Goal: Task Accomplishment & Management: Manage account settings

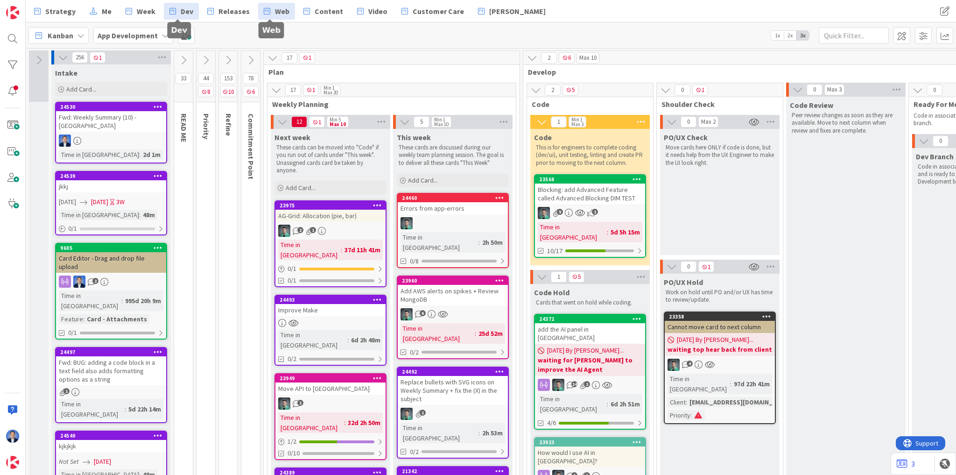
click at [277, 11] on span "Web" at bounding box center [282, 11] width 14 height 11
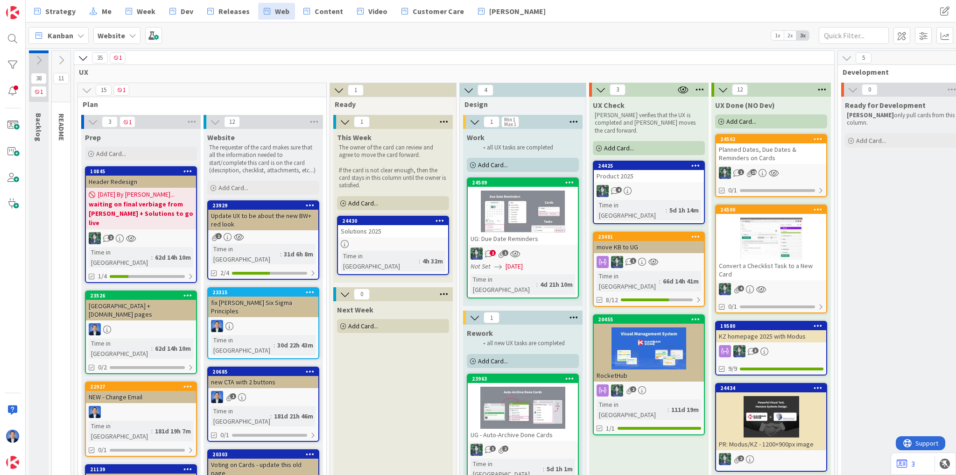
click at [403, 225] on div "Solutions 2025" at bounding box center [393, 231] width 110 height 12
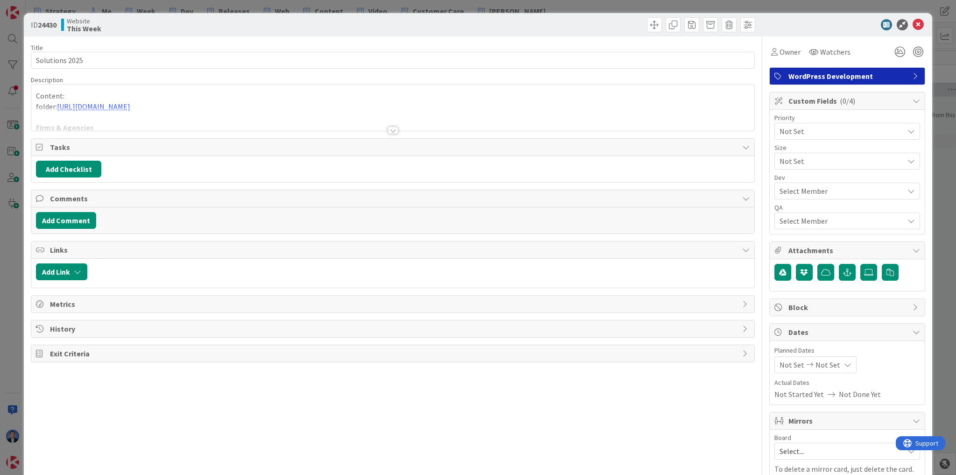
click at [372, 105] on div "Content: folder: https://drive.google.com/drive/folders/1d4Y4uk_WtBCOYKNqxxbXFH…" at bounding box center [392, 110] width 723 height 42
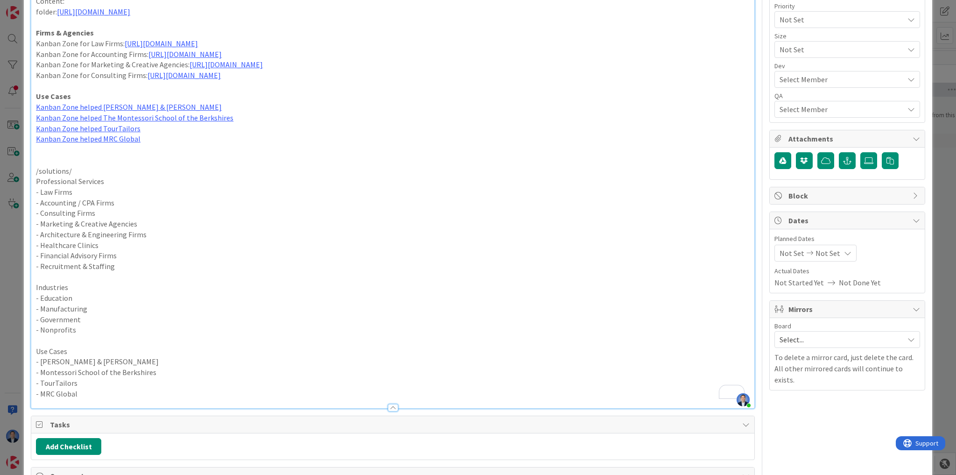
scroll to position [112, 0]
click at [93, 297] on p "- Education" at bounding box center [392, 297] width 713 height 11
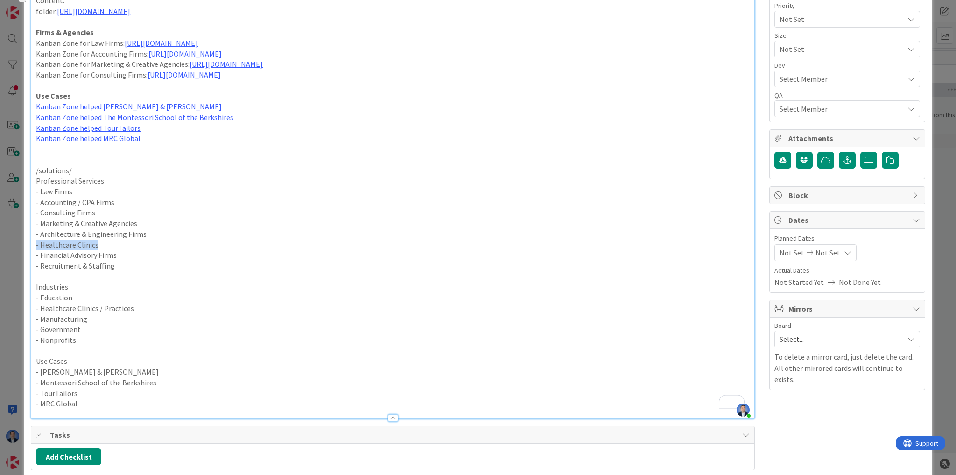
drag, startPoint x: 110, startPoint y: 241, endPoint x: 35, endPoint y: 244, distance: 74.7
click at [36, 244] on p "- Healthcare Clinics" at bounding box center [392, 244] width 713 height 11
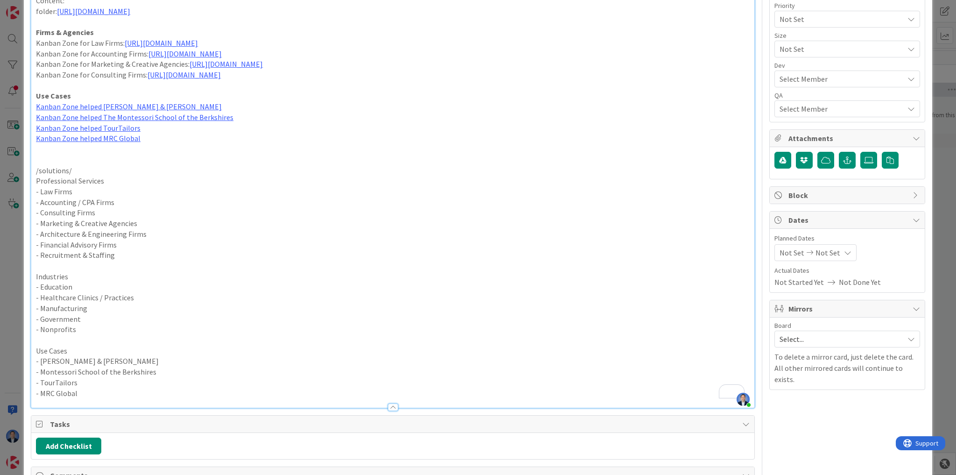
click at [83, 293] on p "- Healthcare Clinics / Practices" at bounding box center [392, 297] width 713 height 11
drag, startPoint x: 83, startPoint y: 293, endPoint x: 112, endPoint y: 293, distance: 29.4
click at [112, 293] on p "- Healthcare Clinics / Practices" at bounding box center [392, 297] width 713 height 11
click at [65, 177] on p "Professional Services" at bounding box center [392, 180] width 713 height 11
drag, startPoint x: 65, startPoint y: 177, endPoint x: 85, endPoint y: 176, distance: 20.1
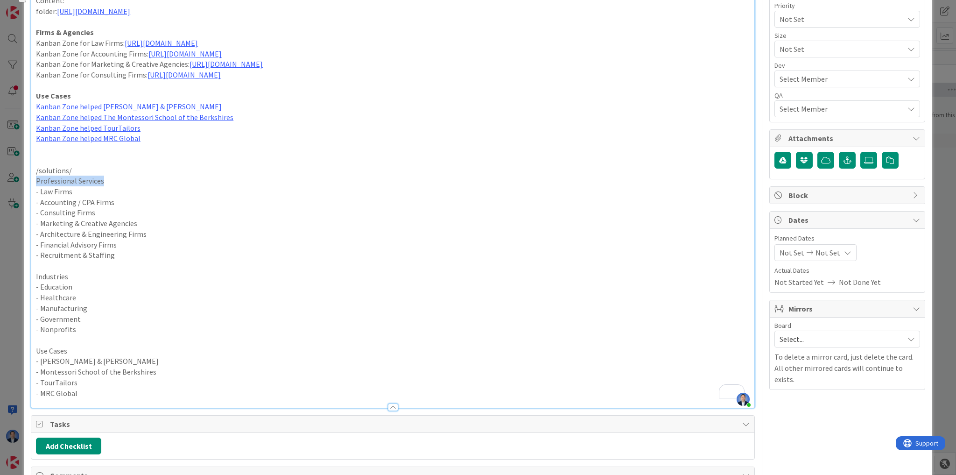
click at [85, 176] on p "Professional Services" at bounding box center [392, 180] width 713 height 11
copy p "Professional Services"
click at [144, 263] on p "To enrich screen reader interactions, please activate Accessibility in Grammarl…" at bounding box center [392, 265] width 713 height 11
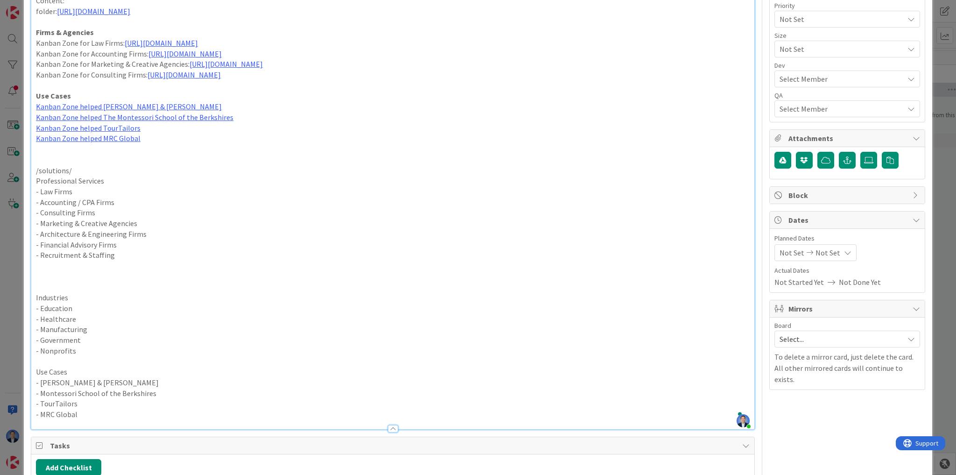
click at [62, 271] on p "To enrich screen reader interactions, please activate Accessibility in Grammarl…" at bounding box center [392, 276] width 713 height 11
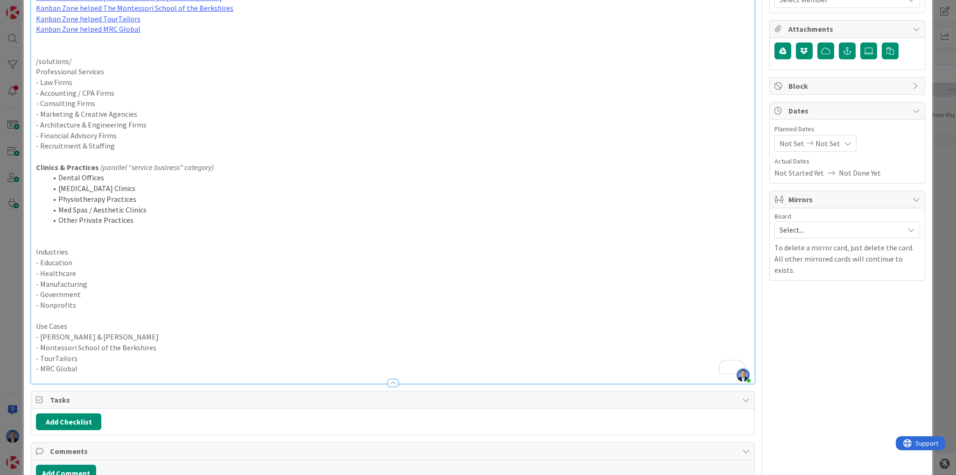
scroll to position [224, 0]
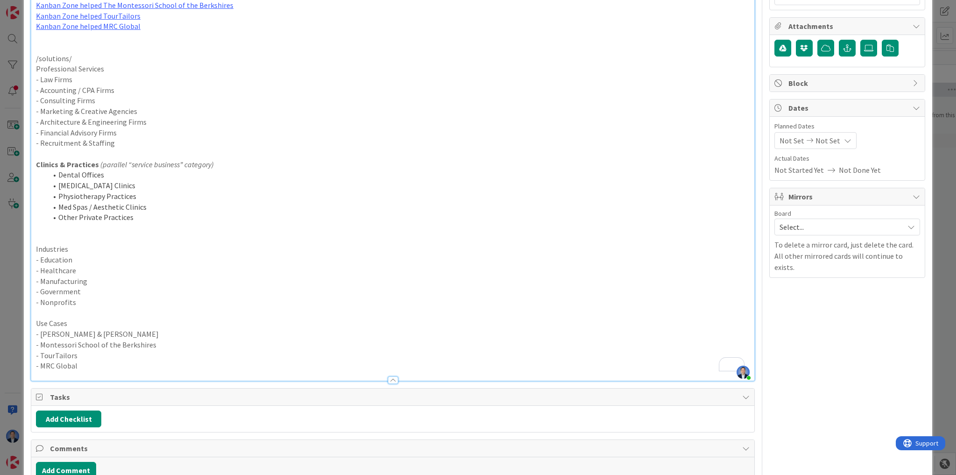
click at [58, 175] on li "Dental Offices" at bounding box center [398, 174] width 702 height 11
click at [40, 80] on p "- Law Firms" at bounding box center [392, 79] width 713 height 11
click at [42, 90] on p "- Accounting / CPA Firms" at bounding box center [392, 90] width 713 height 11
click at [37, 89] on p "- Accounting / CPA Firms" at bounding box center [392, 90] width 713 height 11
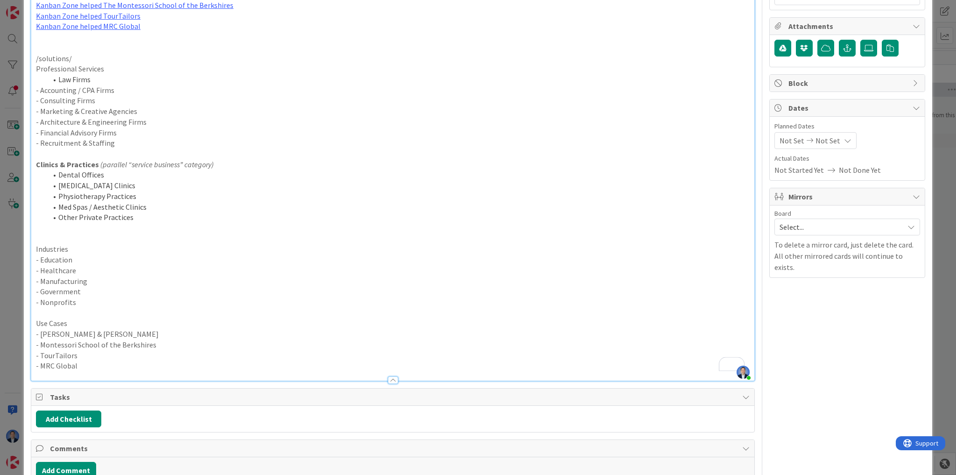
click at [39, 90] on p "- Accounting / CPA Firms" at bounding box center [392, 90] width 713 height 11
click at [37, 89] on p "- Accounting / CPA Firms" at bounding box center [392, 90] width 713 height 11
click at [37, 90] on p "- Accounting / CPA Firms" at bounding box center [392, 90] width 713 height 11
click at [37, 91] on p "- Accounting / CPA Firms" at bounding box center [392, 90] width 713 height 11
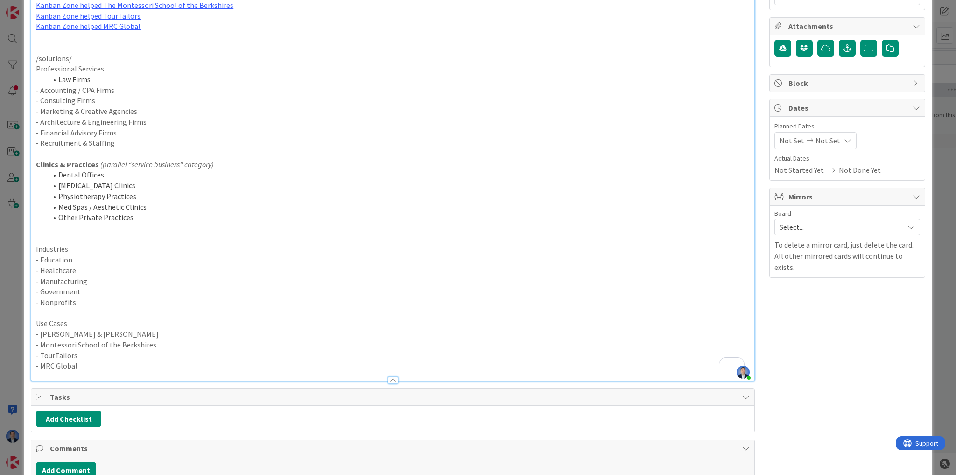
click at [84, 81] on li "Law Firms" at bounding box center [398, 79] width 702 height 11
click at [93, 78] on li "Law Firms" at bounding box center [398, 79] width 702 height 11
click at [39, 98] on p "- Consulting Firms" at bounding box center [392, 100] width 713 height 11
click at [39, 112] on p "- Marketing & Creative Agencies" at bounding box center [392, 111] width 713 height 11
click at [41, 120] on p "- Architecture & Engineering Firms" at bounding box center [392, 122] width 713 height 11
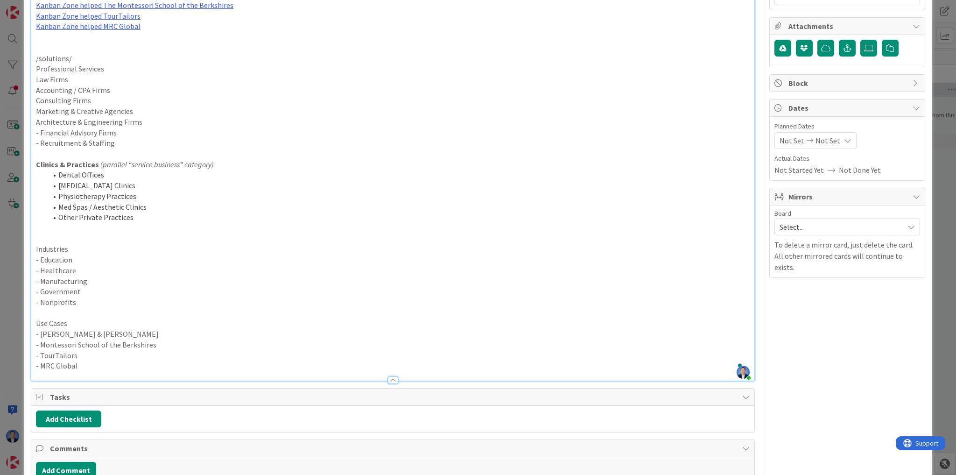
click at [39, 132] on p "- Financial Advisory Firms" at bounding box center [392, 132] width 713 height 11
click at [38, 142] on p "- Recruitment & Staffing" at bounding box center [392, 143] width 713 height 11
click at [40, 143] on p "- Recruitment & Staffing" at bounding box center [392, 143] width 713 height 11
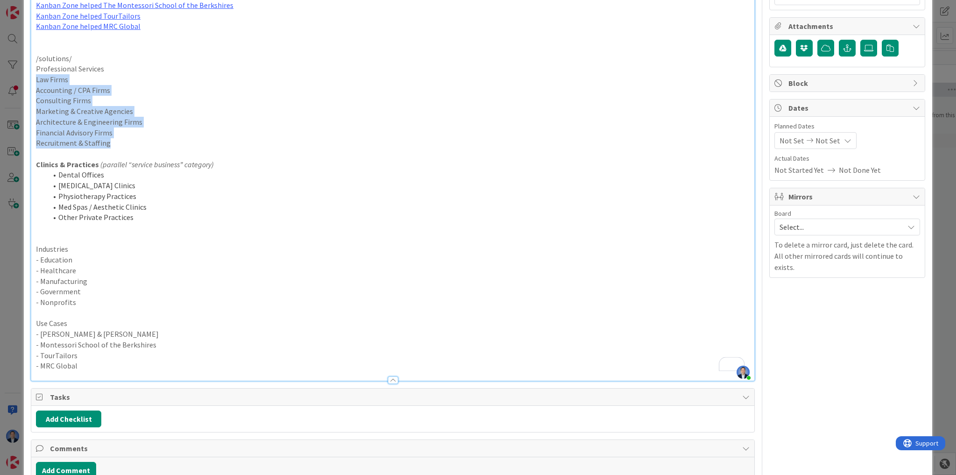
drag, startPoint x: 119, startPoint y: 143, endPoint x: 37, endPoint y: 82, distance: 102.1
click at [37, 82] on div "Content: folder: https://drive.google.com/drive/folders/1d4Y4uk_WtBCOYKNqxxbXFH…" at bounding box center [392, 130] width 723 height 499
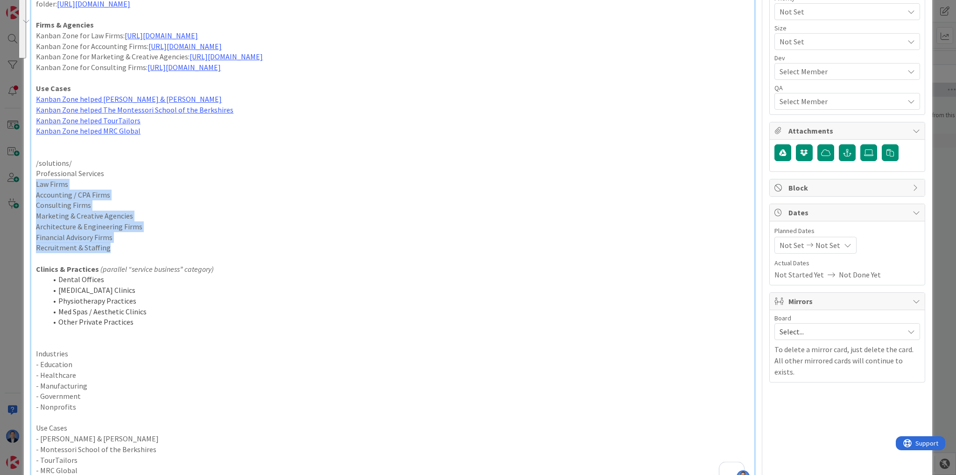
scroll to position [37, 0]
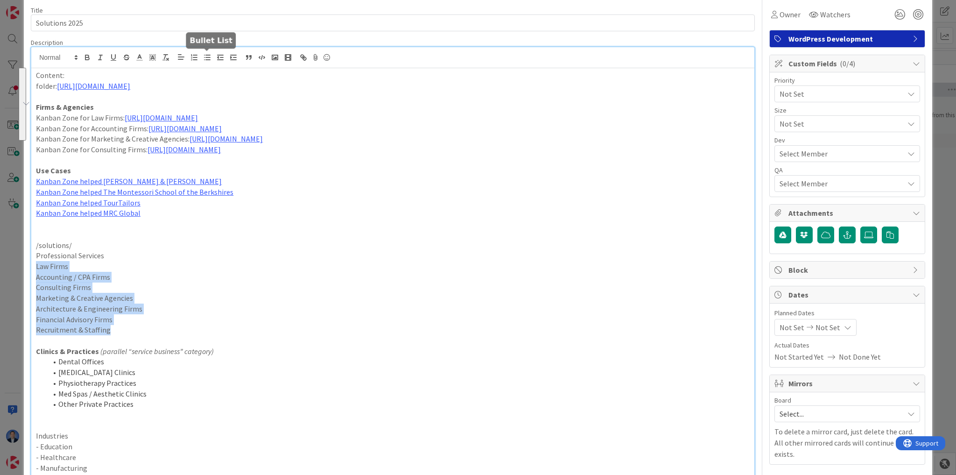
click at [205, 56] on icon "button" at bounding box center [207, 57] width 8 height 8
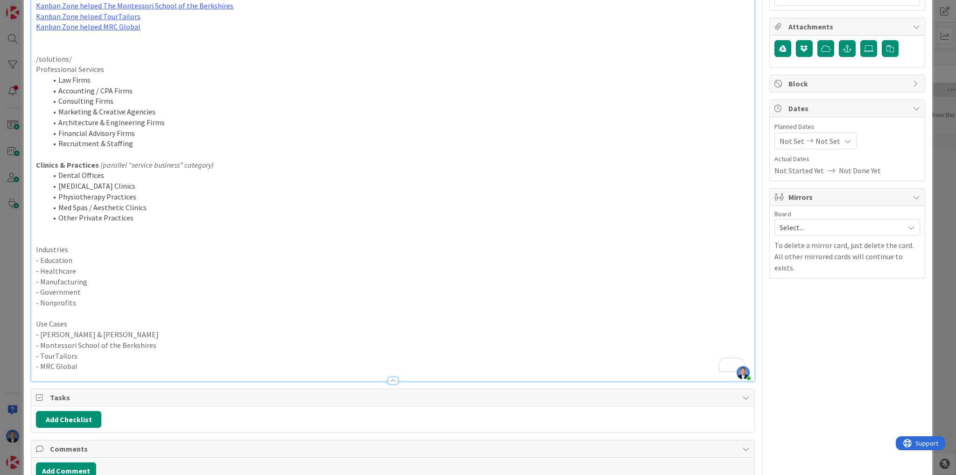
scroll to position [224, 0]
click at [41, 259] on p "- Education" at bounding box center [392, 259] width 713 height 11
click at [41, 267] on p "- Healthcare" at bounding box center [392, 270] width 713 height 11
click at [41, 278] on p "- Manufacturing" at bounding box center [392, 281] width 713 height 11
click at [41, 287] on p "- Government" at bounding box center [392, 291] width 713 height 11
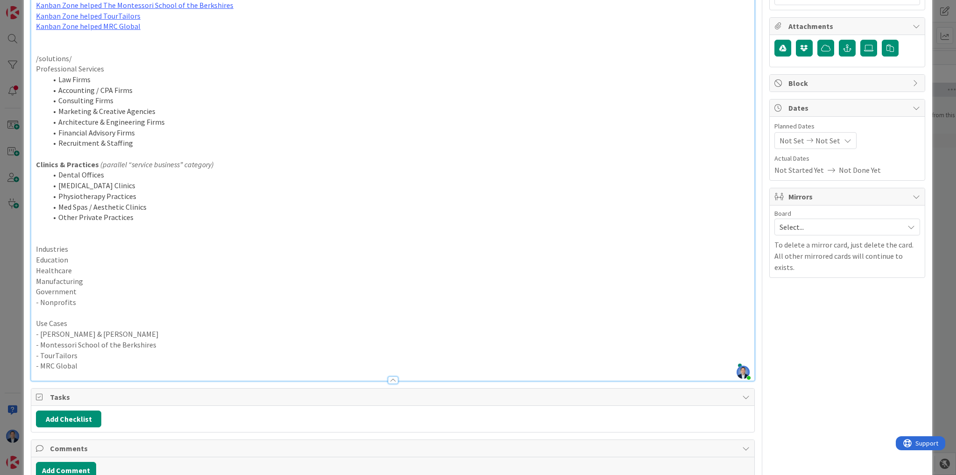
click at [41, 299] on p "- Nonprofits" at bounding box center [392, 302] width 713 height 11
drag, startPoint x: 72, startPoint y: 302, endPoint x: 37, endPoint y: 260, distance: 55.0
click at [37, 260] on div "Content: folder: https://drive.google.com/drive/folders/1d4Y4uk_WtBCOYKNqxxbXFH…" at bounding box center [392, 130] width 723 height 499
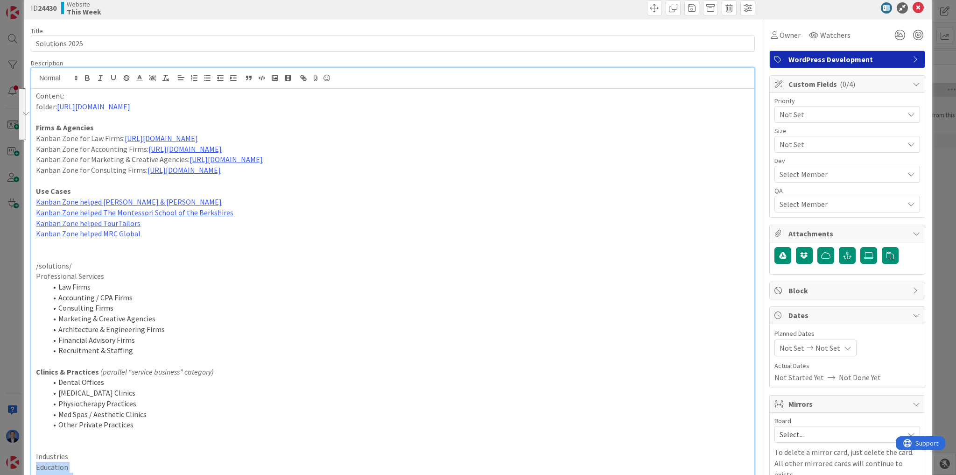
scroll to position [0, 0]
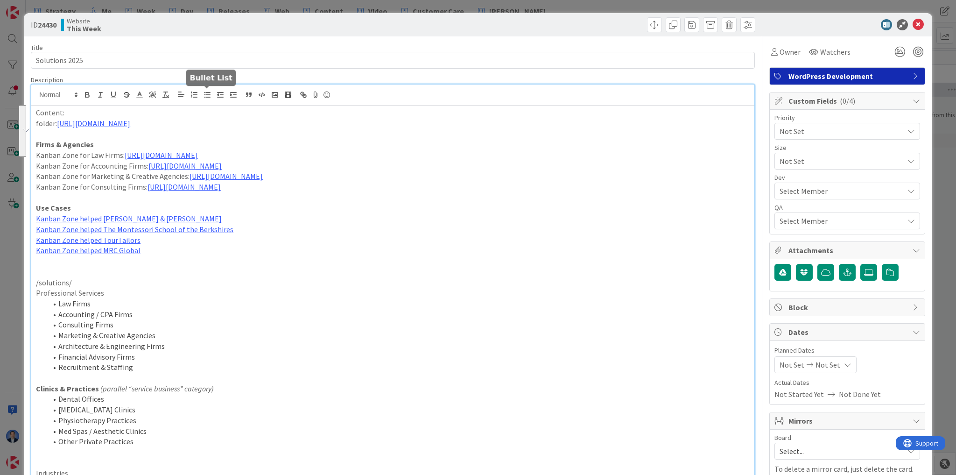
click at [205, 97] on icon "button" at bounding box center [207, 95] width 8 height 8
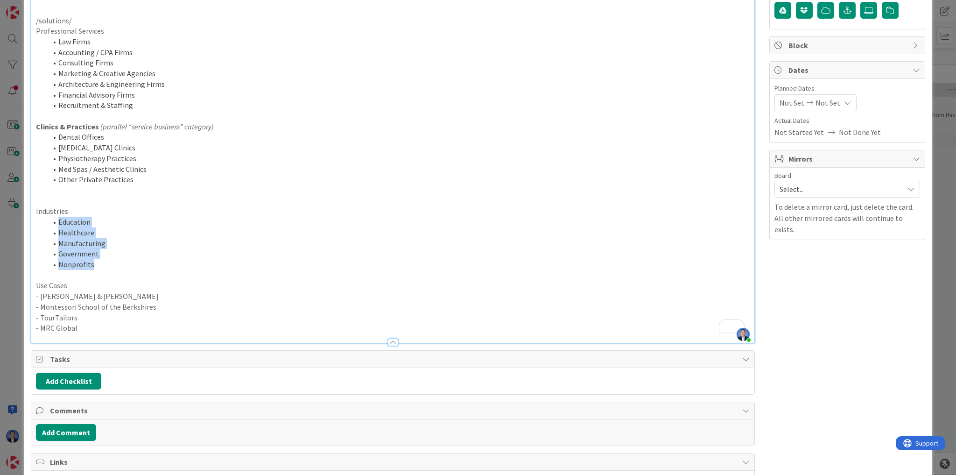
scroll to position [279, 0]
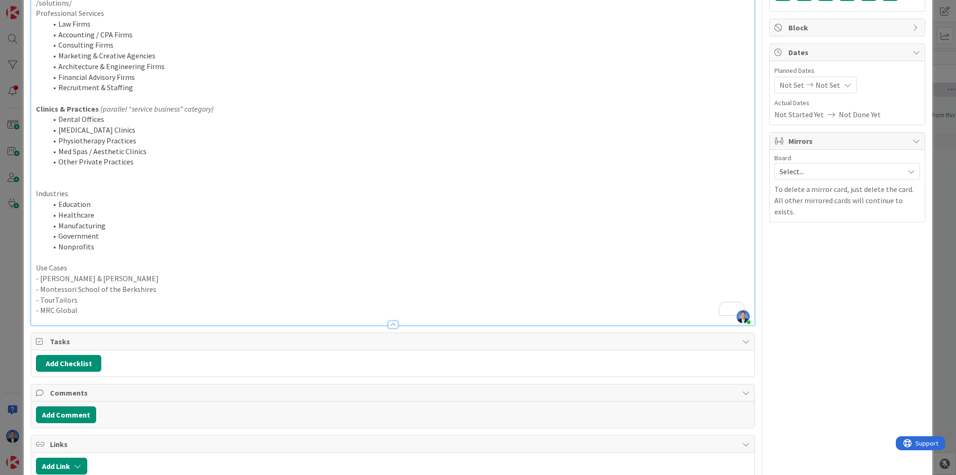
click at [67, 182] on p "To enrich screen reader interactions, please activate Accessibility in Grammarl…" at bounding box center [392, 183] width 713 height 11
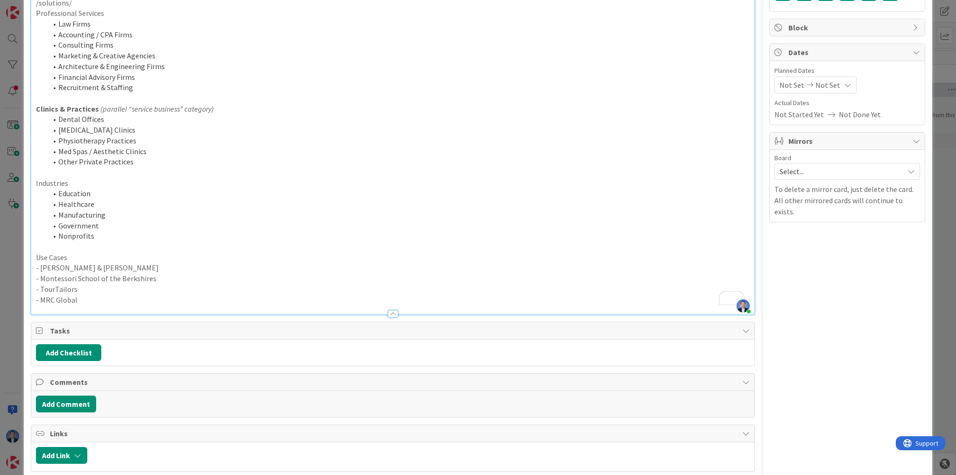
click at [53, 179] on p "Industries" at bounding box center [392, 183] width 713 height 11
click at [50, 262] on p "- Clark & Enersen" at bounding box center [392, 267] width 713 height 11
click at [55, 250] on p "To enrich screen reader interactions, please activate Accessibility in Grammarl…" at bounding box center [392, 246] width 713 height 11
click at [55, 253] on p "Use Cases" at bounding box center [392, 257] width 713 height 11
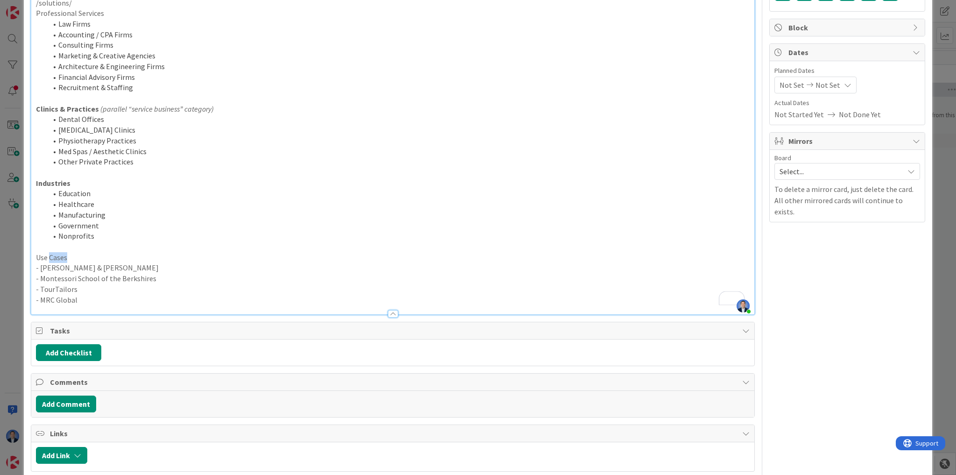
click at [55, 253] on p "Use Cases" at bounding box center [392, 257] width 713 height 11
click at [182, 227] on li "Government" at bounding box center [398, 225] width 702 height 11
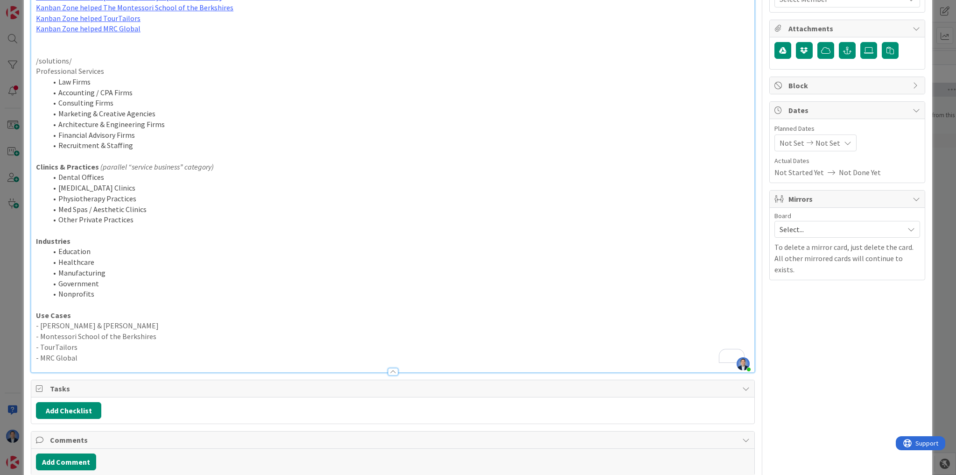
scroll to position [205, 0]
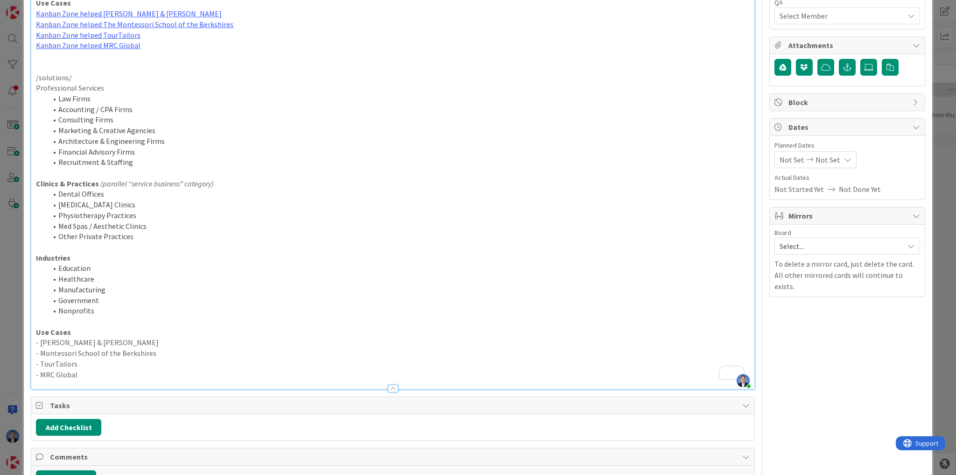
click at [78, 141] on li "Architecture & Engineering Firms" at bounding box center [398, 141] width 702 height 11
drag, startPoint x: 78, startPoint y: 141, endPoint x: 151, endPoint y: 139, distance: 72.8
click at [151, 139] on li "Architecture & Engineering Firms" at bounding box center [398, 141] width 702 height 11
copy li "Architecture & Engineering Firms"
click at [78, 158] on li "Recruitment & Staffing" at bounding box center [398, 162] width 702 height 11
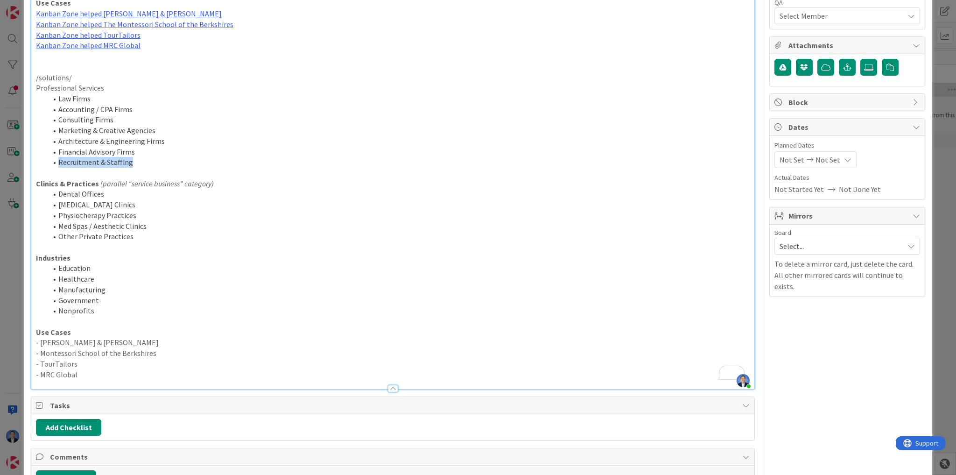
drag, startPoint x: 136, startPoint y: 161, endPoint x: 58, endPoint y: 165, distance: 78.5
click at [58, 165] on li "Recruitment & Staffing" at bounding box center [398, 162] width 702 height 11
copy li "Recruitment & Staffing"
drag, startPoint x: 93, startPoint y: 131, endPoint x: 112, endPoint y: 163, distance: 37.6
click at [93, 131] on li "Marketing & Creative Agencies" at bounding box center [398, 130] width 702 height 11
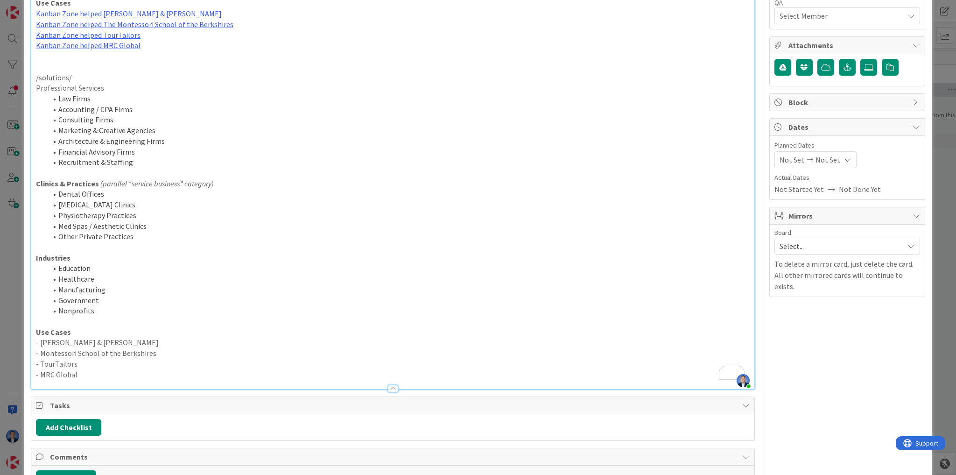
click at [77, 153] on li "Financial Advisory Firms" at bounding box center [398, 152] width 702 height 11
drag, startPoint x: 77, startPoint y: 153, endPoint x: 119, endPoint y: 147, distance: 42.9
click at [119, 147] on li "Financial Advisory Firms" at bounding box center [398, 152] width 702 height 11
copy li "Financial Advisory Firms"
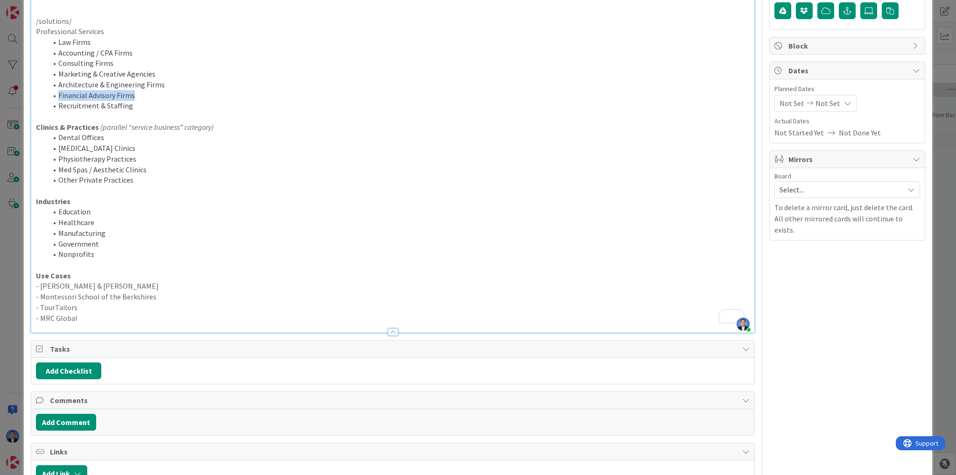
scroll to position [368, 0]
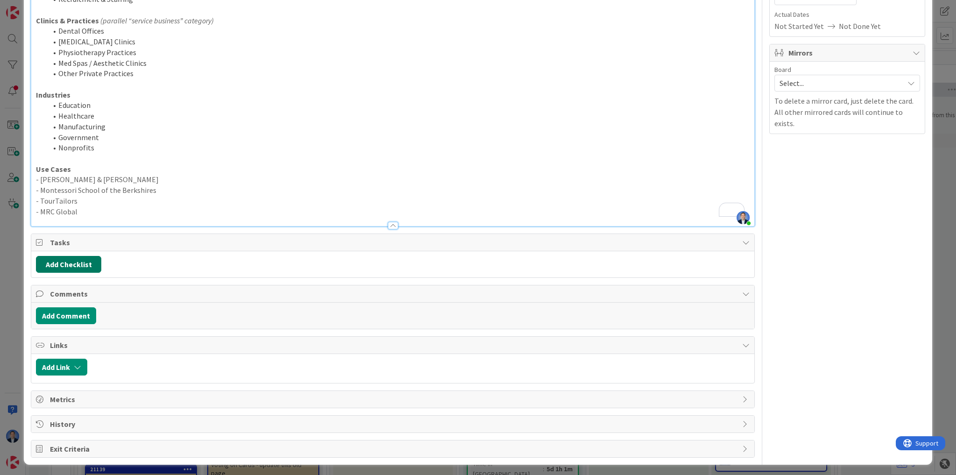
click at [77, 260] on button "Add Checklist" at bounding box center [68, 264] width 65 height 17
type input "Pages"
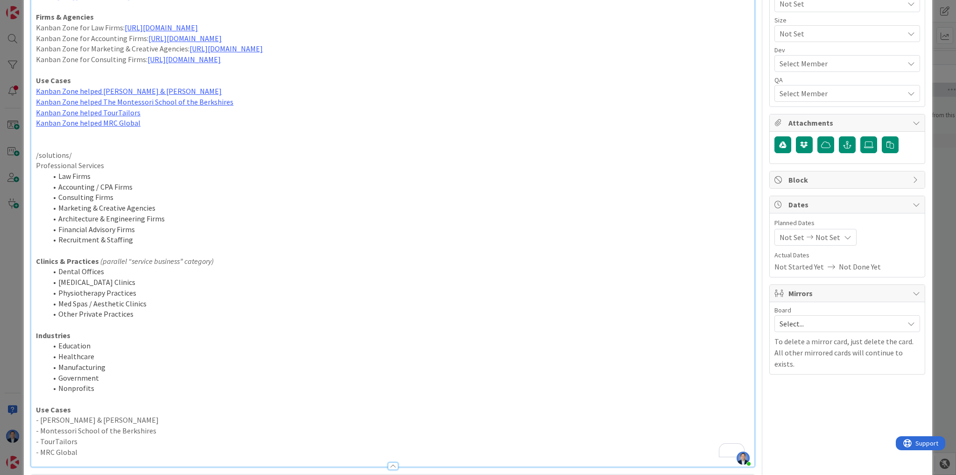
scroll to position [0, 0]
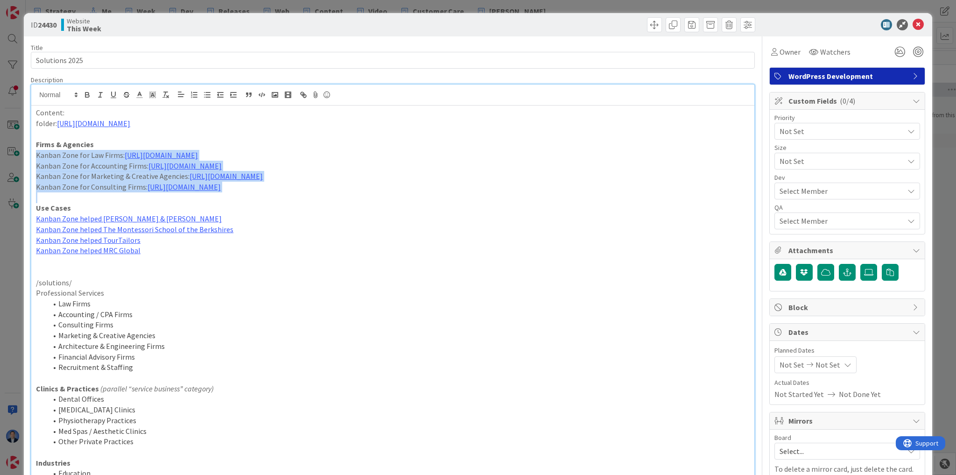
drag, startPoint x: 487, startPoint y: 192, endPoint x: 17, endPoint y: 158, distance: 471.1
click at [17, 158] on div "ID 24430 Website This Week Title 15 / 128 Solutions 2025 Description Dimitri Po…" at bounding box center [478, 237] width 956 height 475
copy div "Kanban Zone for Law Firms: https://docs.google.com/document/d/18XseI6CC7h7obCSx…"
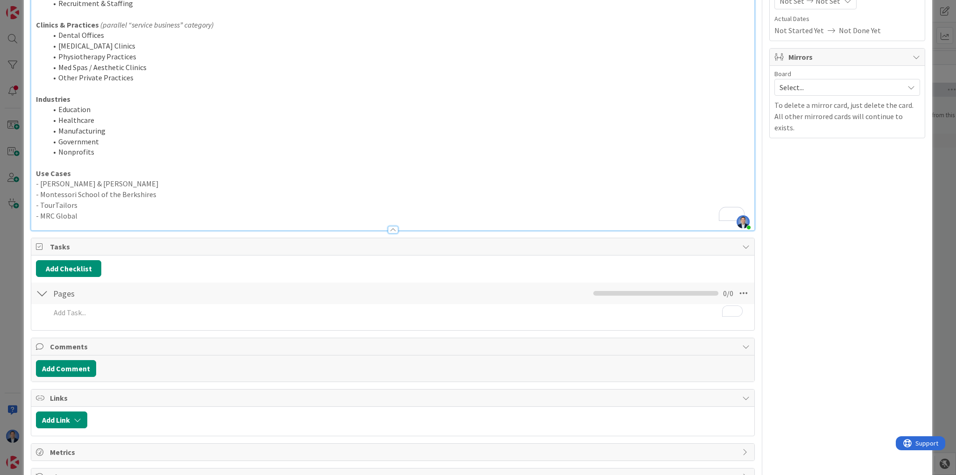
scroll to position [416, 0]
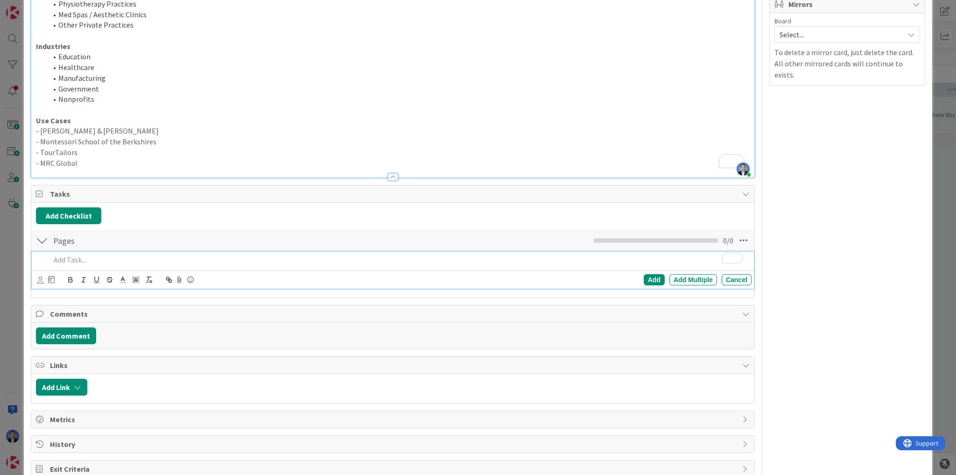
click at [79, 257] on p "To enrich screen reader interactions, please activate Accessibility in Grammarl…" at bounding box center [398, 259] width 697 height 11
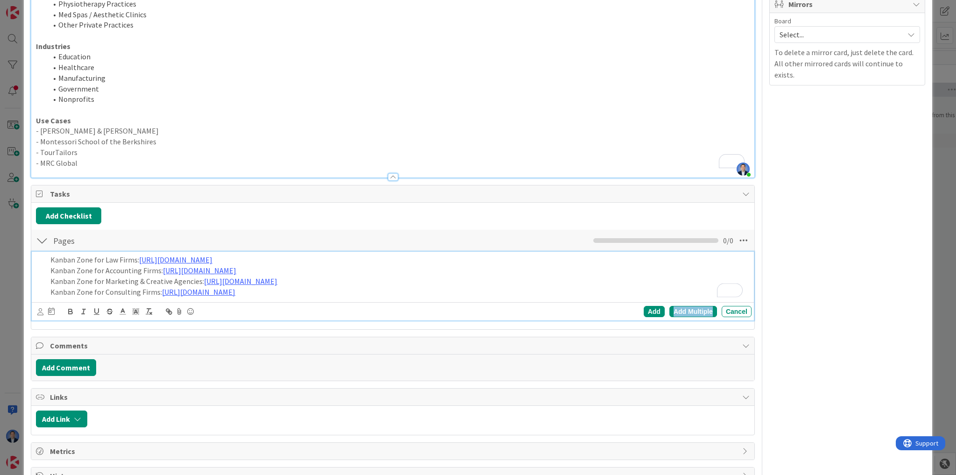
click at [681, 307] on div "Add Multiple" at bounding box center [693, 311] width 48 height 11
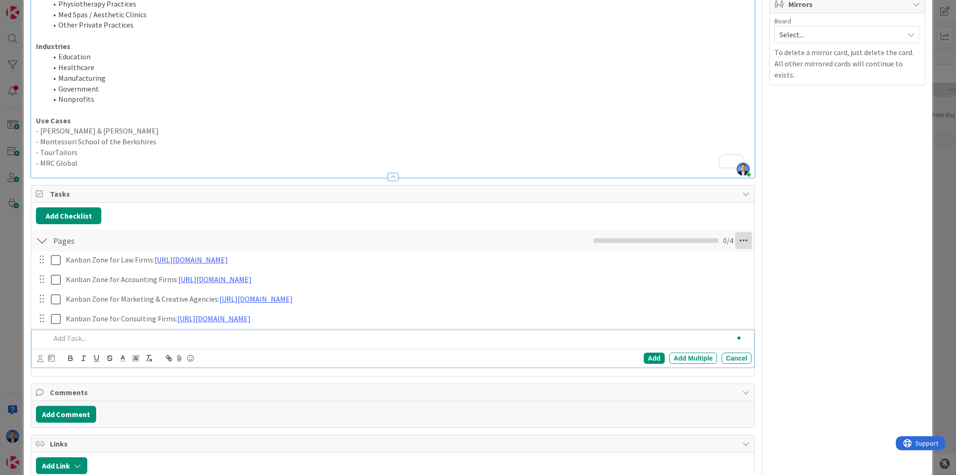
click at [737, 238] on icon at bounding box center [743, 240] width 17 height 17
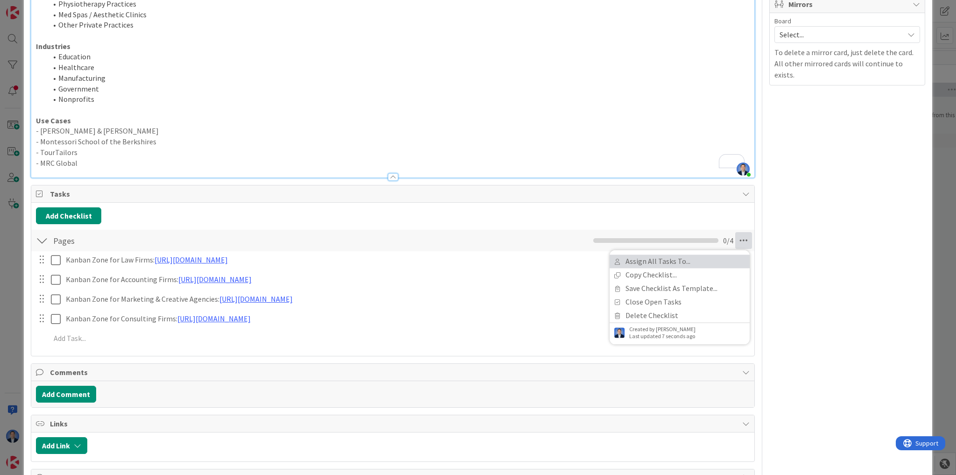
click at [691, 261] on link "Assign All Tasks To..." at bounding box center [679, 262] width 140 height 14
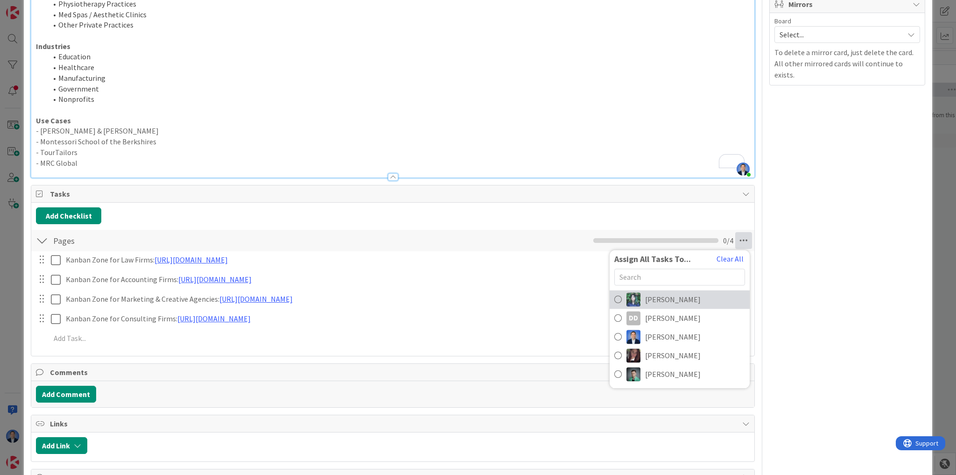
click at [663, 301] on link "Chloe R" at bounding box center [679, 299] width 140 height 19
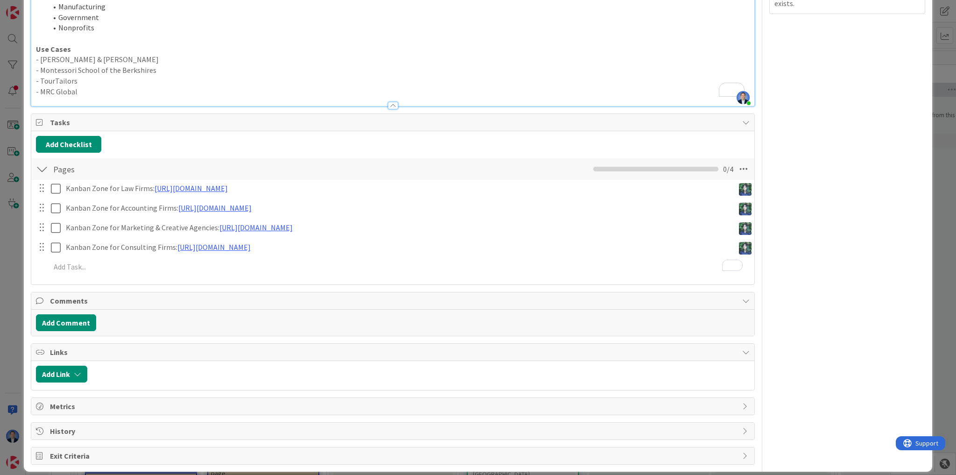
scroll to position [491, 0]
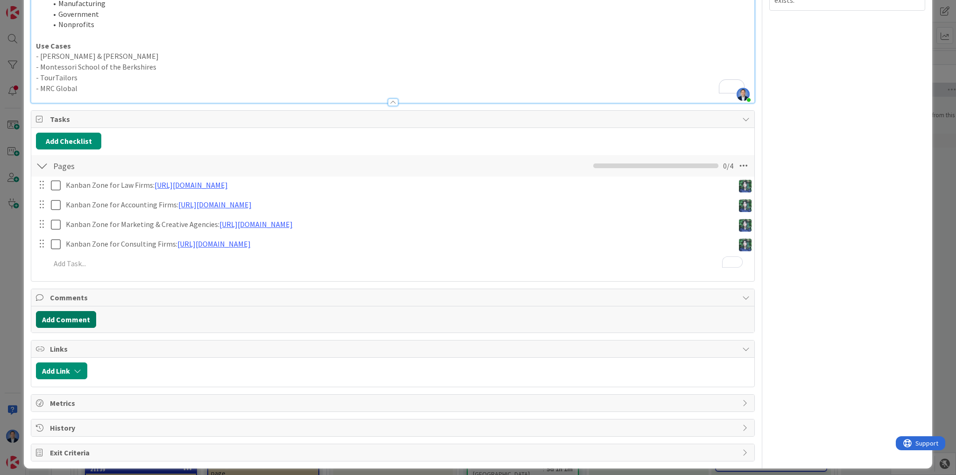
click at [68, 311] on button "Add Comment" at bounding box center [66, 319] width 60 height 17
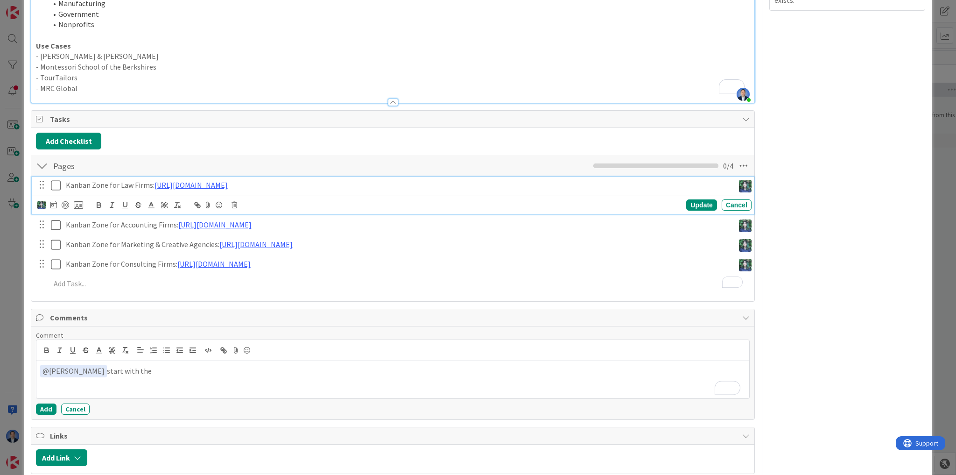
click at [98, 183] on div "Kanban Zone for Law Firms: https://docs.google.com/document/d/18XseI6CC7h7obCSx…" at bounding box center [393, 195] width 722 height 37
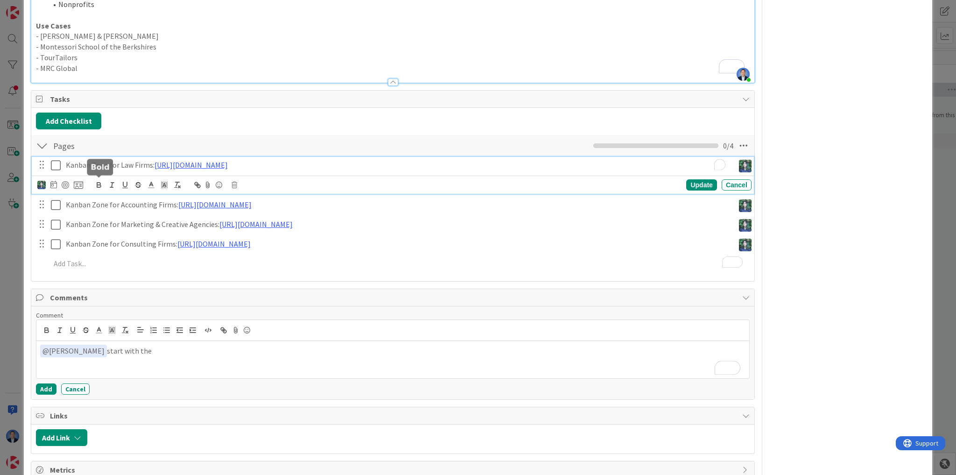
click at [98, 185] on icon "button" at bounding box center [99, 186] width 4 height 2
click at [101, 162] on p "Kanban Zo ﻿ ne for Law Firms: https://docs.google.com/document/d/18XseI6CC7h7ob…" at bounding box center [398, 165] width 664 height 11
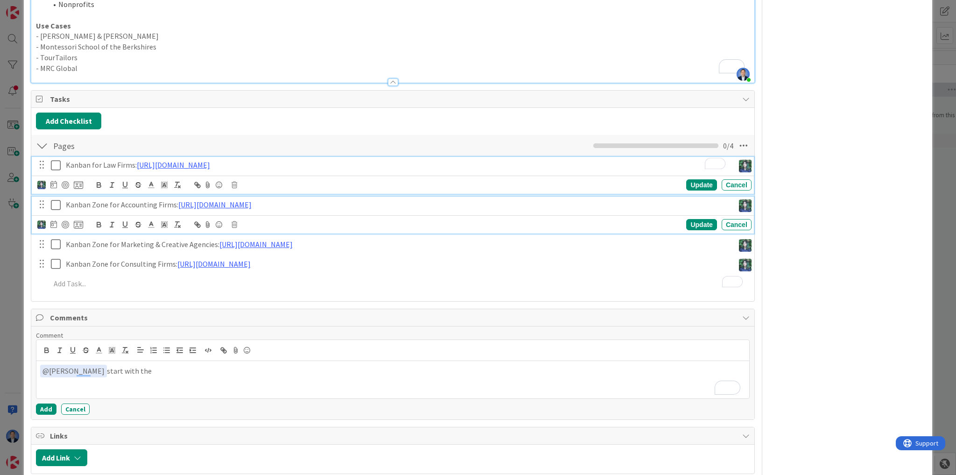
click at [102, 201] on p "Kanban Zone for Accounting Firms: https://docs.google.com/document/d/1HEF-2mWye…" at bounding box center [398, 204] width 664 height 11
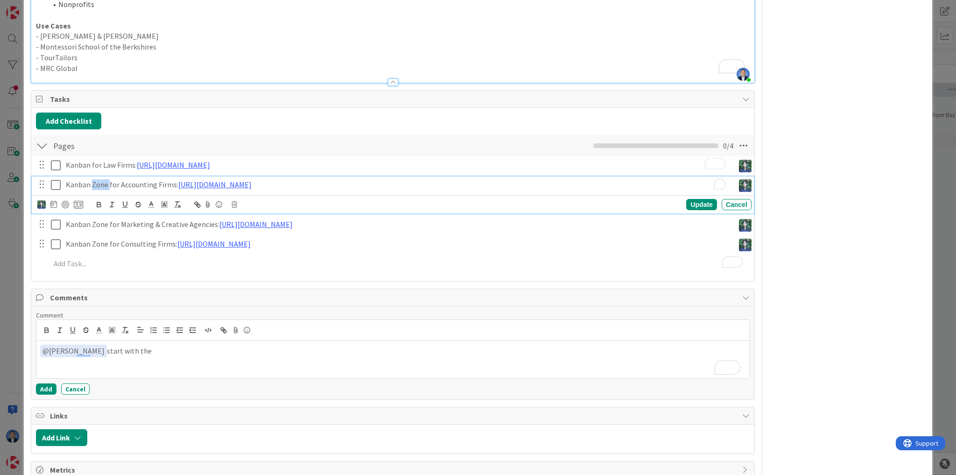
click at [102, 190] on p "Kanban Zone for Accounting Firms: https://docs.google.com/document/d/1HEF-2mWye…" at bounding box center [398, 184] width 664 height 11
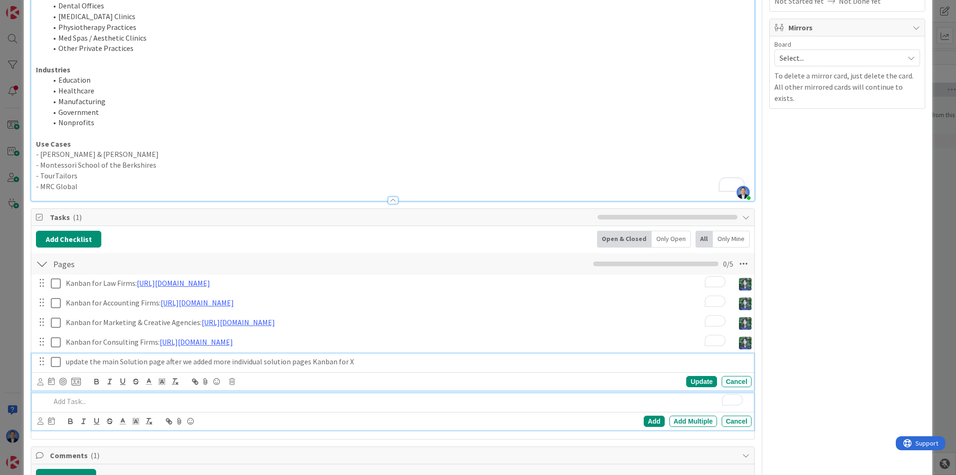
click at [98, 358] on div "update the main Solution page after we added more individual solution pages Kan…" at bounding box center [393, 371] width 722 height 37
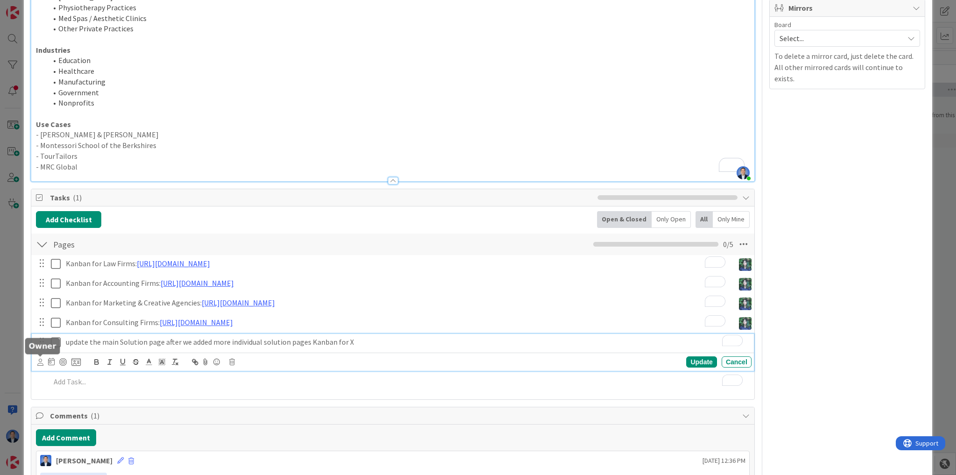
click at [41, 360] on icon at bounding box center [40, 361] width 6 height 7
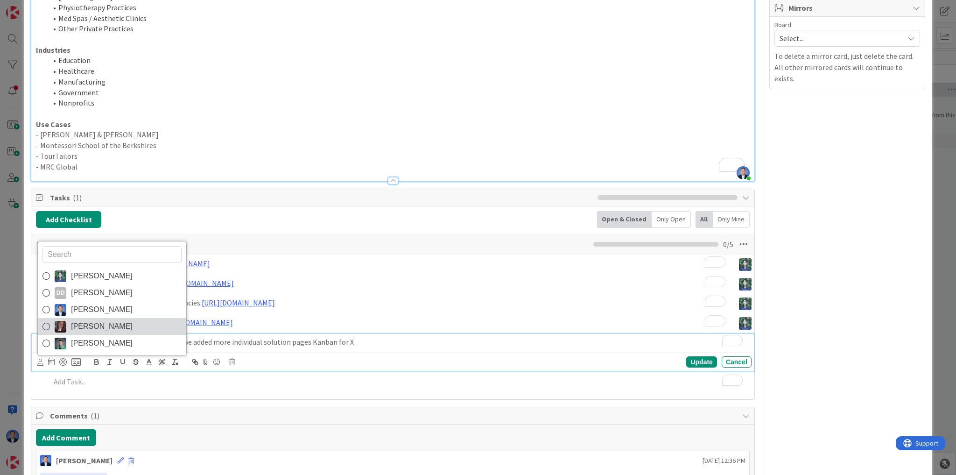
click at [77, 320] on span "[PERSON_NAME]" at bounding box center [102, 326] width 62 height 14
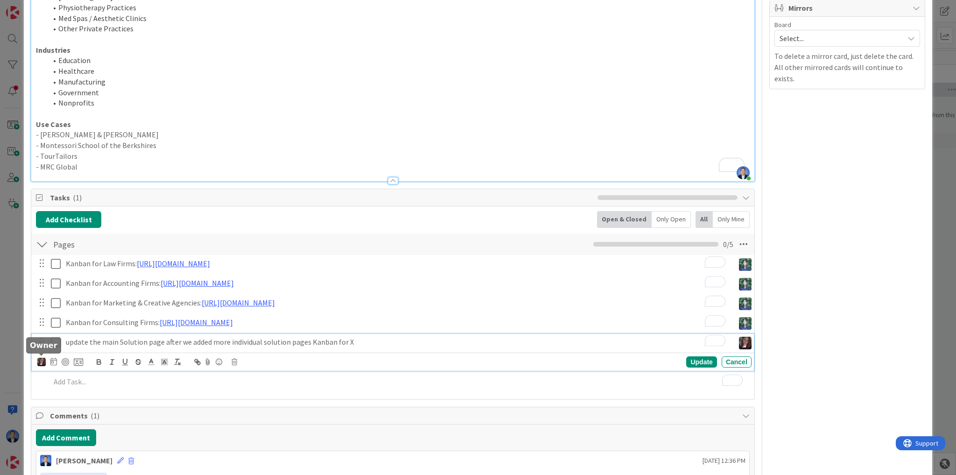
click at [43, 360] on img at bounding box center [41, 361] width 8 height 8
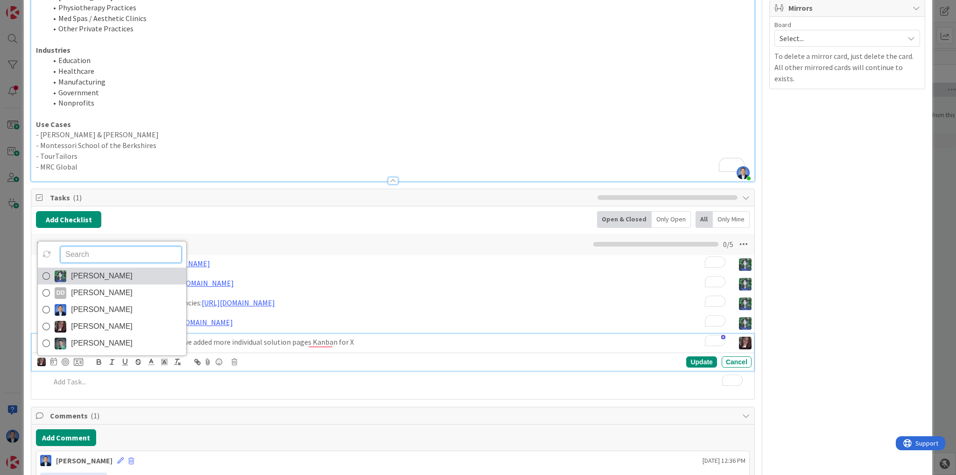
click at [77, 276] on span "[PERSON_NAME]" at bounding box center [102, 276] width 62 height 14
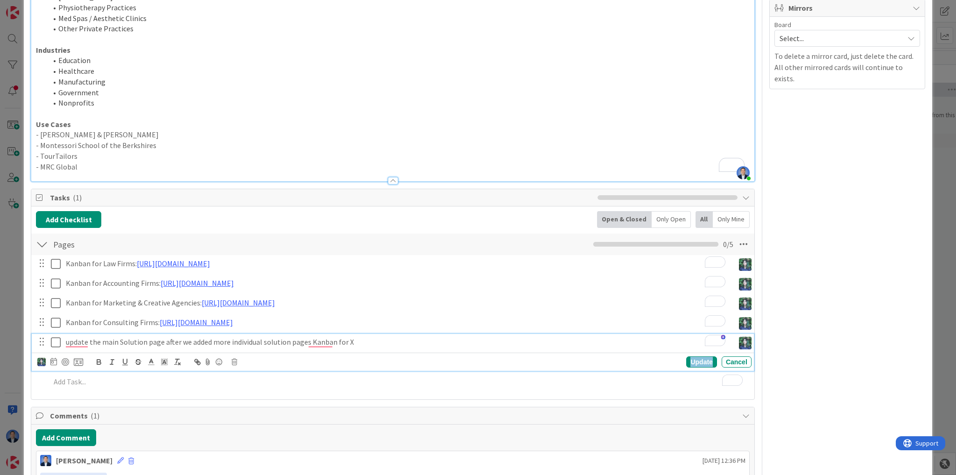
click at [686, 360] on div "Update" at bounding box center [701, 361] width 30 height 11
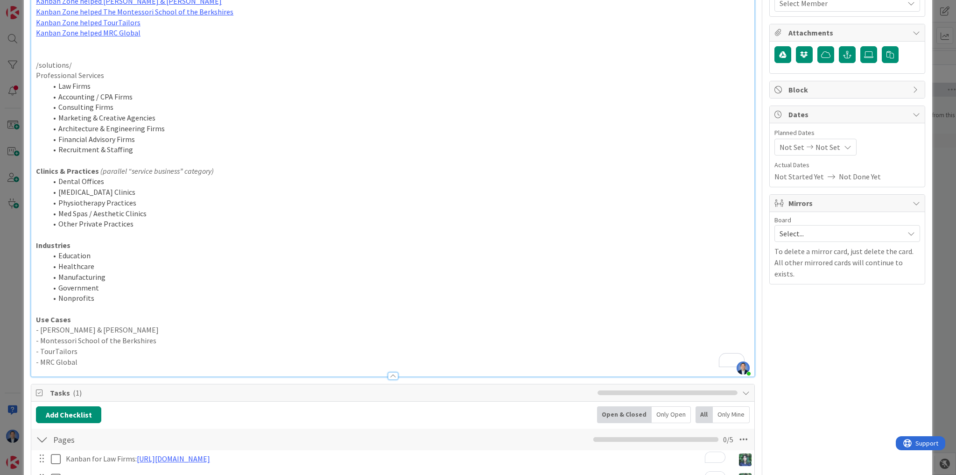
scroll to position [112, 0]
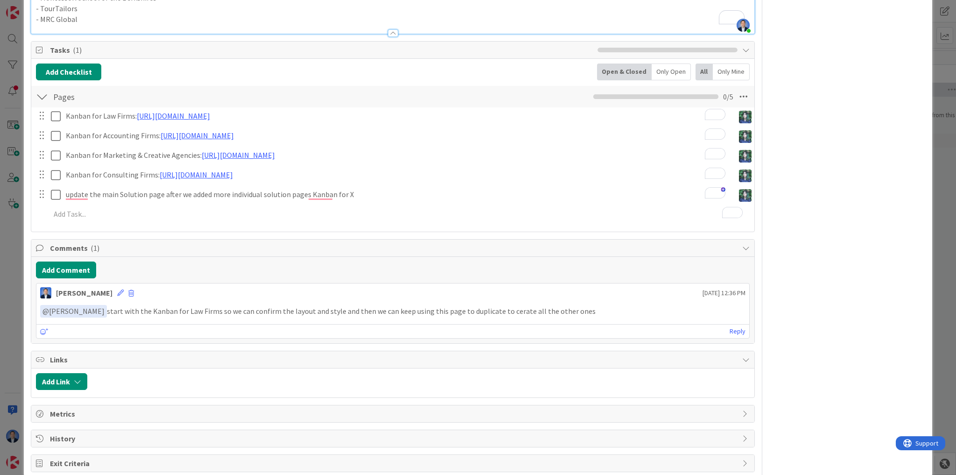
scroll to position [574, 0]
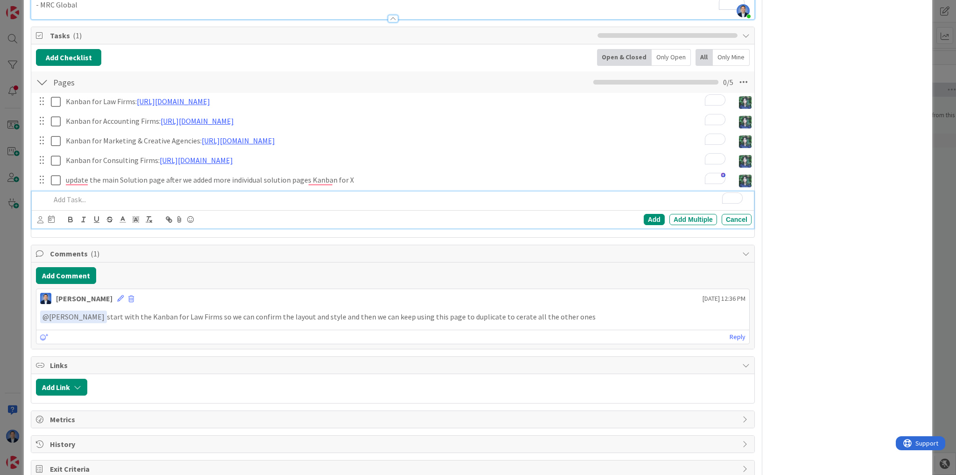
click at [93, 199] on p "To enrich screen reader interactions, please activate Accessibility in Grammarl…" at bounding box center [398, 199] width 697 height 11
click at [90, 194] on p "To enrich screen reader interactions, please activate Accessibility in Grammarl…" at bounding box center [398, 199] width 697 height 11
paste div "To enrich screen reader interactions, please activate Accessibility in Grammarl…"
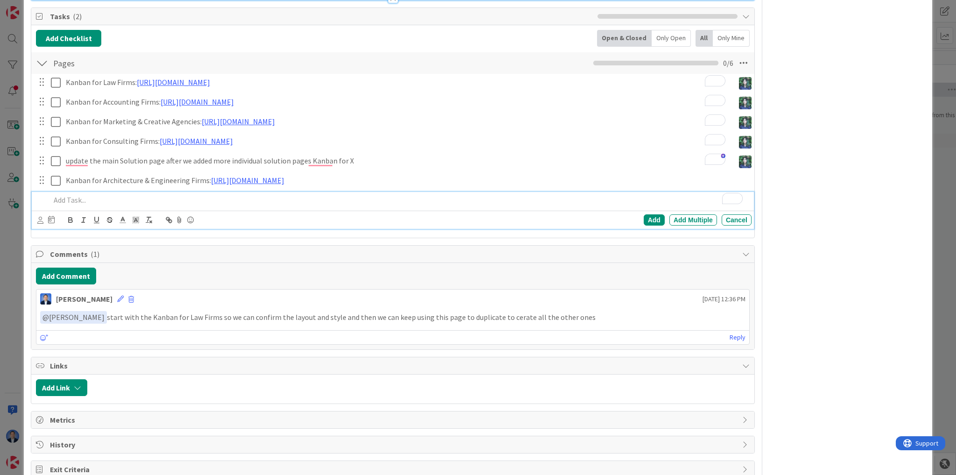
drag, startPoint x: 935, startPoint y: 218, endPoint x: 894, endPoint y: 224, distance: 41.5
click at [931, 218] on div "ID 24430 Website This Week Title 15 / 128 Solutions 2025 Description Dimitri Po…" at bounding box center [478, 237] width 956 height 475
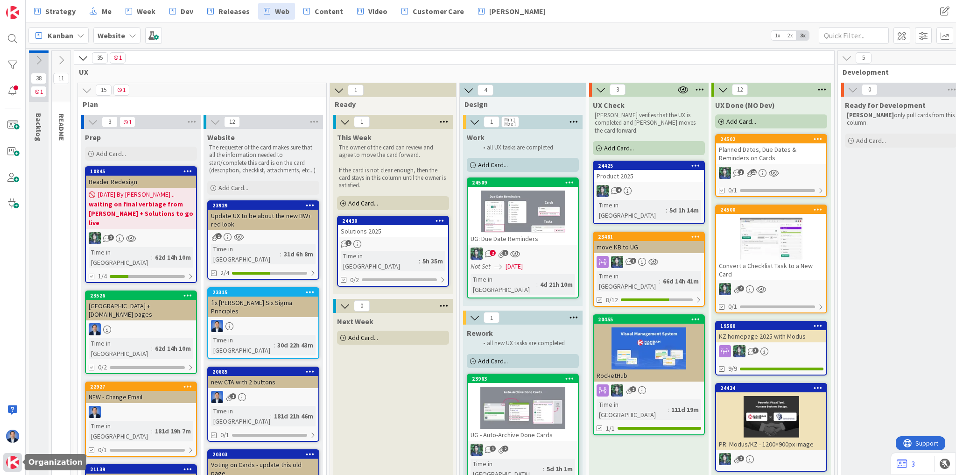
click at [13, 463] on img at bounding box center [12, 461] width 13 height 13
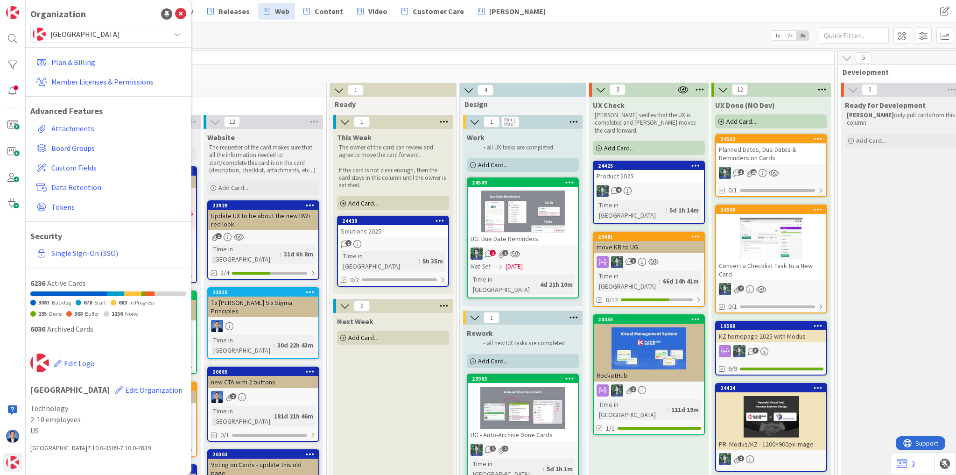
click at [98, 22] on div "Organization Kanban Zone Plan & Billing Member Licenses & Permissions Advanced …" at bounding box center [108, 237] width 165 height 475
click at [90, 35] on span "[GEOGRAPHIC_DATA]" at bounding box center [107, 34] width 115 height 13
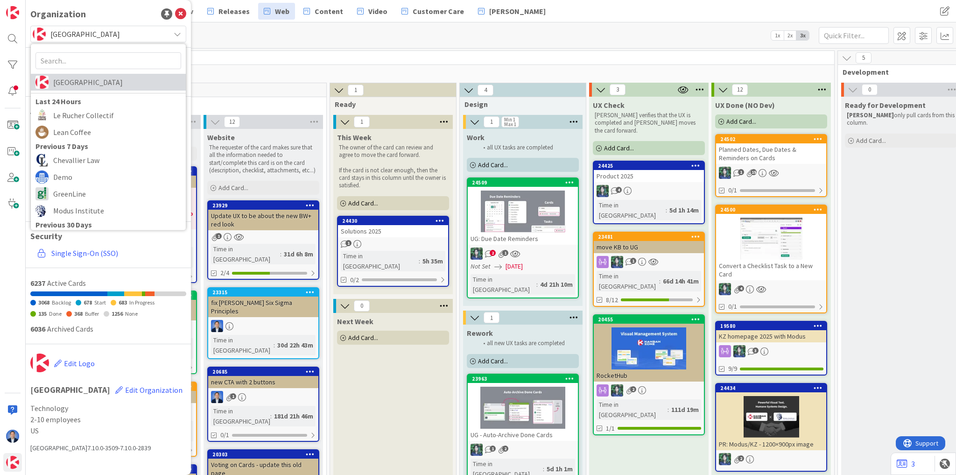
click at [97, 82] on span "[GEOGRAPHIC_DATA]" at bounding box center [117, 82] width 128 height 14
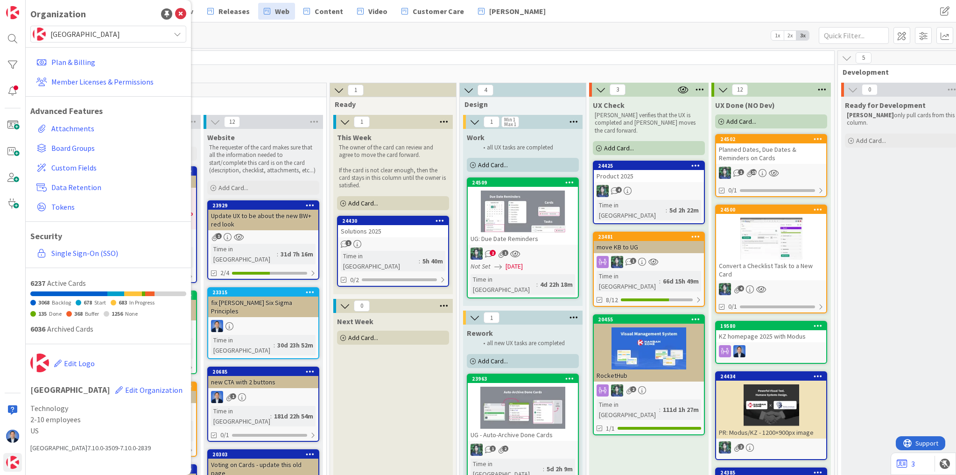
click at [267, 47] on div "Kanban Website 1x 2x 3x" at bounding box center [491, 35] width 930 height 26
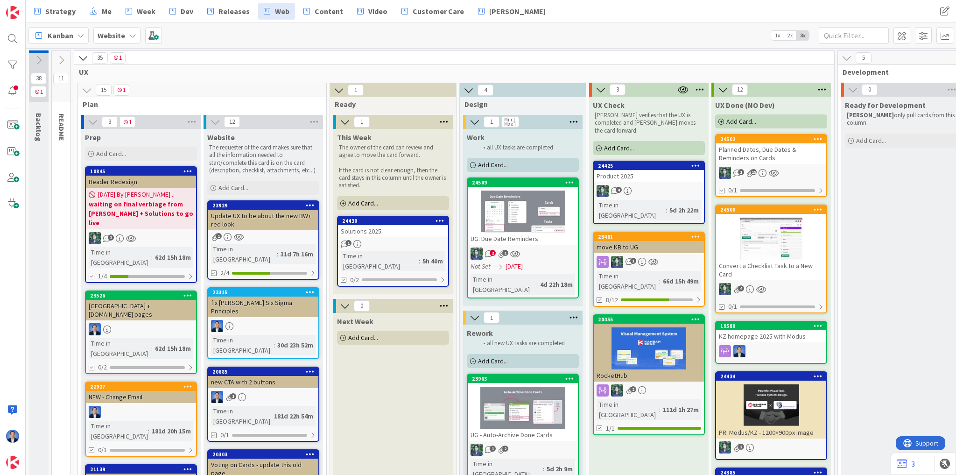
click at [124, 39] on div "Website" at bounding box center [116, 35] width 47 height 17
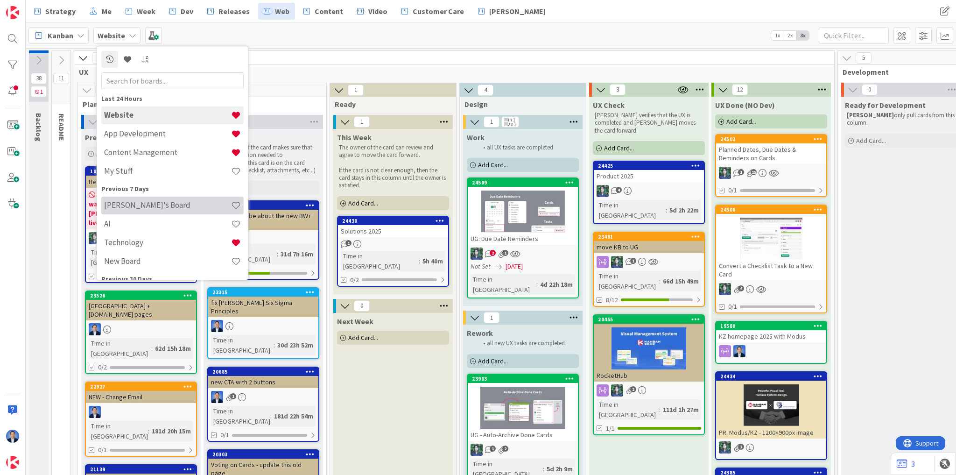
click at [133, 198] on div "[PERSON_NAME]'s Board" at bounding box center [172, 205] width 142 height 18
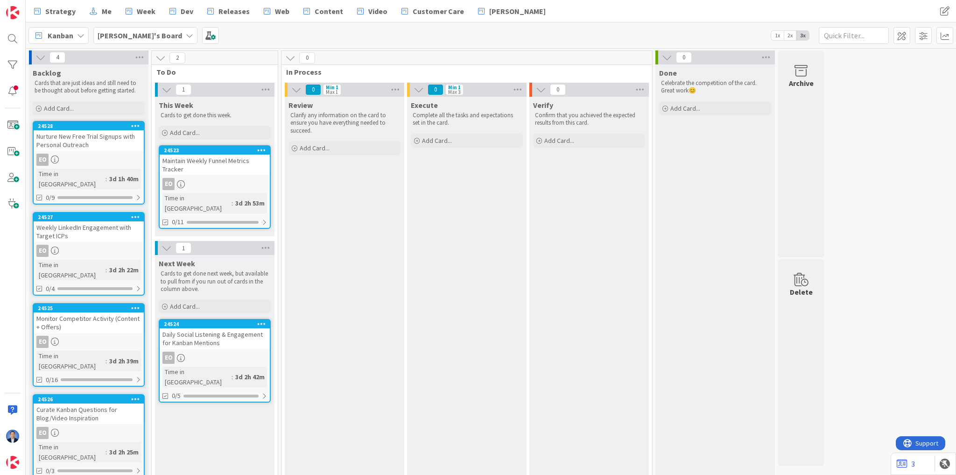
click at [112, 35] on b "[PERSON_NAME]'s Board" at bounding box center [140, 35] width 84 height 9
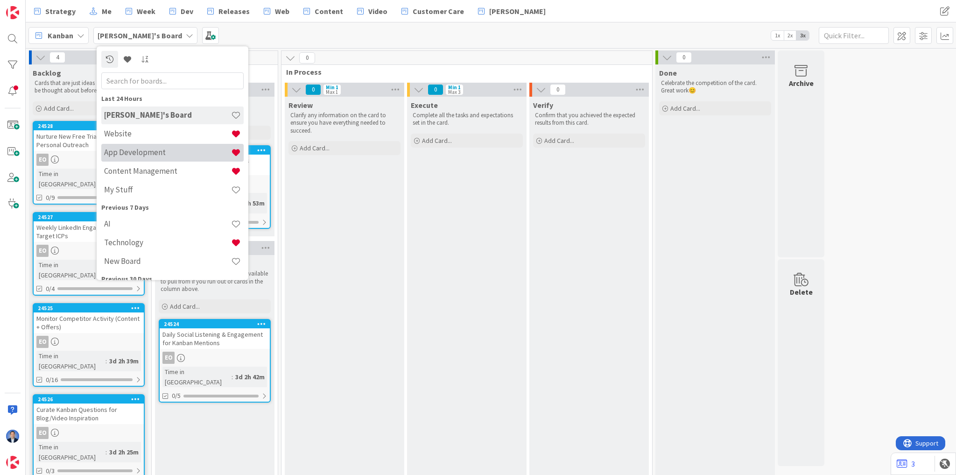
click at [143, 154] on h4 "App Development" at bounding box center [167, 152] width 127 height 9
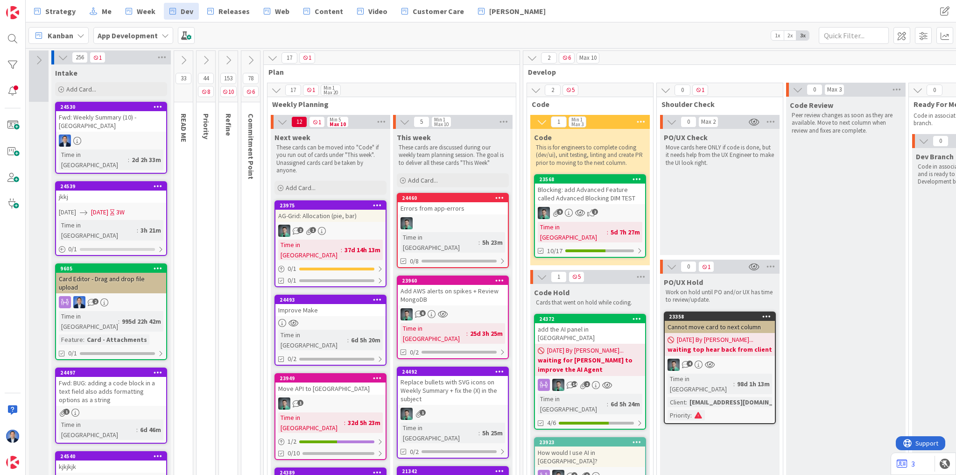
click at [65, 56] on icon at bounding box center [63, 57] width 10 height 10
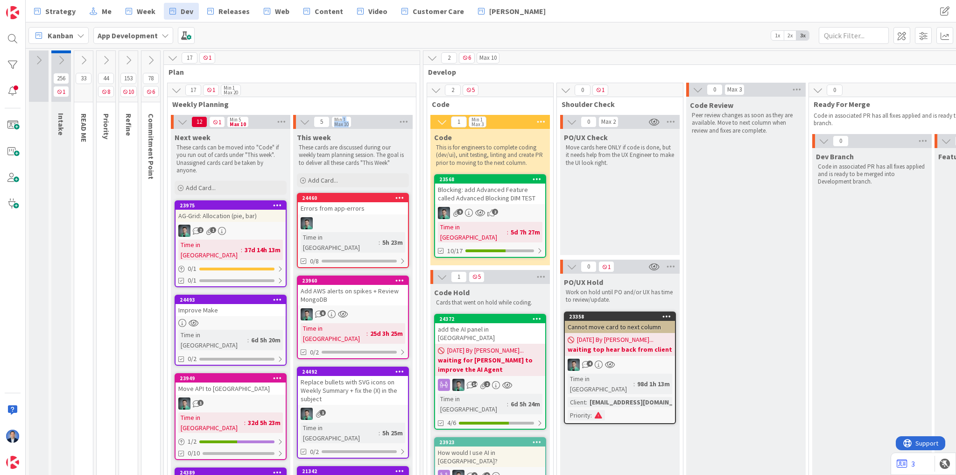
drag, startPoint x: 342, startPoint y: 119, endPoint x: 348, endPoint y: 126, distance: 8.6
click at [348, 126] on div "Min 1 Max 10" at bounding box center [341, 121] width 20 height 11
click at [361, 123] on div "5 Min 1 Max 10" at bounding box center [352, 122] width 119 height 14
click at [943, 38] on span at bounding box center [944, 35] width 17 height 17
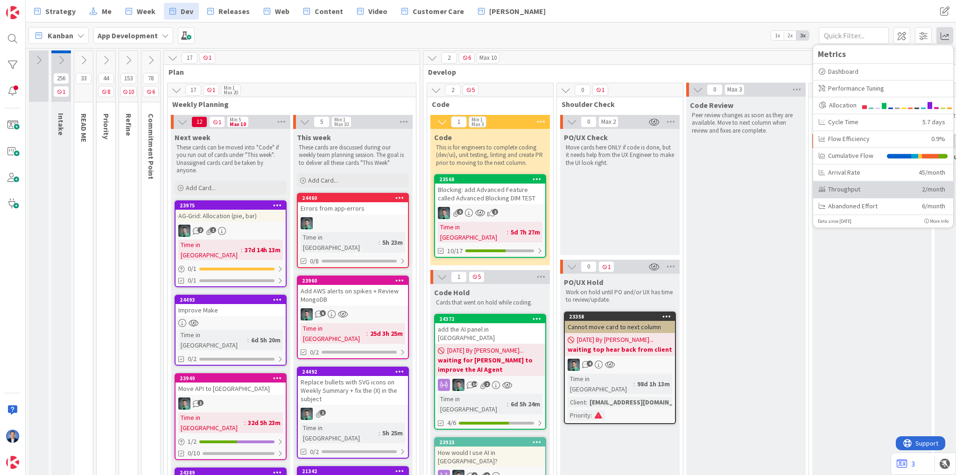
click at [906, 190] on div "Throughput" at bounding box center [866, 189] width 96 height 10
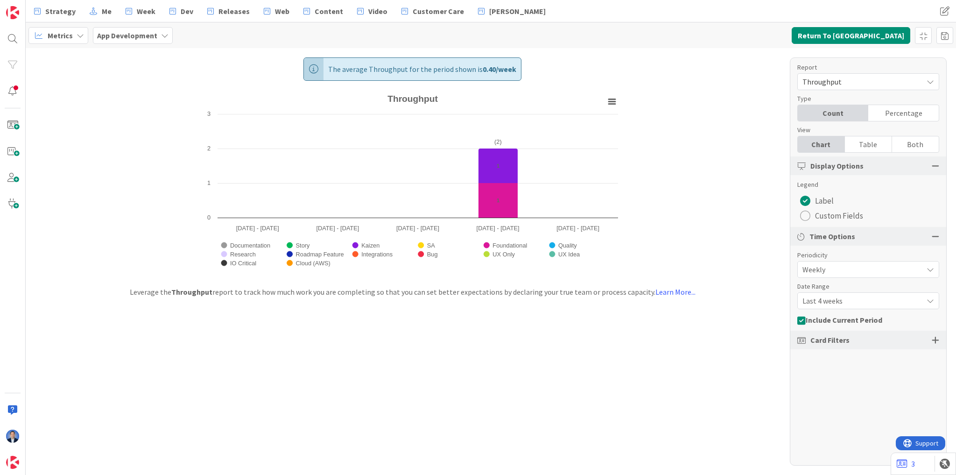
click at [847, 298] on span "Last 4 weeks" at bounding box center [860, 300] width 116 height 13
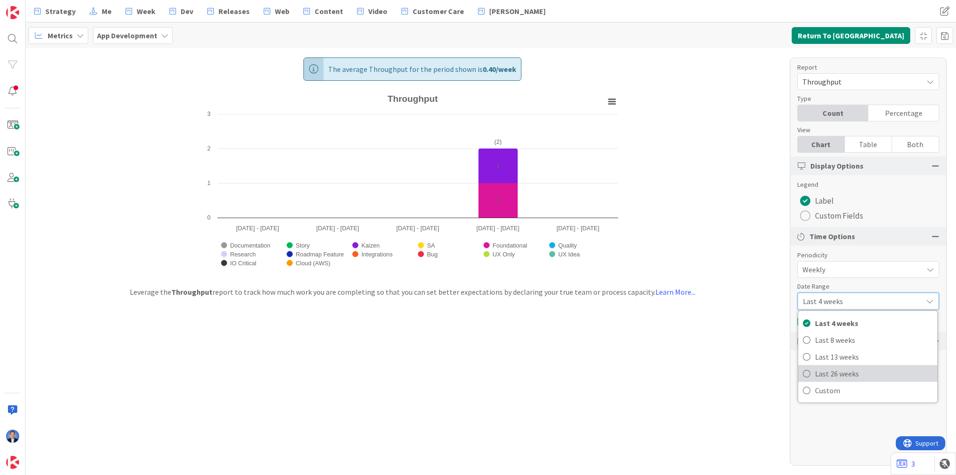
click at [847, 372] on span "Last 26 weeks" at bounding box center [874, 373] width 118 height 14
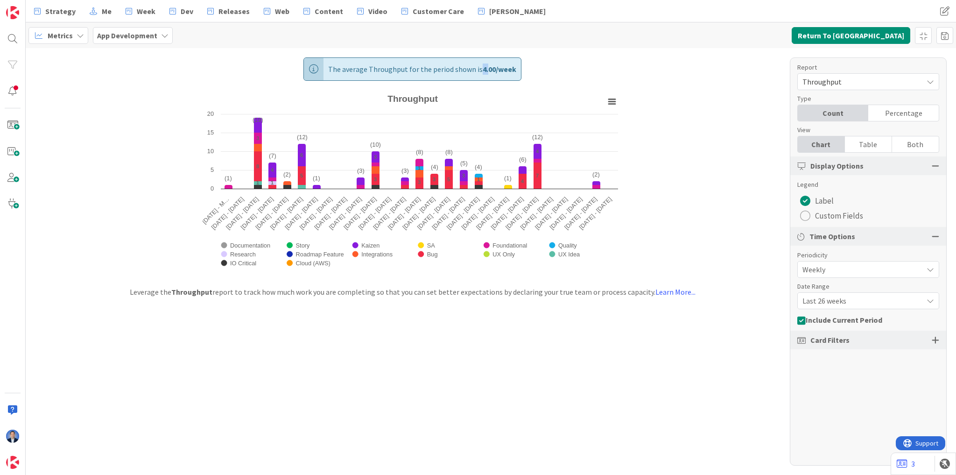
click at [486, 68] on b "4.00 / week" at bounding box center [499, 68] width 34 height 9
click at [866, 33] on button "Return To Kanban" at bounding box center [850, 35] width 119 height 17
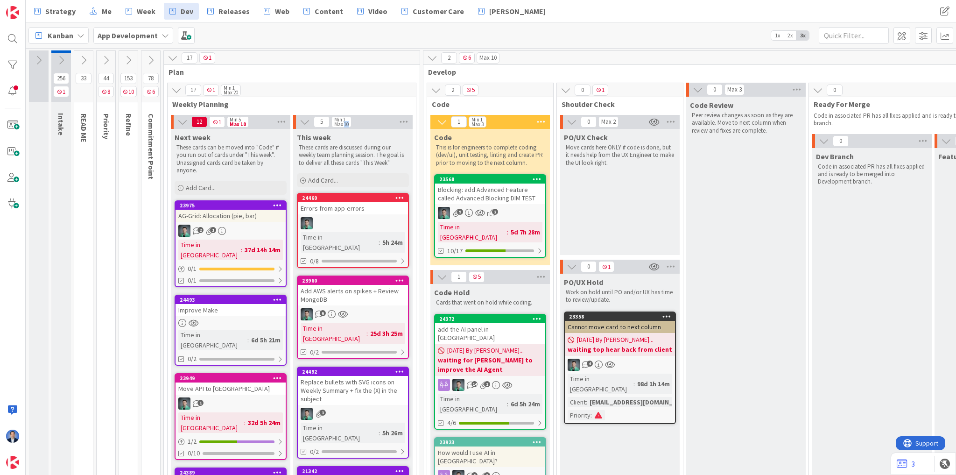
click at [348, 125] on div "Max 10" at bounding box center [341, 124] width 14 height 5
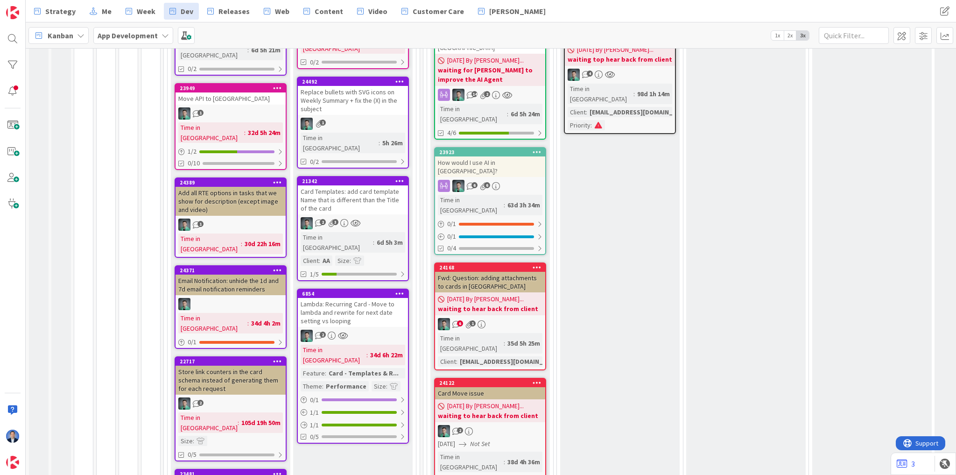
scroll to position [336, 0]
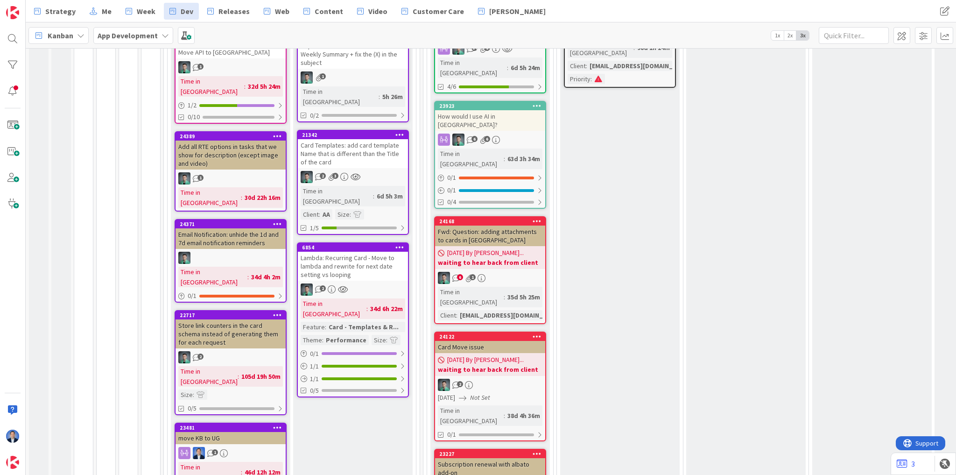
click at [138, 31] on b "App Development" at bounding box center [128, 35] width 60 height 9
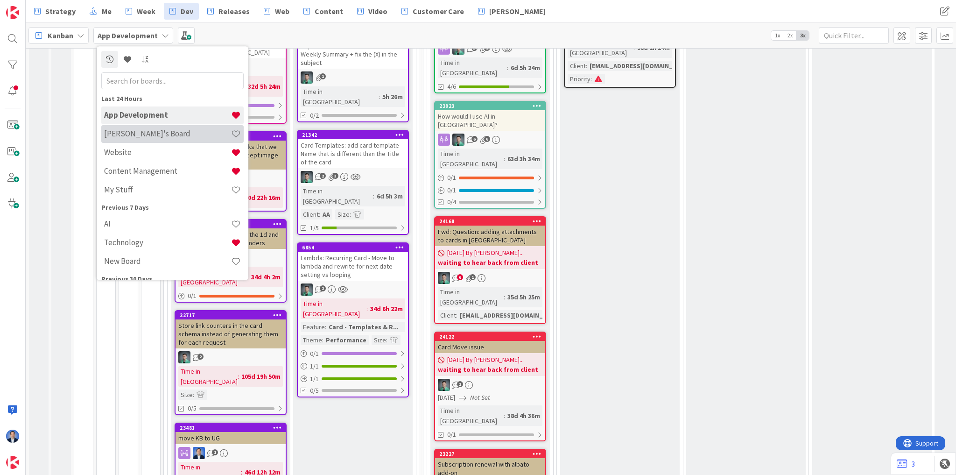
click at [137, 129] on h4 "[PERSON_NAME]'s Board" at bounding box center [167, 133] width 127 height 9
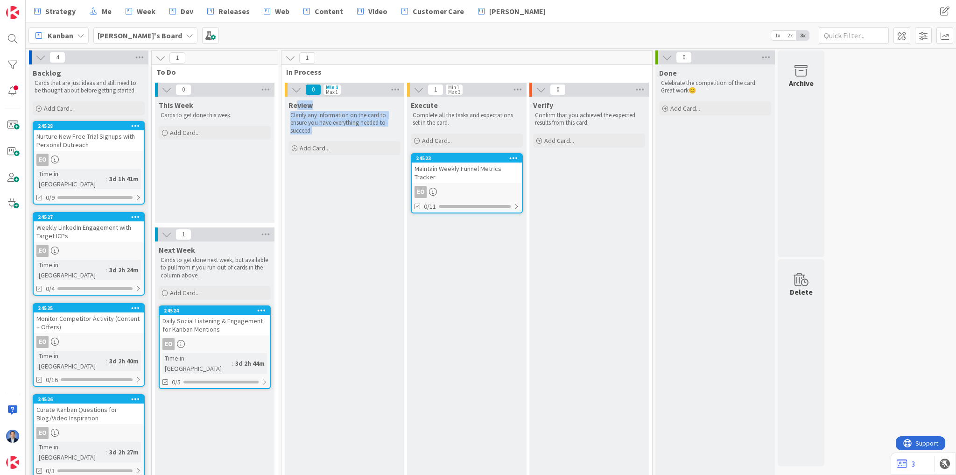
drag, startPoint x: 297, startPoint y: 104, endPoint x: 323, endPoint y: 131, distance: 37.3
click at [323, 131] on div "Review Clarify any information on the card to ensure you have everything needed…" at bounding box center [344, 117] width 119 height 40
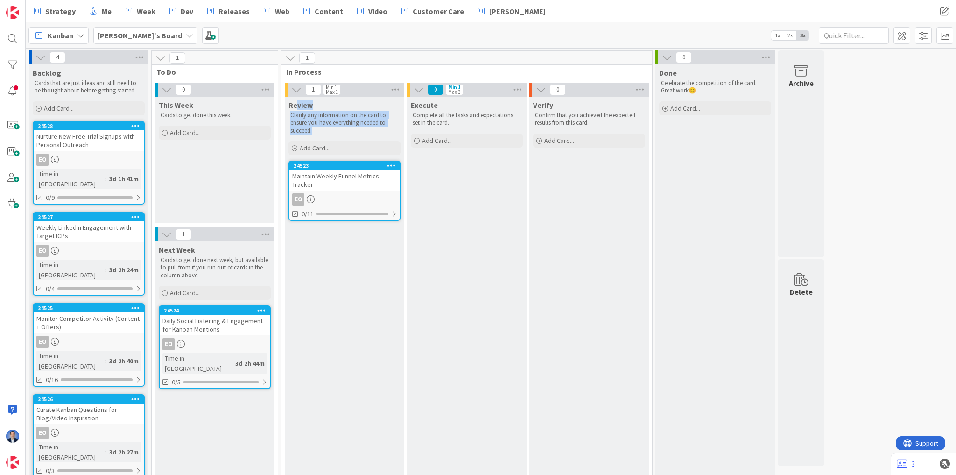
click at [328, 177] on div "Maintain Weekly Funnel Metrics Tracker" at bounding box center [344, 180] width 110 height 21
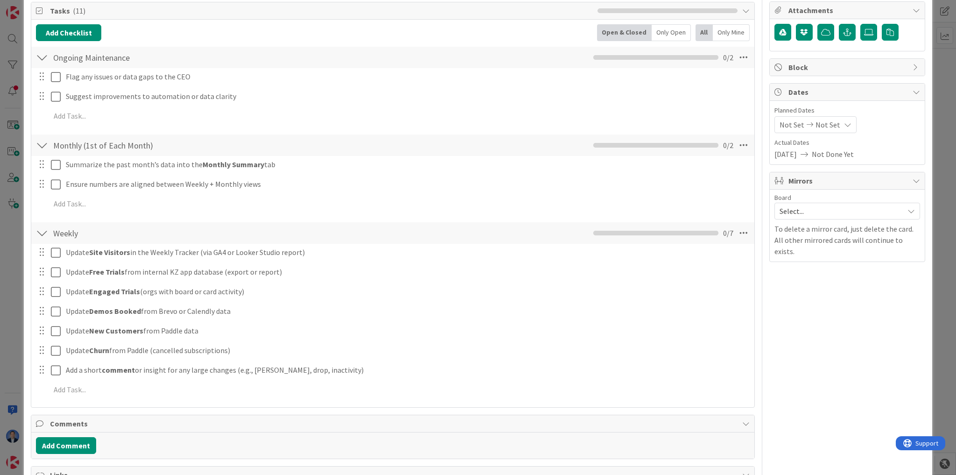
scroll to position [149, 0]
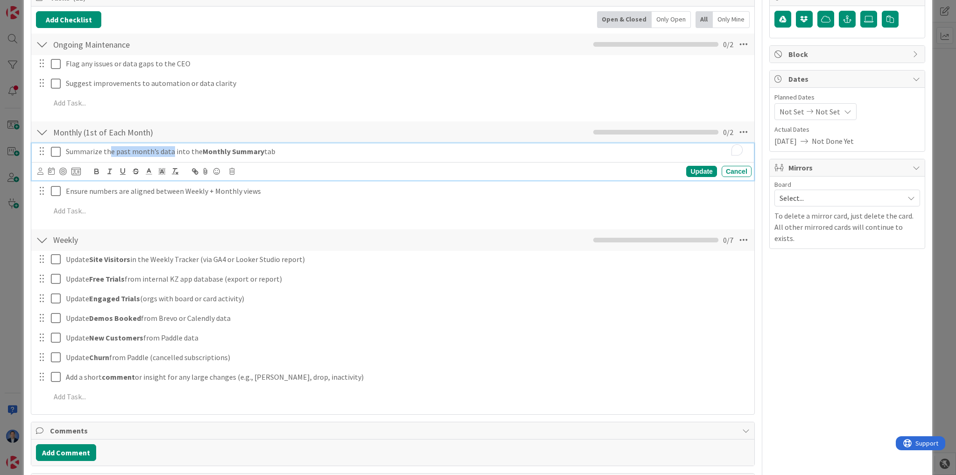
drag, startPoint x: 158, startPoint y: 150, endPoint x: 168, endPoint y: 150, distance: 10.3
click at [168, 150] on p "Summarize the past month’s data into the Monthly Summary tab" at bounding box center [407, 151] width 682 height 11
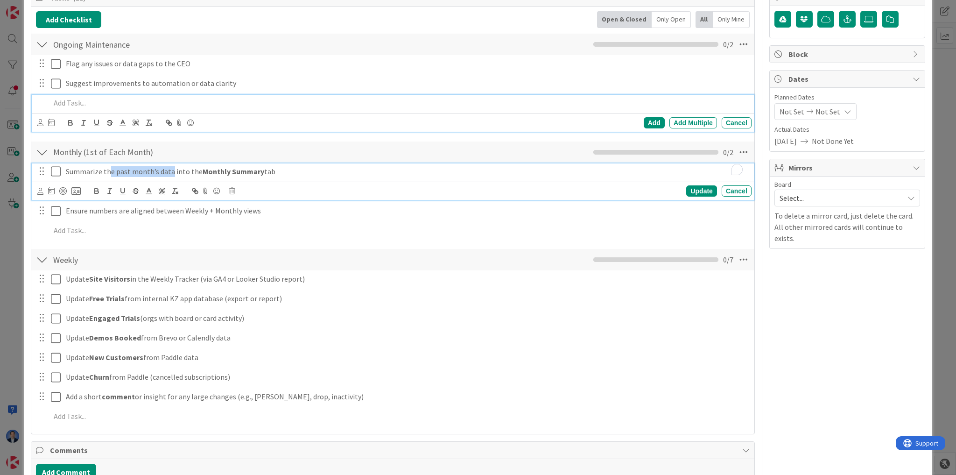
click at [86, 103] on div "Add Add Multiple Cancel" at bounding box center [393, 113] width 722 height 37
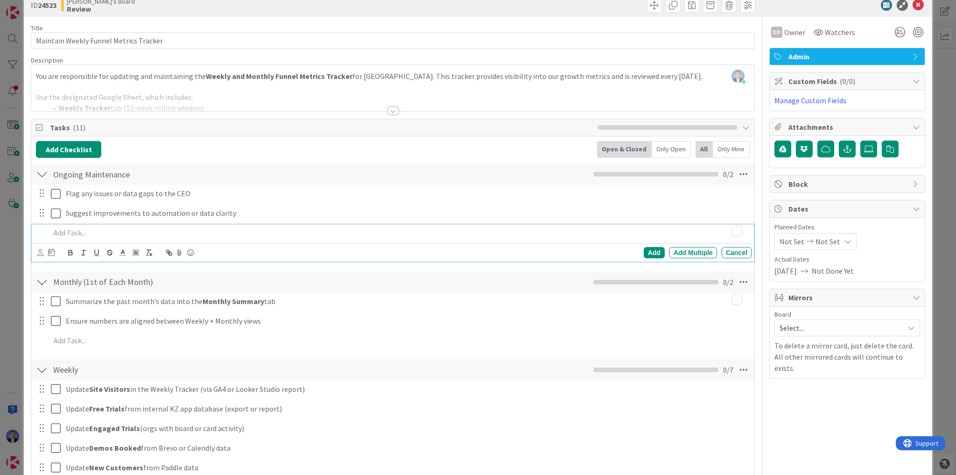
scroll to position [0, 0]
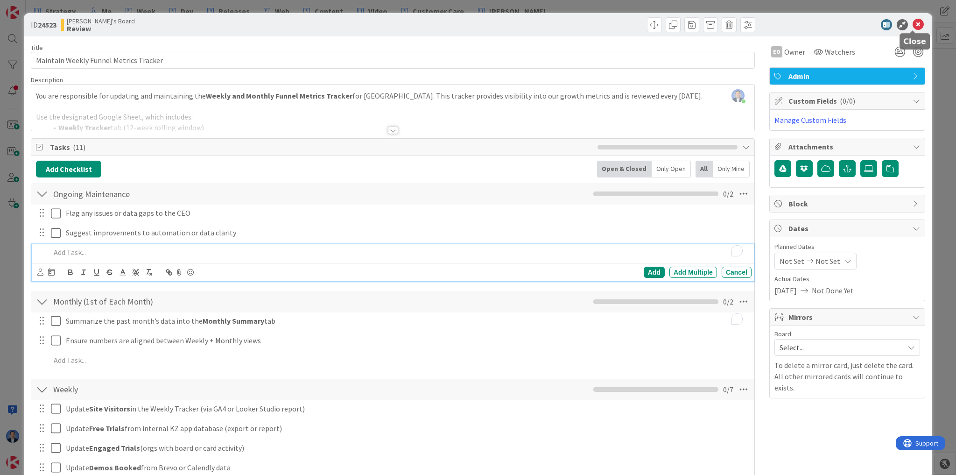
click at [914, 25] on icon at bounding box center [917, 24] width 11 height 11
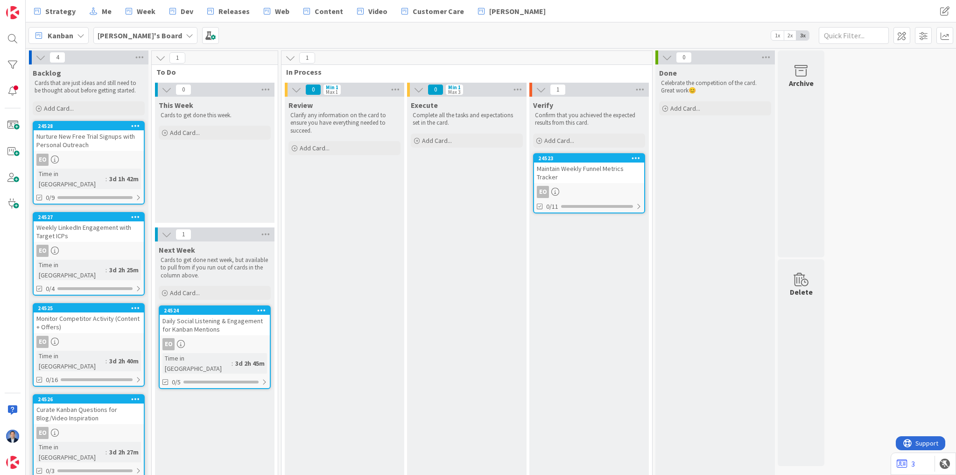
click at [202, 123] on div "This Week Cards to get done this week. Add Card..." at bounding box center [214, 119] width 119 height 45
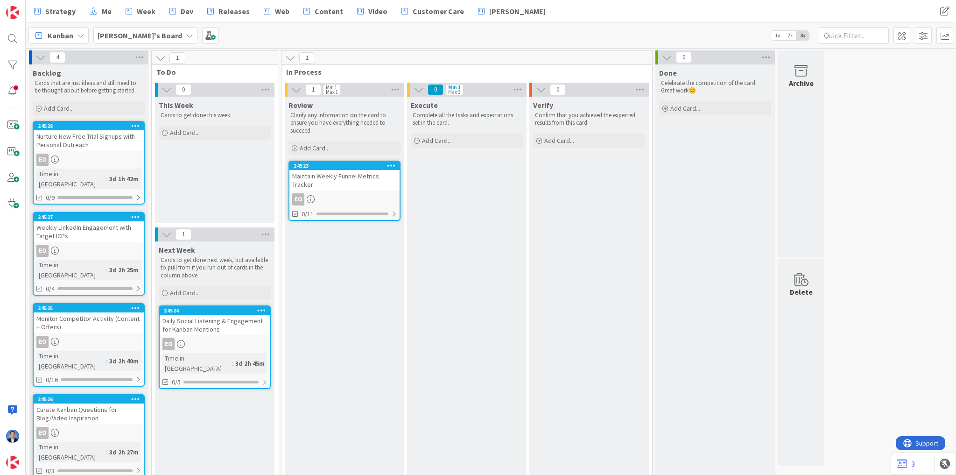
click at [345, 178] on div "Maintain Weekly Funnel Metrics Tracker" at bounding box center [344, 180] width 110 height 21
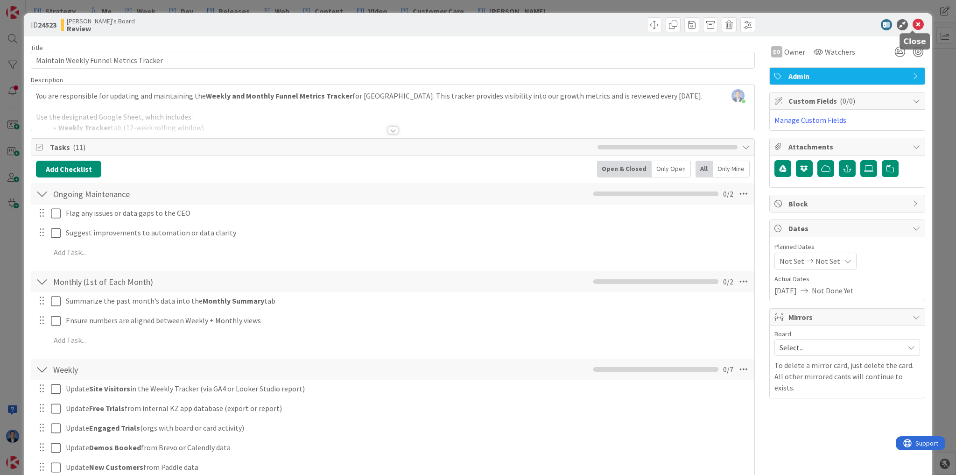
click at [913, 24] on icon at bounding box center [917, 24] width 11 height 11
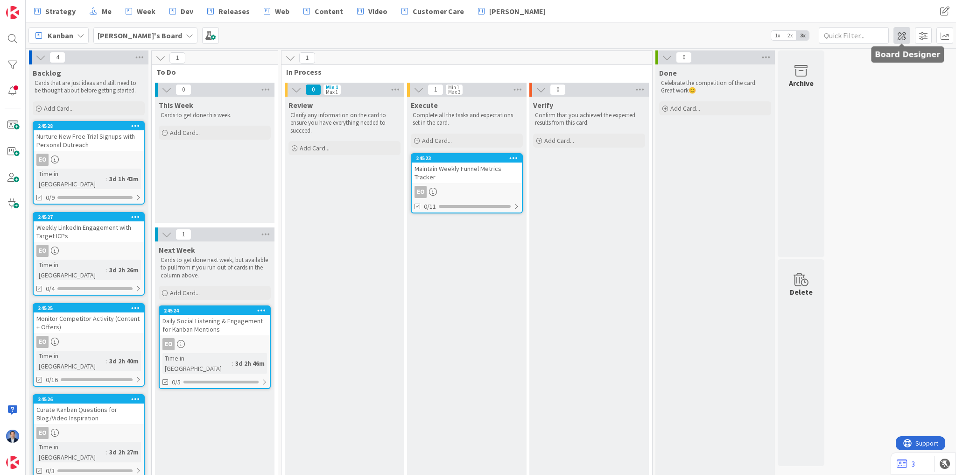
click at [901, 36] on span at bounding box center [901, 35] width 17 height 17
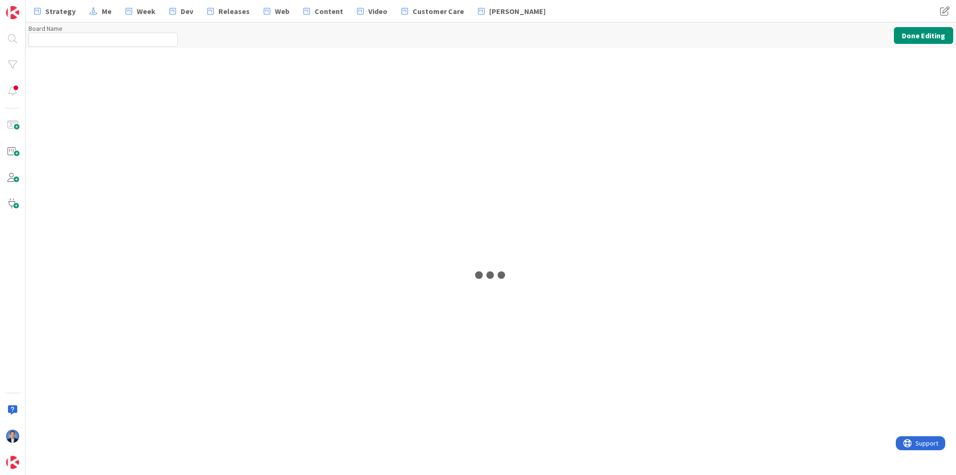
type input "[PERSON_NAME]'s Board"
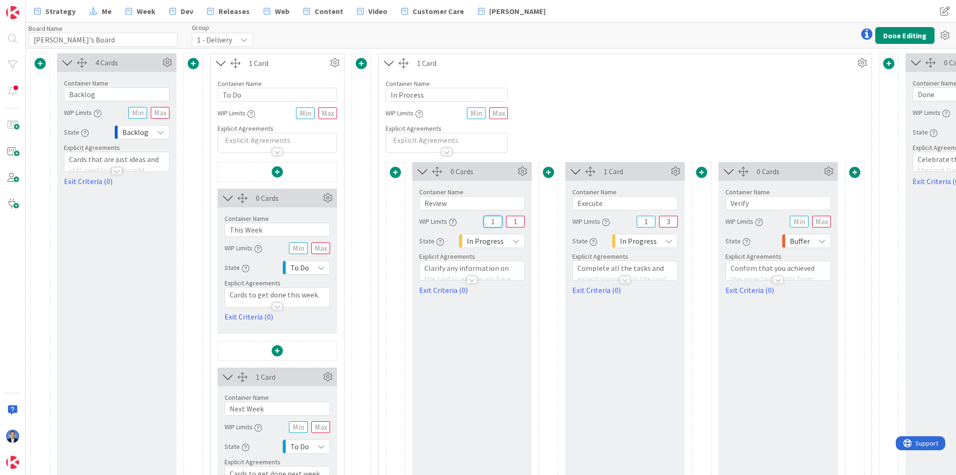
drag, startPoint x: 495, startPoint y: 220, endPoint x: 488, endPoint y: 218, distance: 7.2
click at [488, 218] on input "1" at bounding box center [492, 222] width 19 height 12
type input "0"
drag, startPoint x: 669, startPoint y: 219, endPoint x: 661, endPoint y: 217, distance: 8.3
click at [661, 217] on input "3" at bounding box center [668, 222] width 19 height 12
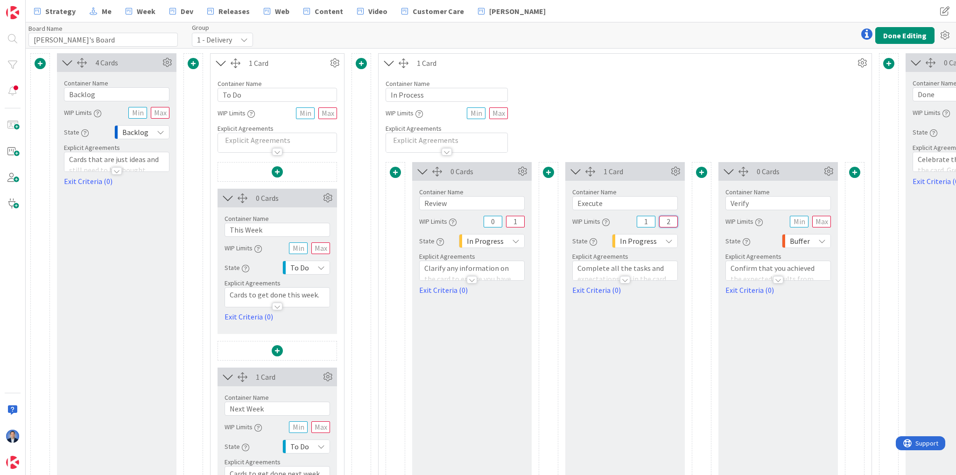
type input "2"
click at [306, 108] on input "text" at bounding box center [305, 113] width 19 height 12
type input "1"
click at [297, 422] on input "text" at bounding box center [298, 427] width 19 height 12
type input "1"
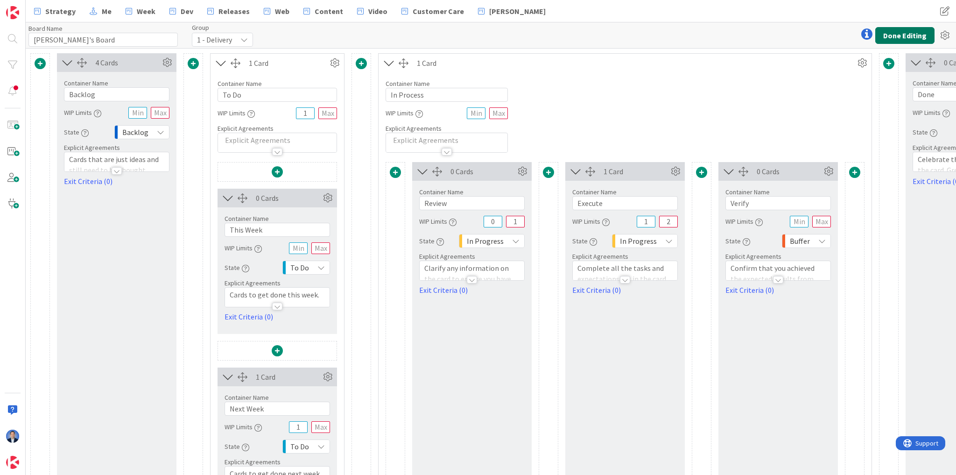
click at [916, 34] on button "Done Editing" at bounding box center [904, 35] width 59 height 17
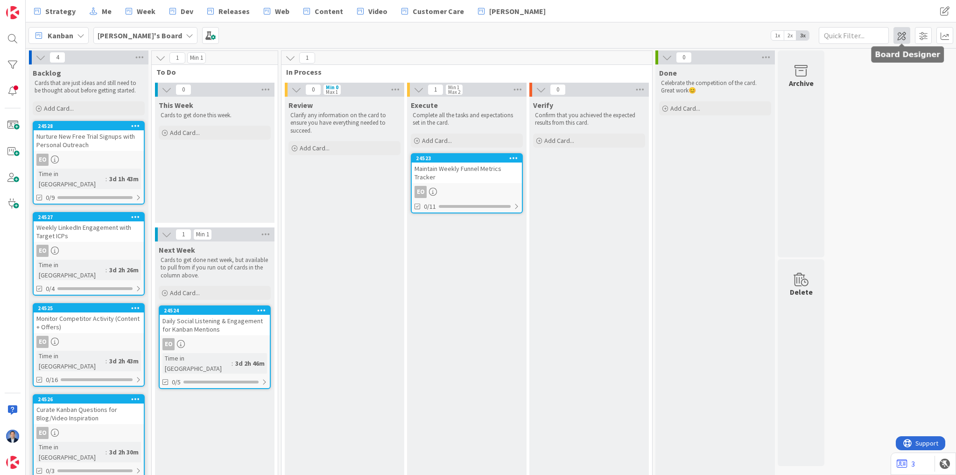
click at [903, 36] on span at bounding box center [901, 35] width 17 height 17
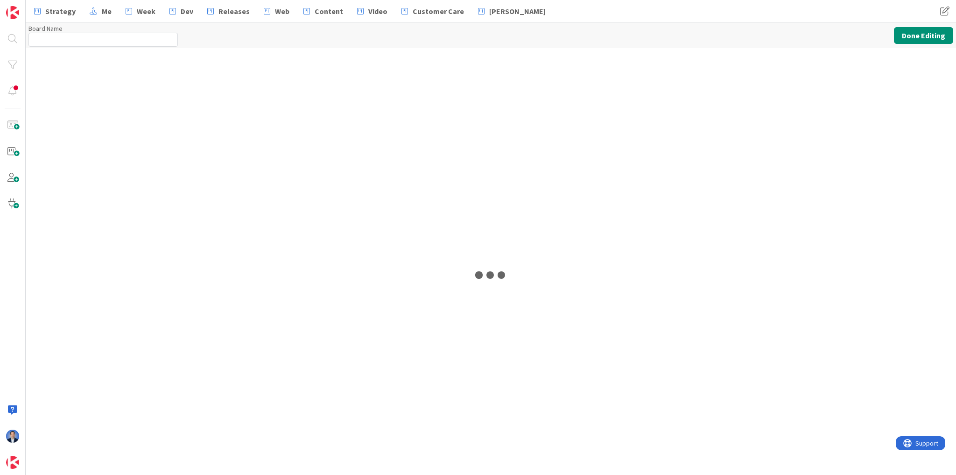
type input "[PERSON_NAME]'s Board"
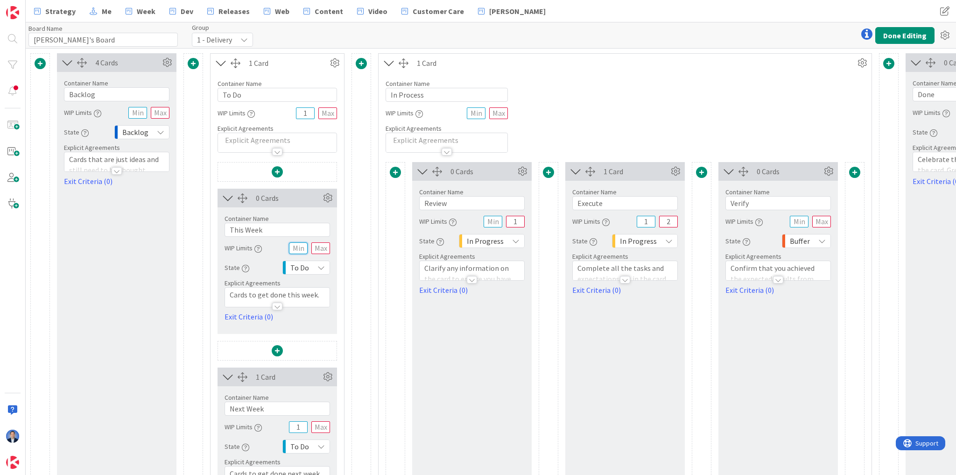
click at [301, 250] on input "text" at bounding box center [298, 248] width 19 height 12
drag, startPoint x: 308, startPoint y: 111, endPoint x: 286, endPoint y: 114, distance: 21.7
click at [286, 114] on div "WIP Limits 1" at bounding box center [276, 113] width 119 height 17
click at [296, 244] on input "text" at bounding box center [298, 248] width 19 height 12
type input "1"
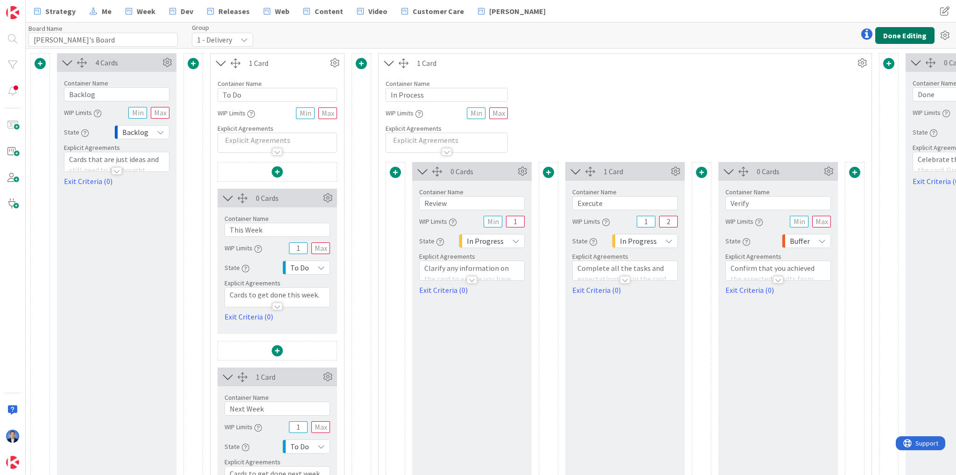
click at [925, 32] on button "Done Editing" at bounding box center [904, 35] width 59 height 17
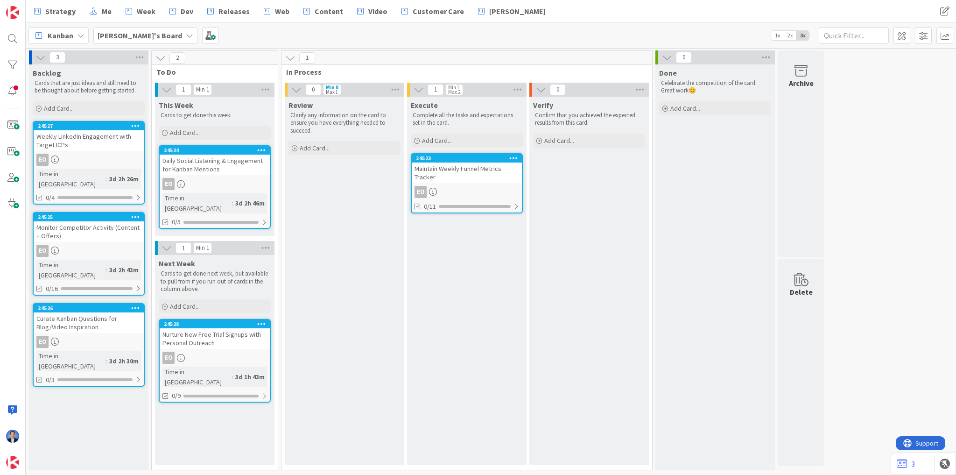
click at [43, 53] on icon at bounding box center [40, 57] width 10 height 10
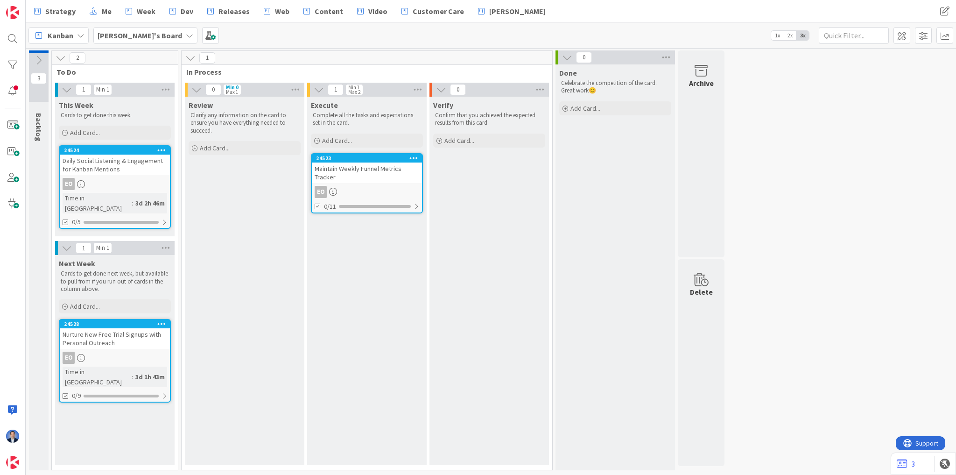
click at [39, 58] on icon at bounding box center [39, 60] width 10 height 10
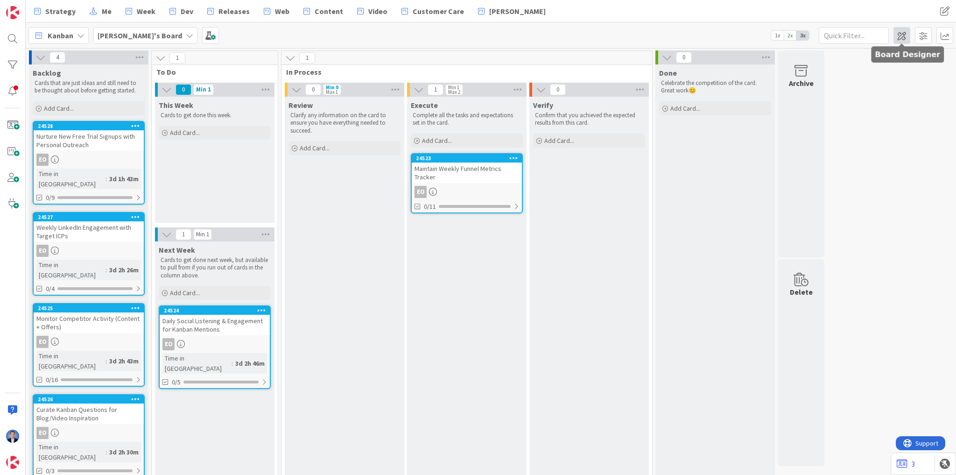
click at [902, 36] on span at bounding box center [901, 35] width 17 height 17
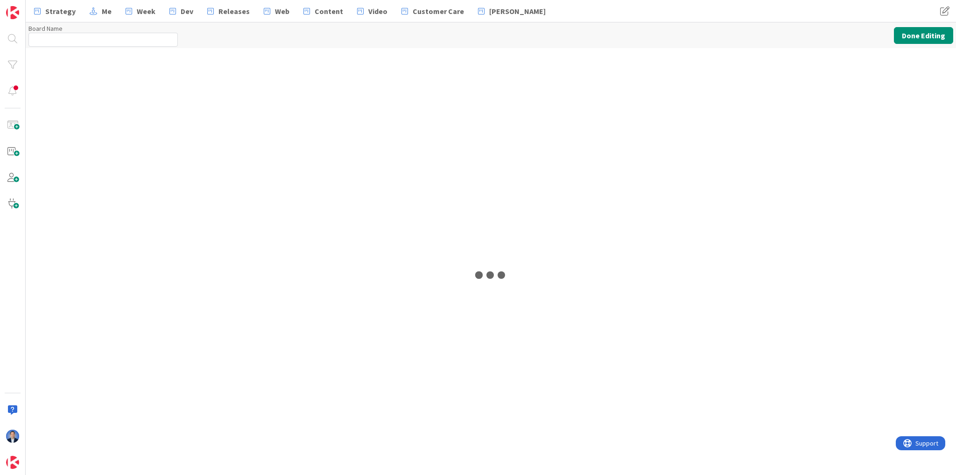
type input "[PERSON_NAME]'s Board"
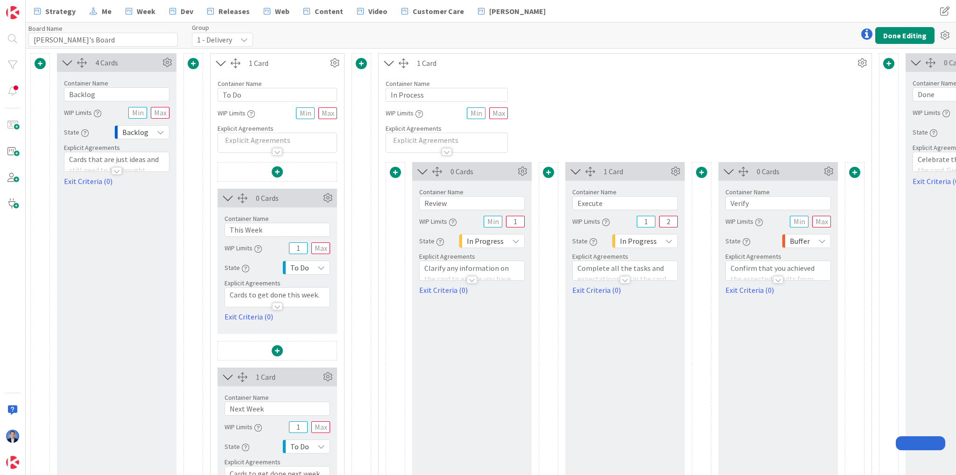
drag, startPoint x: 0, startPoint y: 0, endPoint x: 230, endPoint y: 95, distance: 249.4
click at [230, 95] on input "To Do" at bounding box center [276, 95] width 119 height 14
type input "Ready"
click at [101, 91] on input "Backlog" at bounding box center [116, 94] width 105 height 14
click at [135, 161] on div at bounding box center [116, 166] width 105 height 10
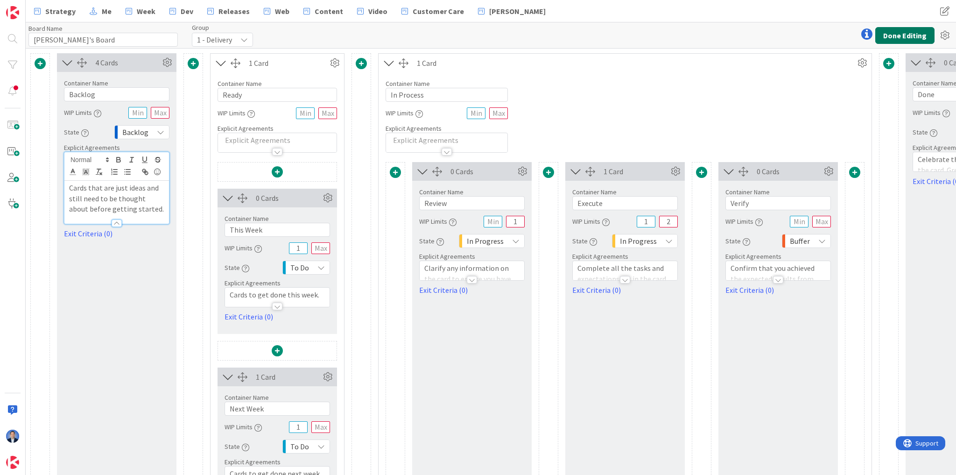
click at [916, 29] on button "Done Editing" at bounding box center [904, 35] width 59 height 17
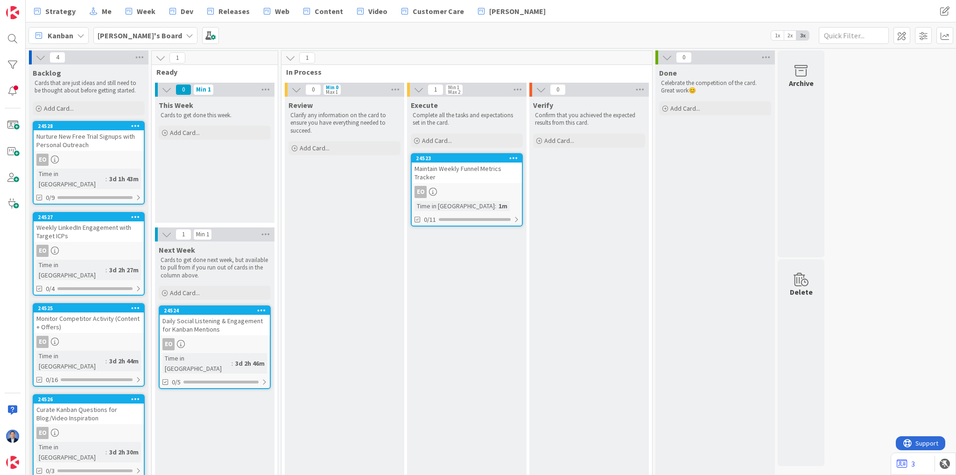
click at [44, 57] on icon at bounding box center [40, 57] width 10 height 10
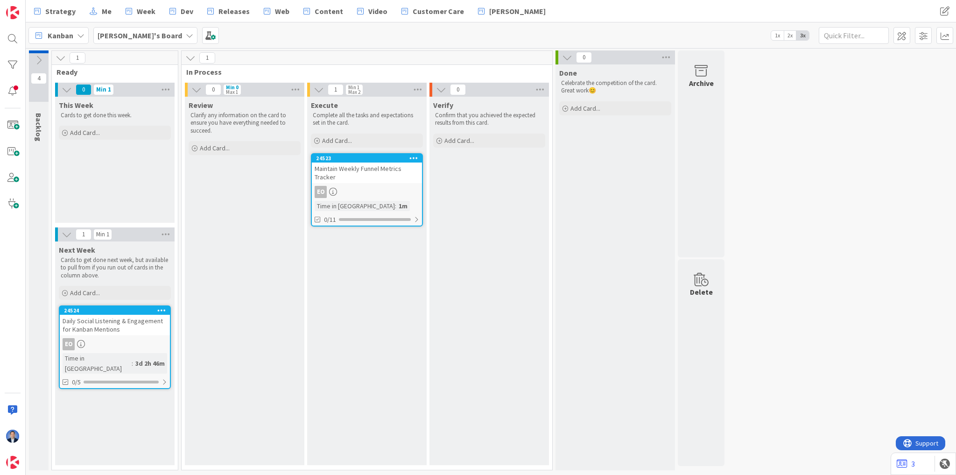
click at [37, 63] on icon at bounding box center [39, 60] width 10 height 10
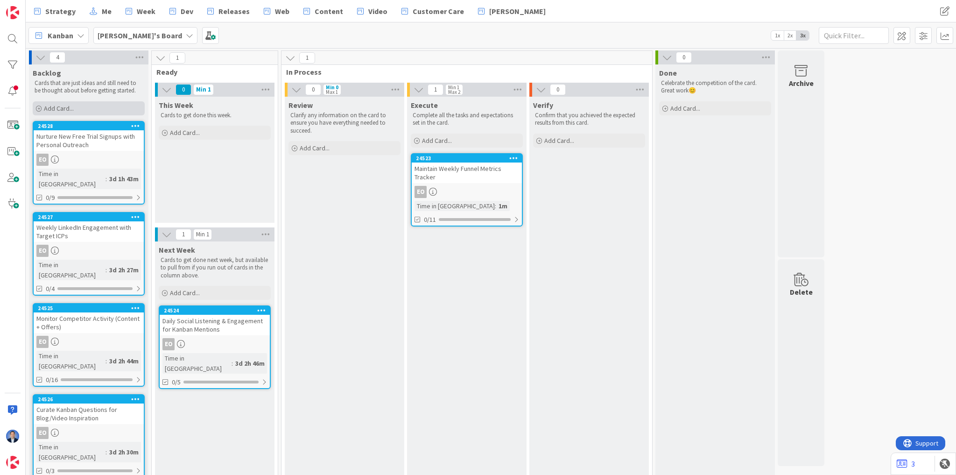
click at [59, 111] on span "Add Card..." at bounding box center [59, 108] width 30 height 8
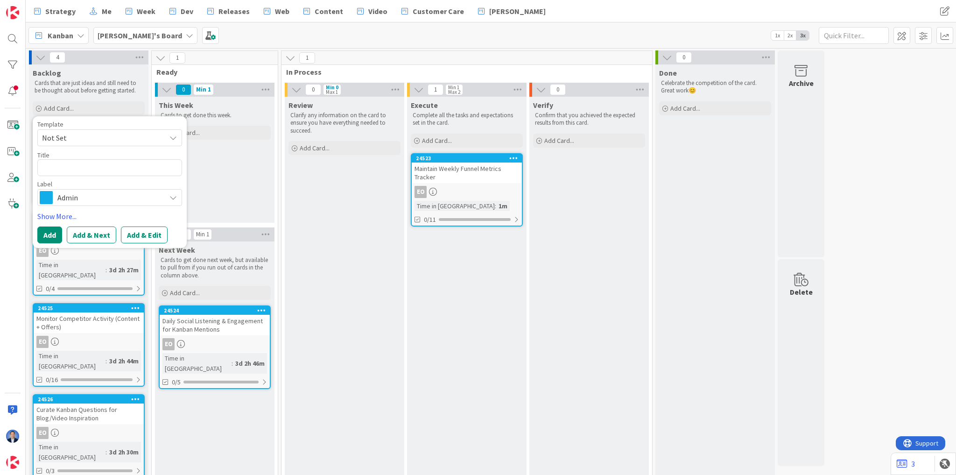
click at [94, 199] on span "Admin" at bounding box center [109, 197] width 104 height 13
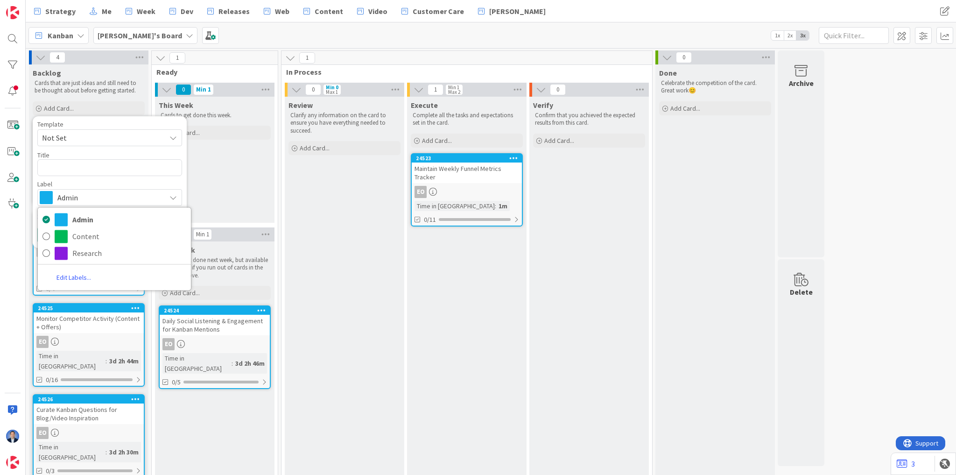
click at [243, 28] on div "Kanban Esther's Board 1x 2x 3x" at bounding box center [491, 35] width 930 height 26
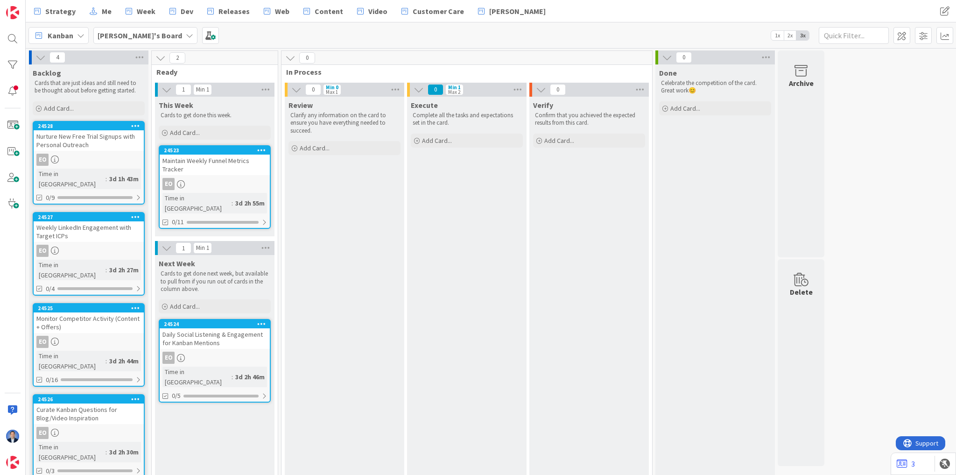
click at [101, 150] on div "Nurture New Free Trial Signups with Personal Outreach" at bounding box center [89, 140] width 110 height 21
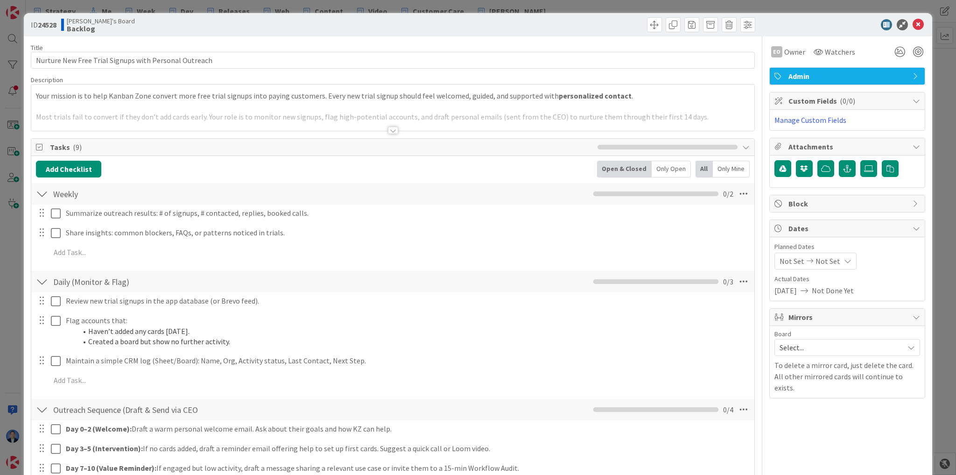
click at [180, 116] on div at bounding box center [392, 119] width 723 height 24
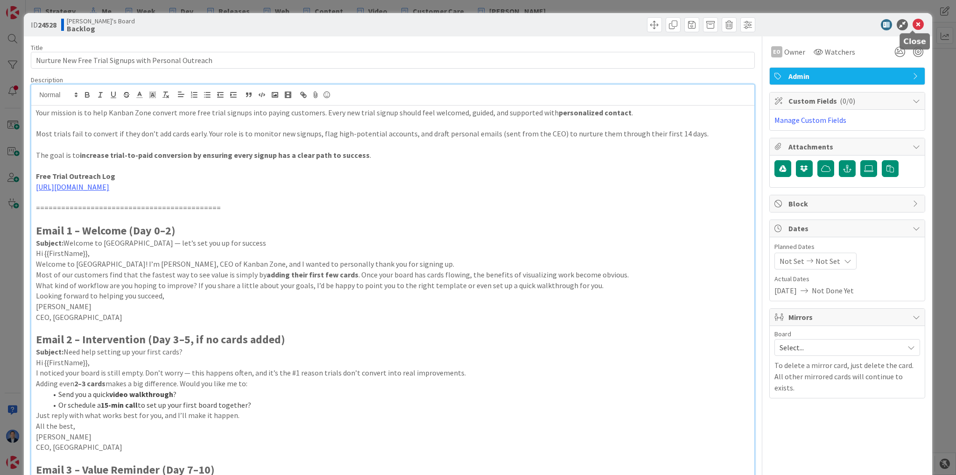
click at [912, 23] on icon at bounding box center [917, 24] width 11 height 11
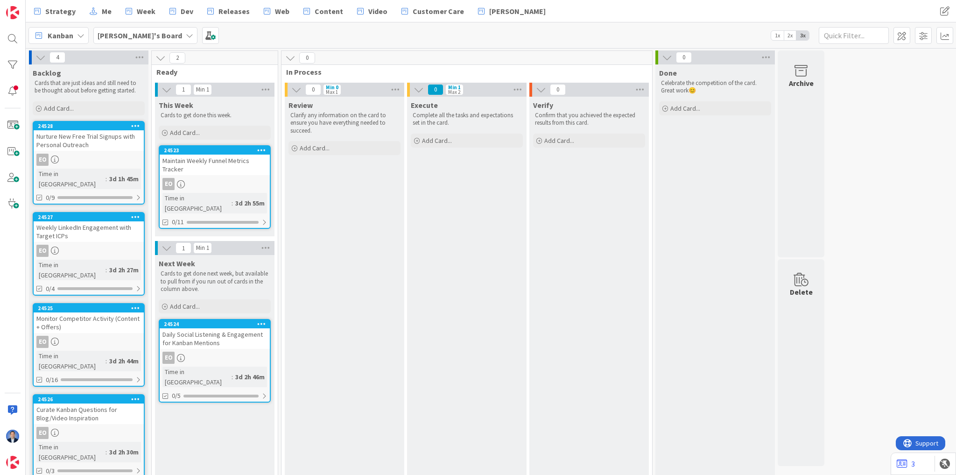
click at [40, 55] on icon at bounding box center [40, 57] width 10 height 10
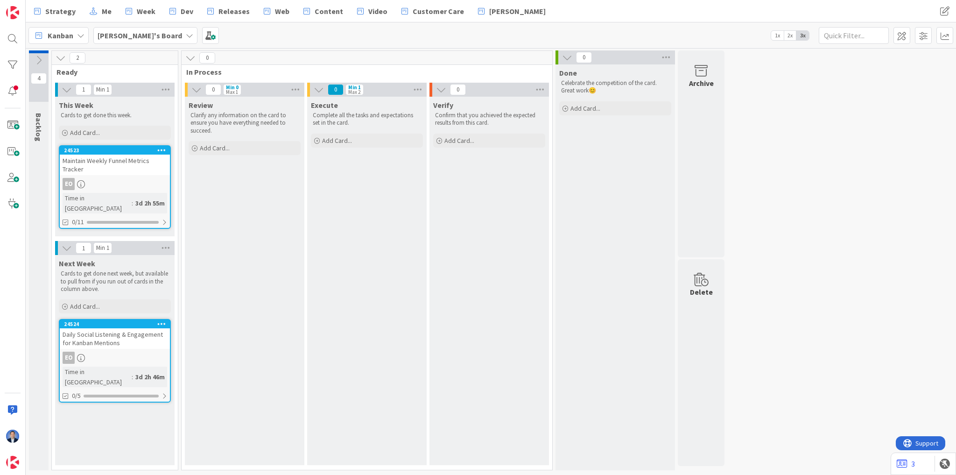
click at [34, 55] on icon at bounding box center [39, 60] width 10 height 10
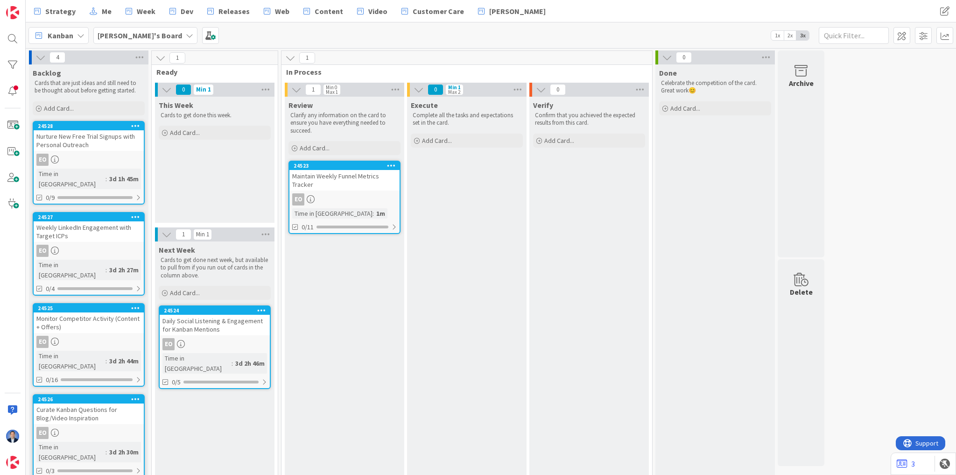
click at [347, 180] on div "Maintain Weekly Funnel Metrics Tracker" at bounding box center [344, 180] width 110 height 21
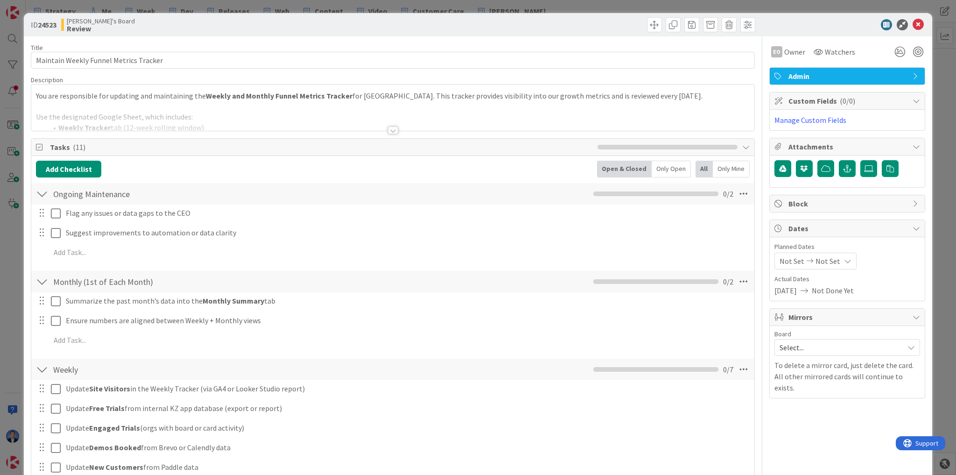
click at [804, 198] on span "Block" at bounding box center [847, 203] width 119 height 11
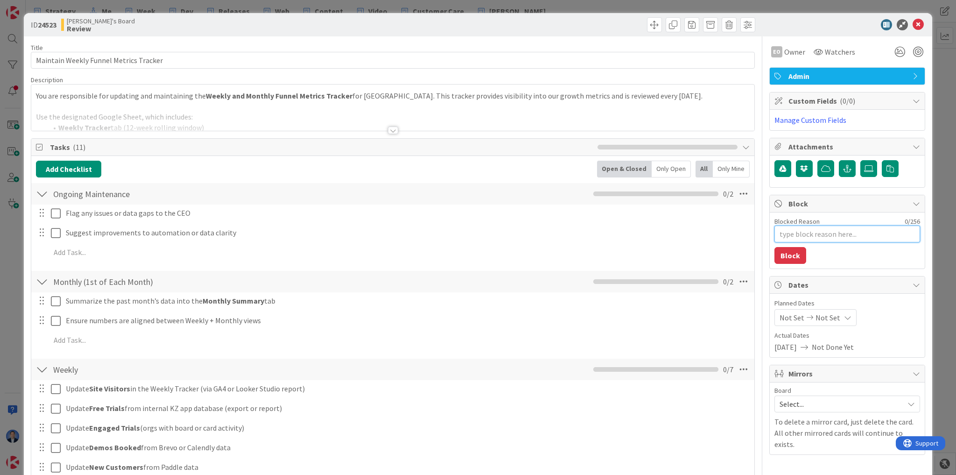
click at [798, 229] on textarea "Blocked Reason" at bounding box center [847, 233] width 146 height 17
type textarea "x"
type textarea "n"
type textarea "x"
type textarea "no"
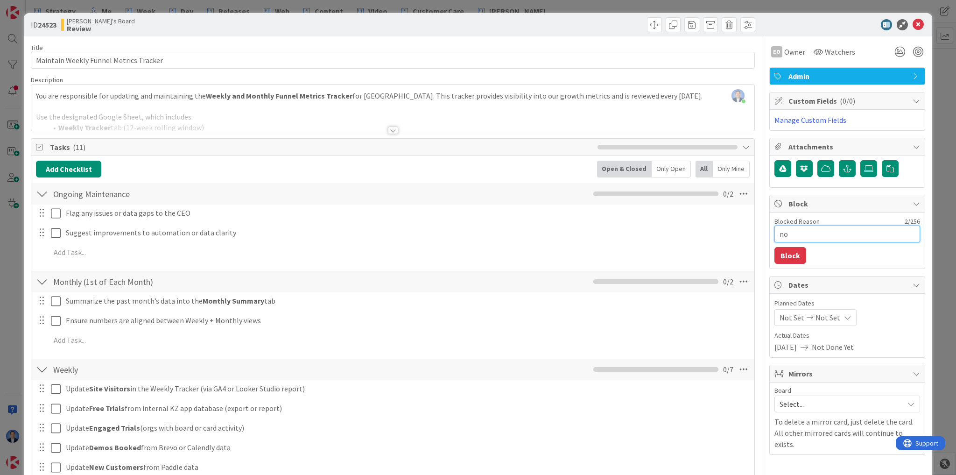
type textarea "x"
type textarea "no"
type textarea "x"
type textarea "no cl"
type textarea "x"
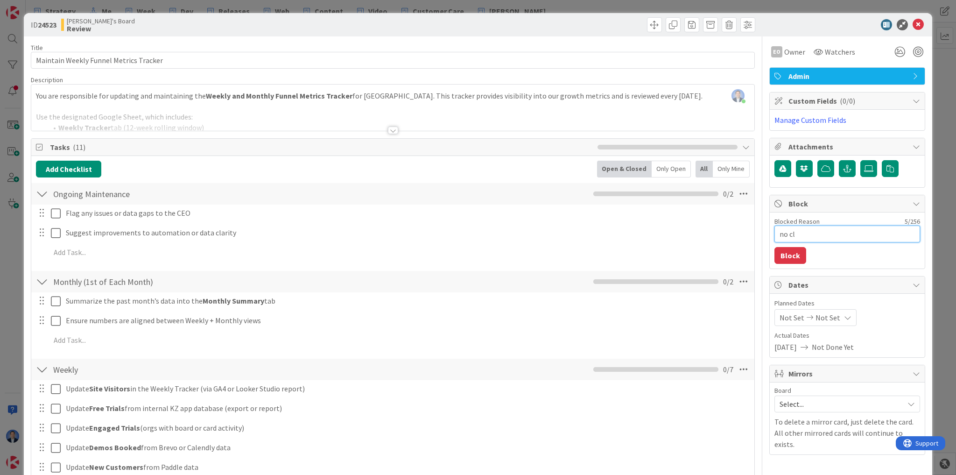
type textarea "no clu"
type textarea "x"
type textarea "no clue"
type textarea "x"
type textarea "no clue"
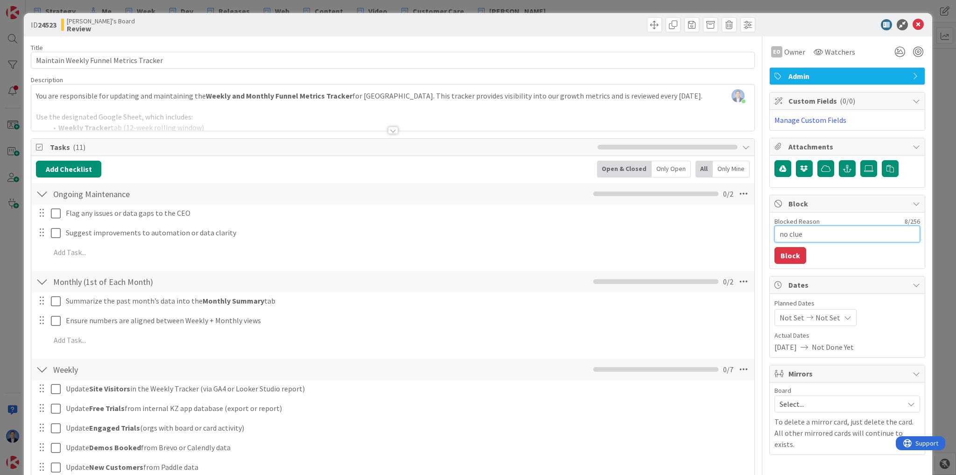
type textarea "x"
type textarea "no clue w"
type textarea "x"
type textarea "no clue wh"
type textarea "x"
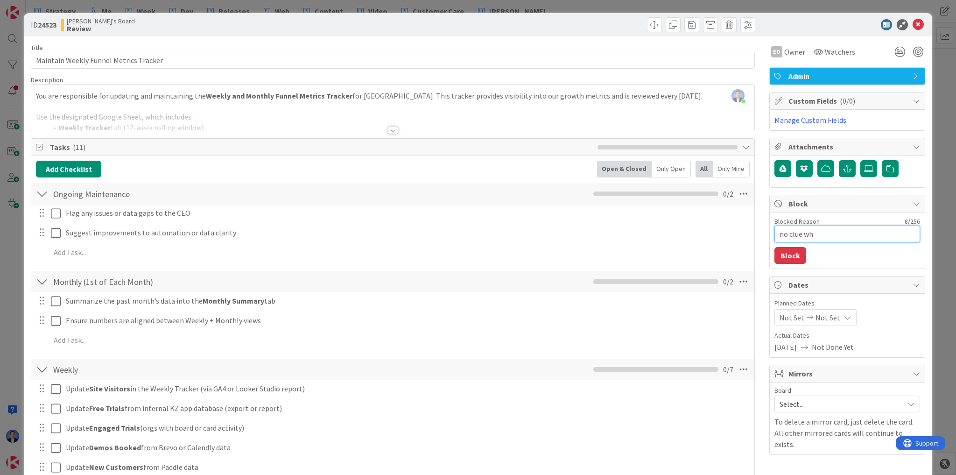
type textarea "no clue wha"
type textarea "x"
type textarea "no clue what"
type textarea "x"
type textarea "no clue what"
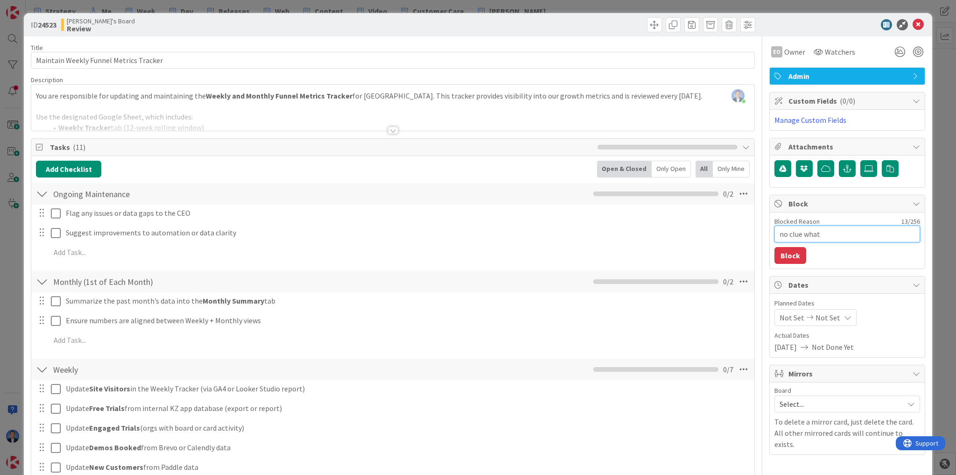
type textarea "x"
type textarea "no clue what t"
type textarea "x"
type textarea "no clue what to"
type textarea "x"
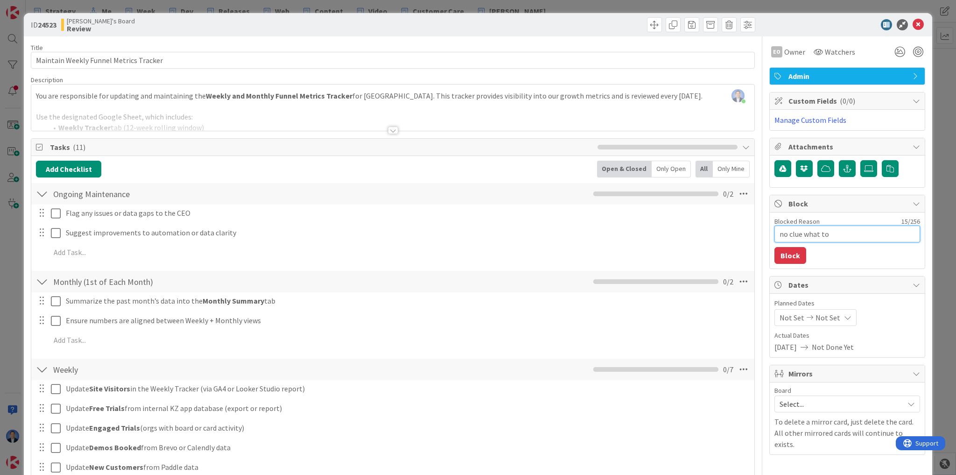
type textarea "no clue what to"
type textarea "x"
type textarea "no clue what to d"
type textarea "x"
type textarea "no clue what to do"
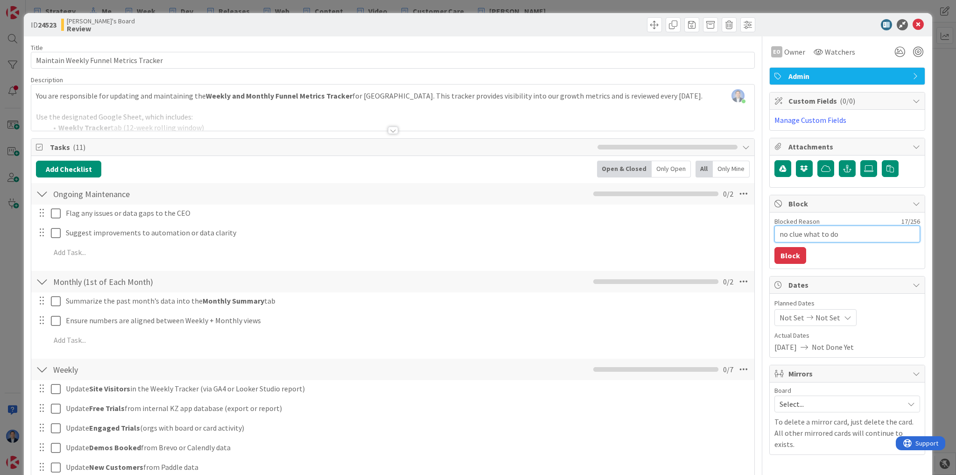
type textarea "x"
type textarea "no clue what to do"
type textarea "x"
type textarea "no clue what to do n"
type textarea "x"
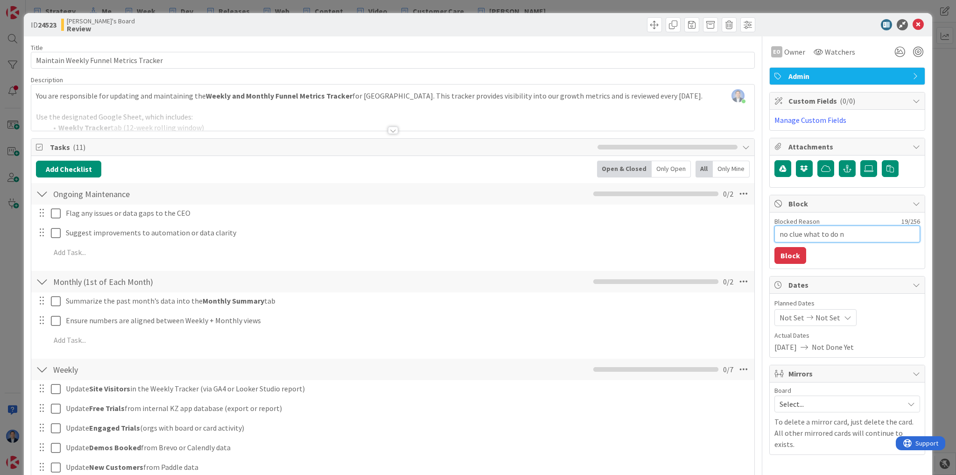
type textarea "no clue what to do no"
type textarea "x"
type textarea "no clue what to do now"
click at [789, 259] on button "Block" at bounding box center [790, 255] width 32 height 17
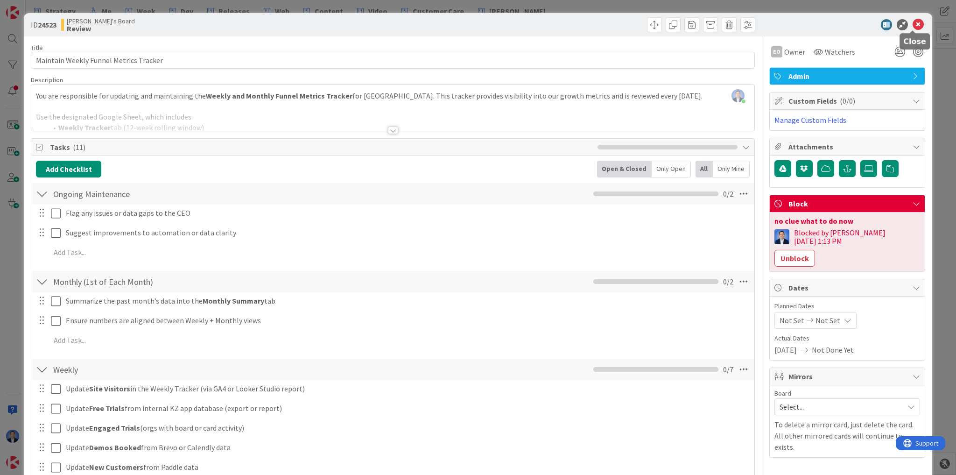
click at [912, 22] on icon at bounding box center [917, 24] width 11 height 11
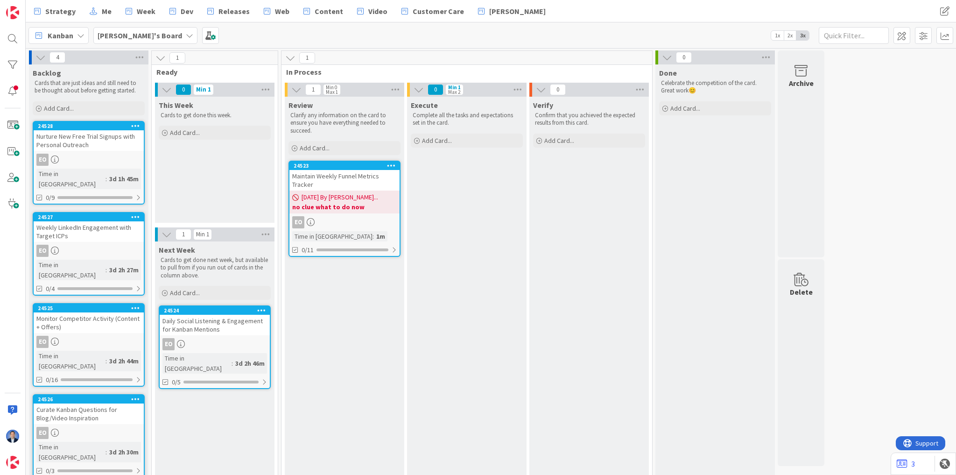
click at [317, 204] on b "no clue what to do now" at bounding box center [344, 206] width 105 height 9
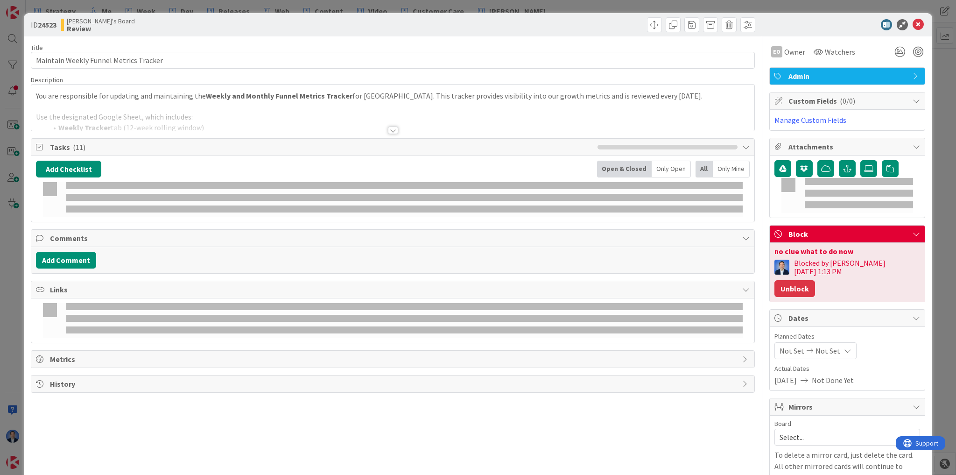
click at [815, 280] on button "Unblock" at bounding box center [794, 288] width 41 height 17
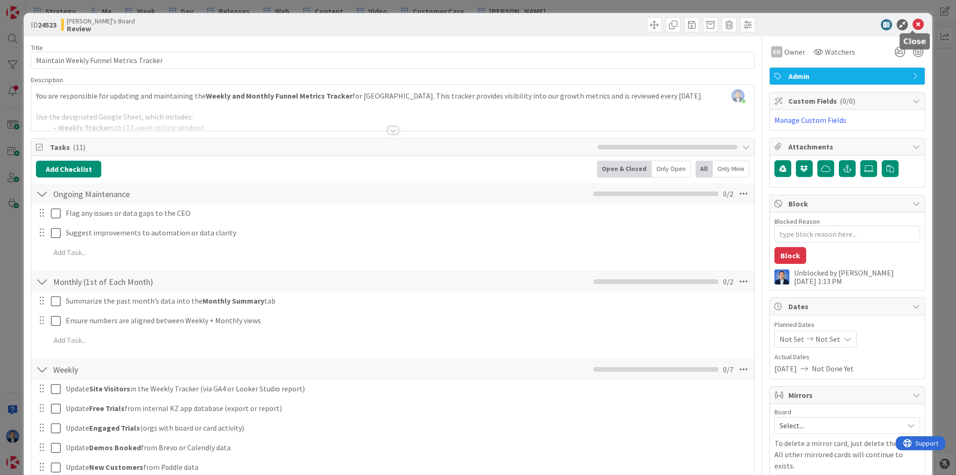
drag, startPoint x: 908, startPoint y: 26, endPoint x: 894, endPoint y: 35, distance: 17.1
click at [912, 26] on icon at bounding box center [917, 24] width 11 height 11
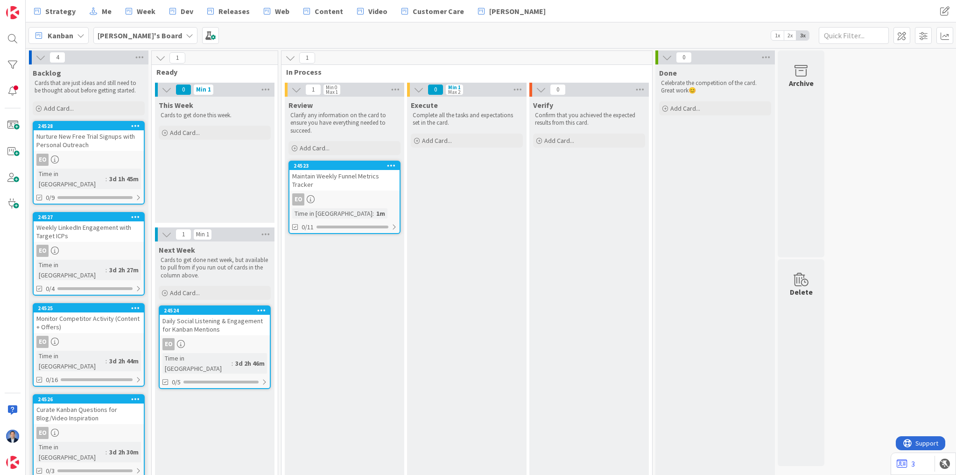
click at [337, 178] on div "Maintain Weekly Funnel Metrics Tracker" at bounding box center [344, 180] width 110 height 21
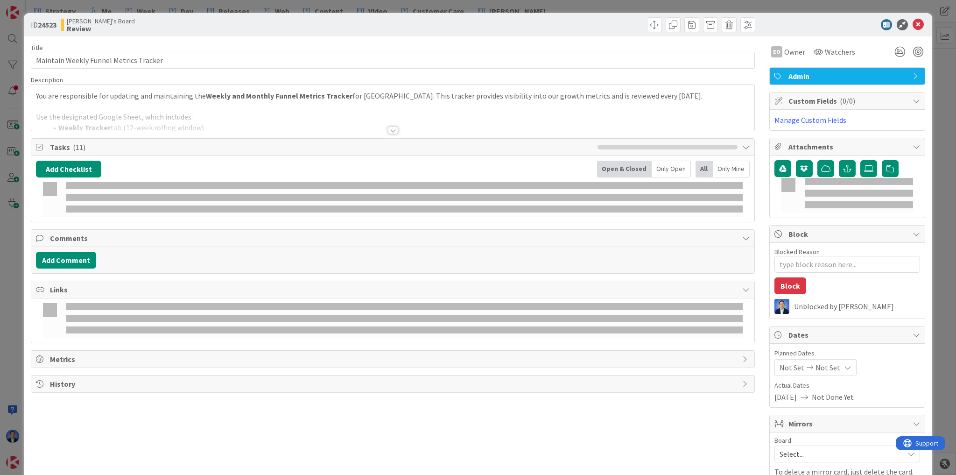
type textarea "x"
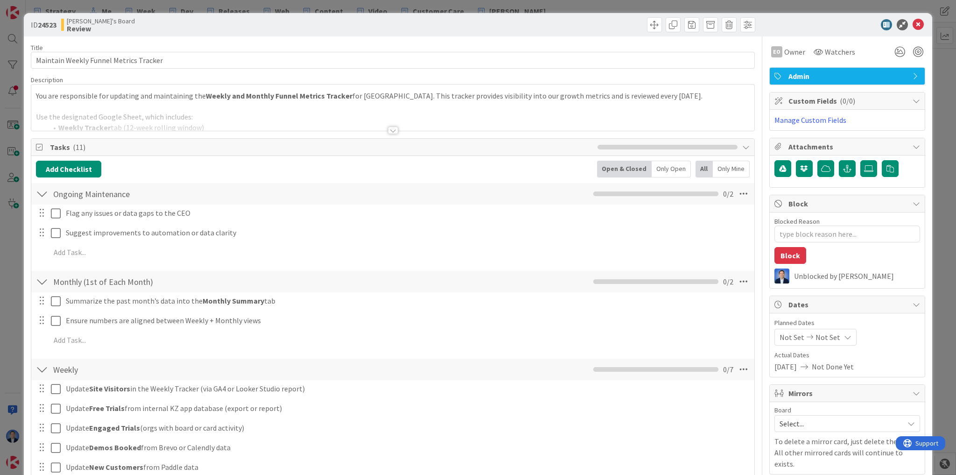
click at [194, 116] on div at bounding box center [392, 119] width 723 height 24
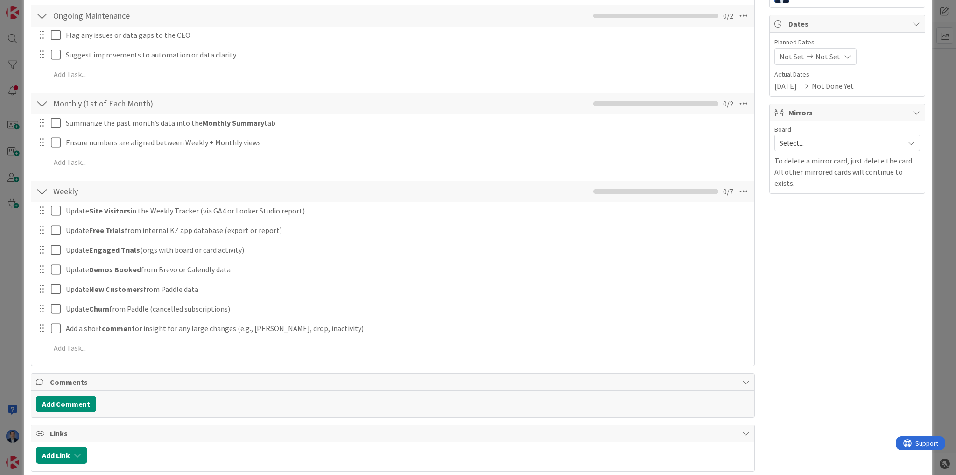
scroll to position [307, 0]
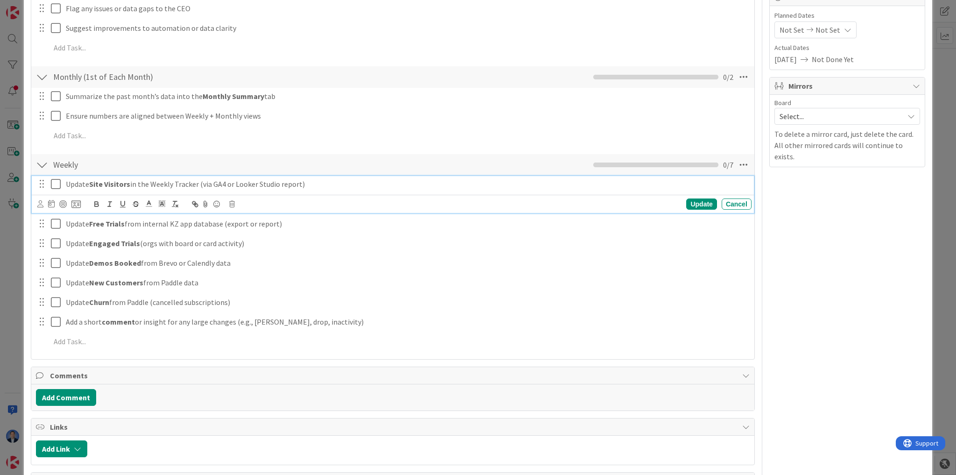
click at [138, 185] on p "Update Site Visitors in the Weekly Tracker (via GA4 or Looker Studio report)" at bounding box center [407, 184] width 682 height 11
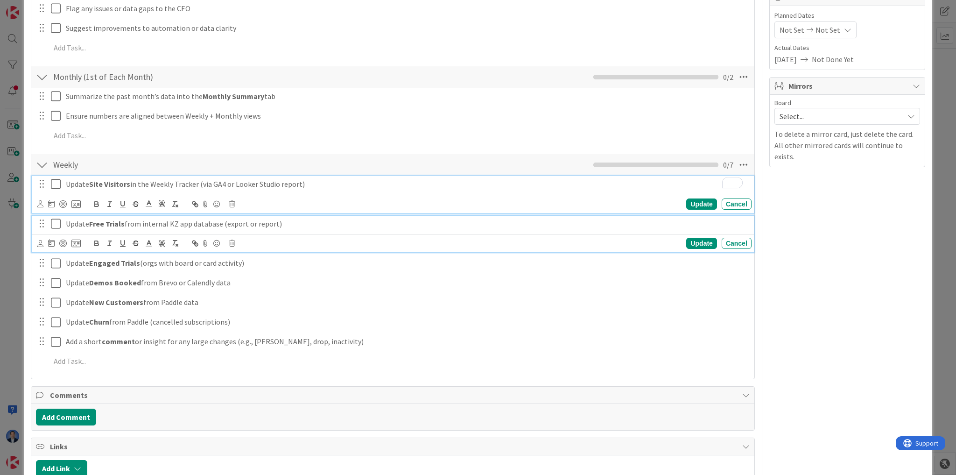
click at [135, 221] on p "Update Free Trials from internal KZ app database (export or report)" at bounding box center [407, 223] width 682 height 11
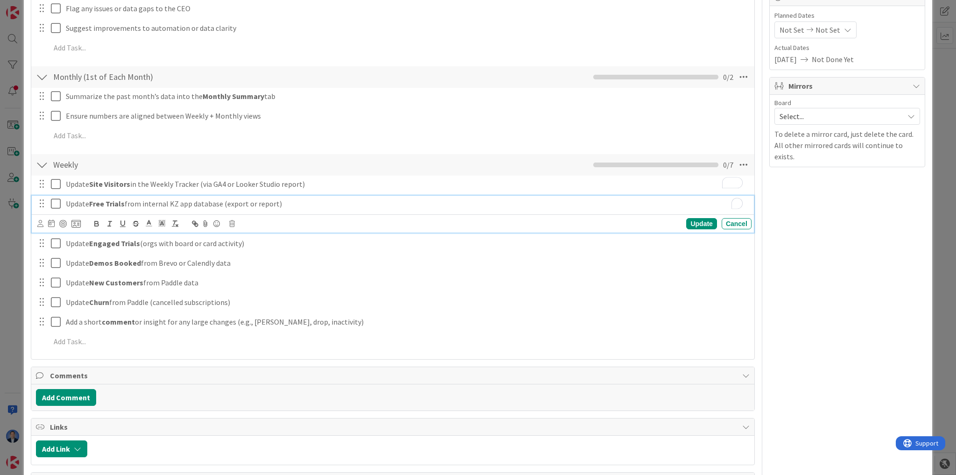
scroll to position [287, 0]
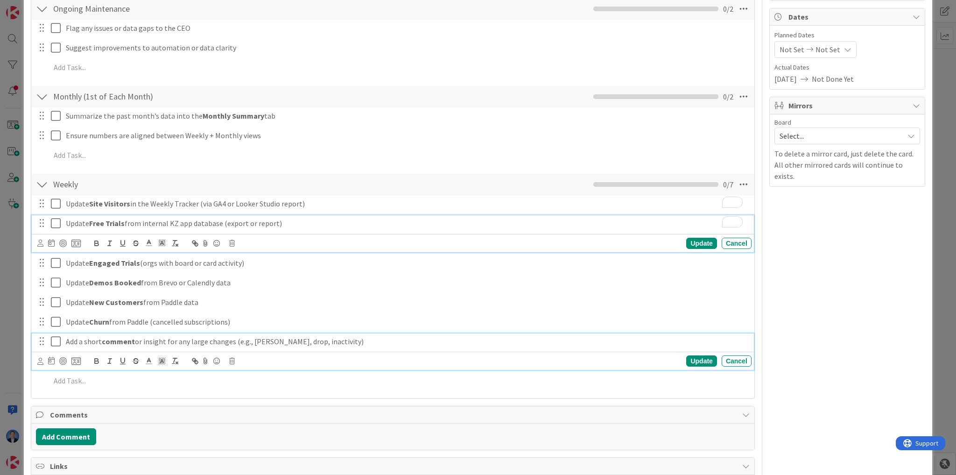
click at [163, 347] on div "Add a short comment or insight for any large changes (e.g., spike, drop, inacti…" at bounding box center [406, 341] width 689 height 16
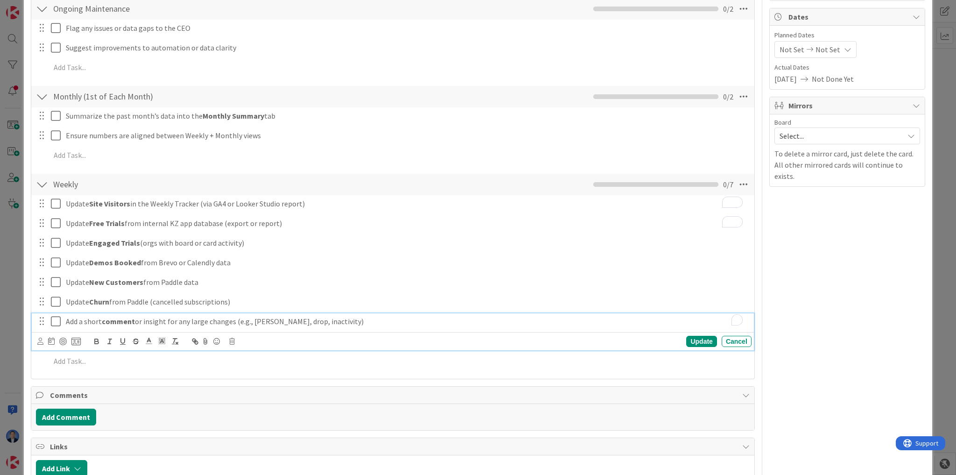
scroll to position [267, 0]
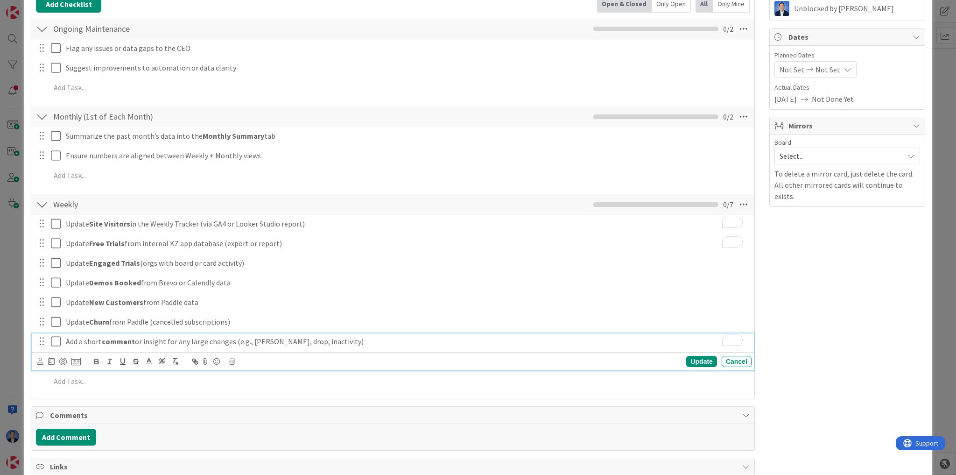
click at [125, 337] on strong "comment" at bounding box center [118, 340] width 33 height 9
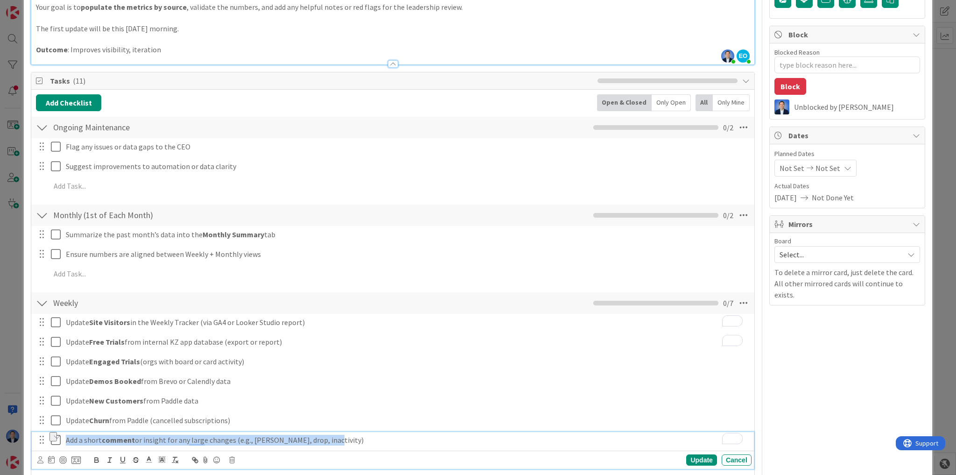
scroll to position [177, 0]
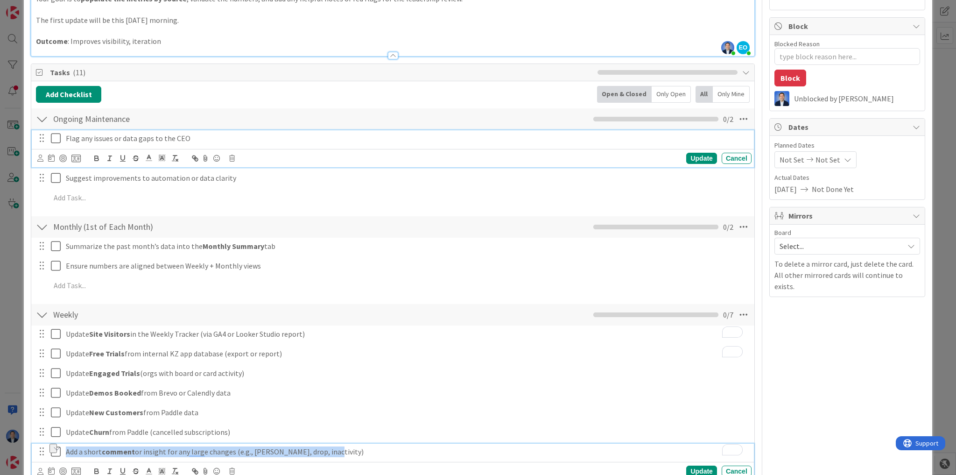
click at [197, 131] on div "Flag any issues or data gaps to the CEO Update Cancel" at bounding box center [393, 148] width 722 height 37
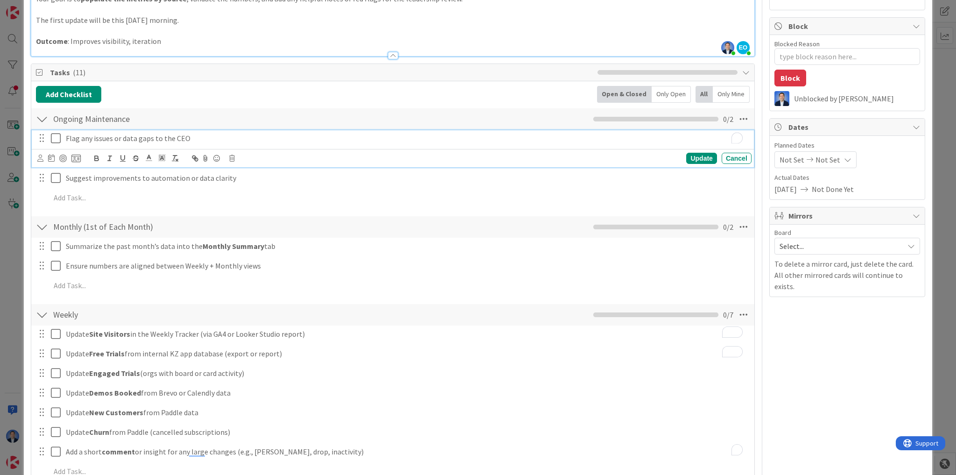
scroll to position [197, 0]
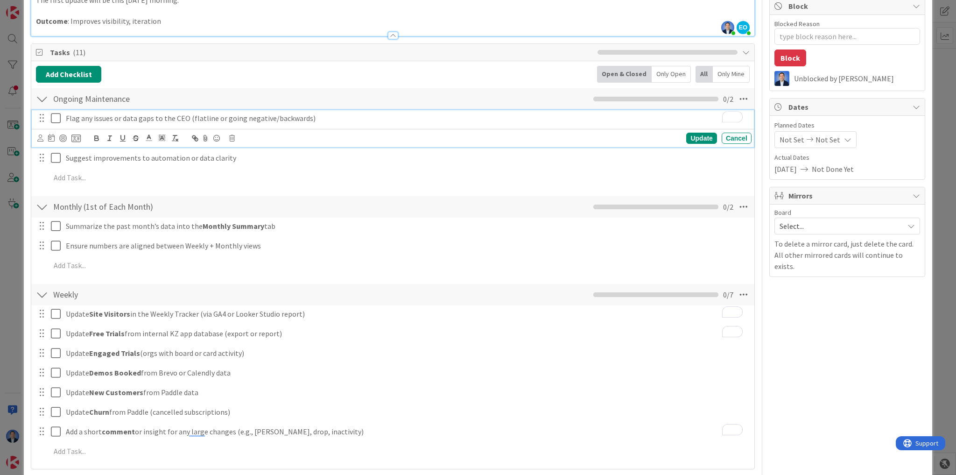
click at [192, 116] on p "Flag any issues or data gaps to the CEO (flatline or going negative/backwards)" at bounding box center [407, 118] width 682 height 11
drag, startPoint x: 192, startPoint y: 116, endPoint x: 279, endPoint y: 112, distance: 86.8
click at [279, 113] on p "Flag any issues or data gaps to the CEO (flatline or going negative/backwards)" at bounding box center [407, 118] width 682 height 11
click at [358, 106] on div "Ongoing Maintenance Checklist Name 19 / 64 Ongoing Maintenance 0 / 2" at bounding box center [392, 98] width 723 height 21
click at [353, 115] on p "Flag any issues or data gaps to the CEO (flatline or going negative/backwards)" at bounding box center [407, 118] width 682 height 11
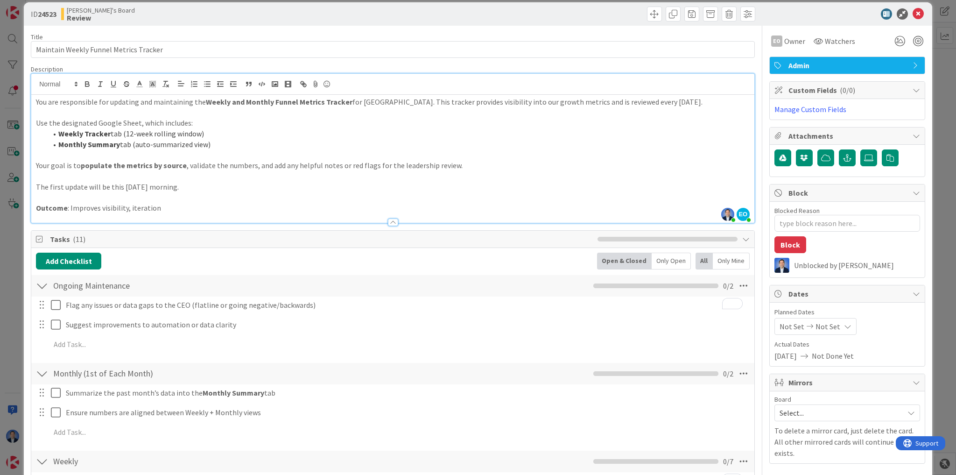
scroll to position [0, 0]
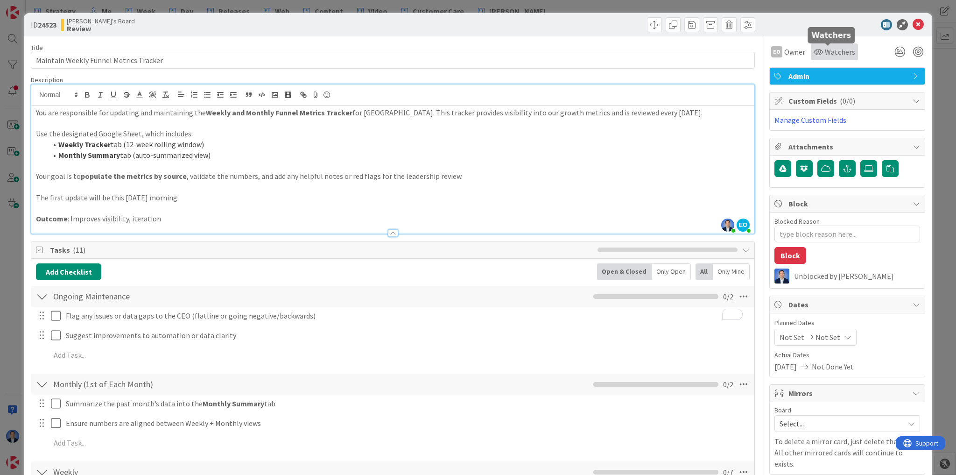
click at [825, 51] on span "Watchers" at bounding box center [839, 51] width 30 height 11
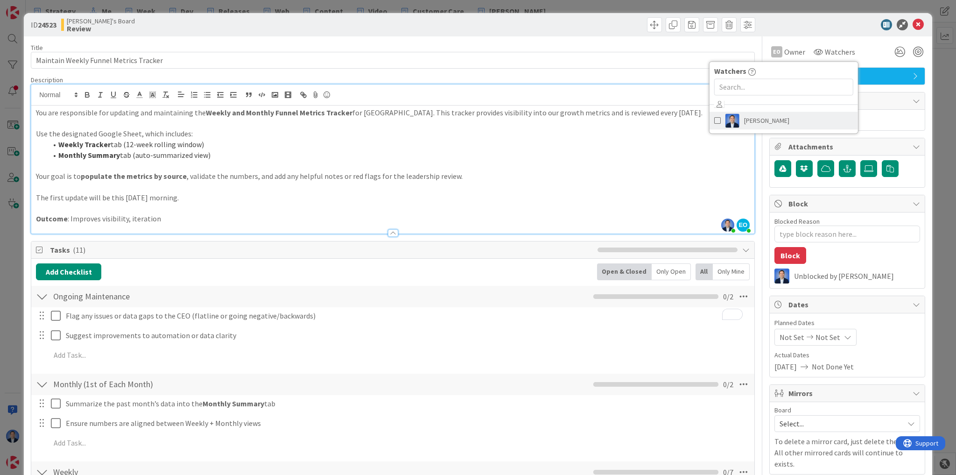
click at [768, 127] on span "[PERSON_NAME]" at bounding box center [766, 120] width 45 height 14
type textarea "x"
click at [844, 30] on div at bounding box center [842, 24] width 165 height 11
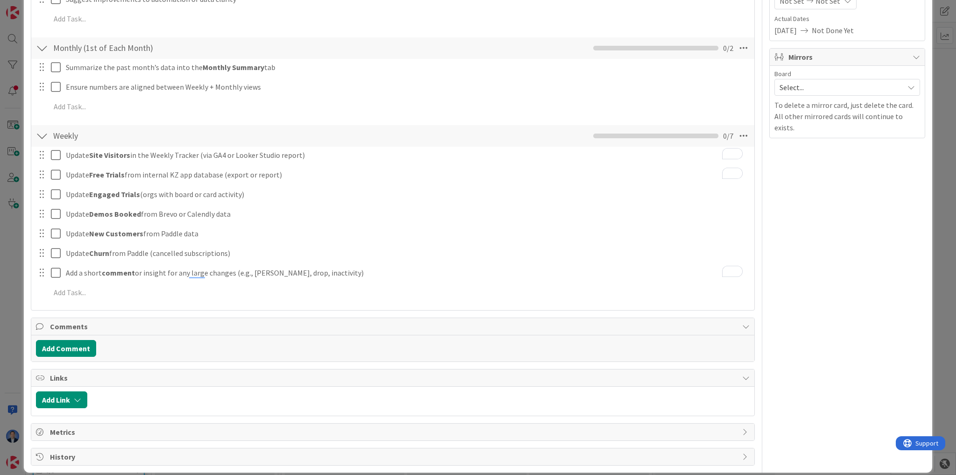
scroll to position [344, 0]
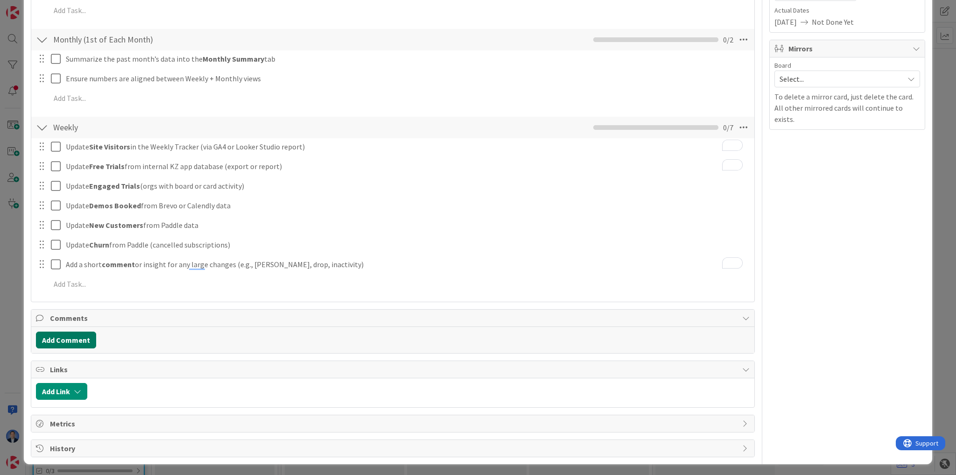
click at [47, 337] on button "Add Comment" at bounding box center [66, 339] width 60 height 17
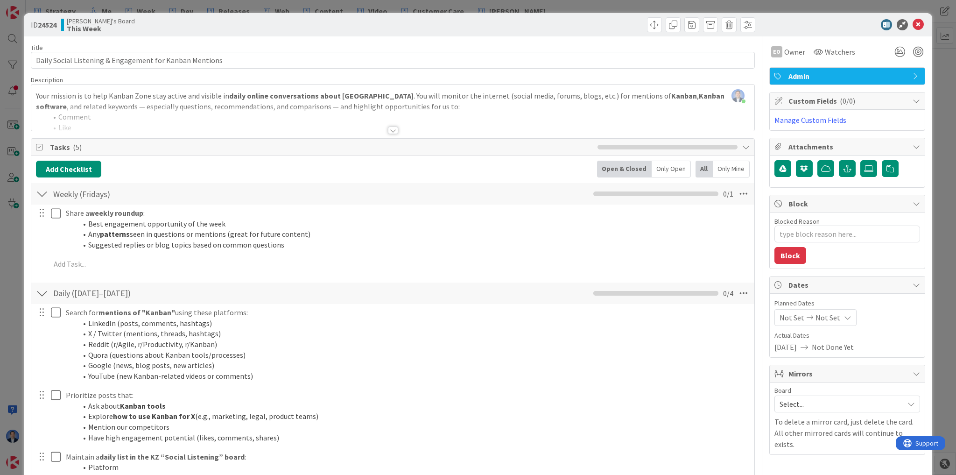
click at [155, 105] on div "[PERSON_NAME] just joined Your mission is to help Kanban Zone stay active and v…" at bounding box center [392, 107] width 723 height 46
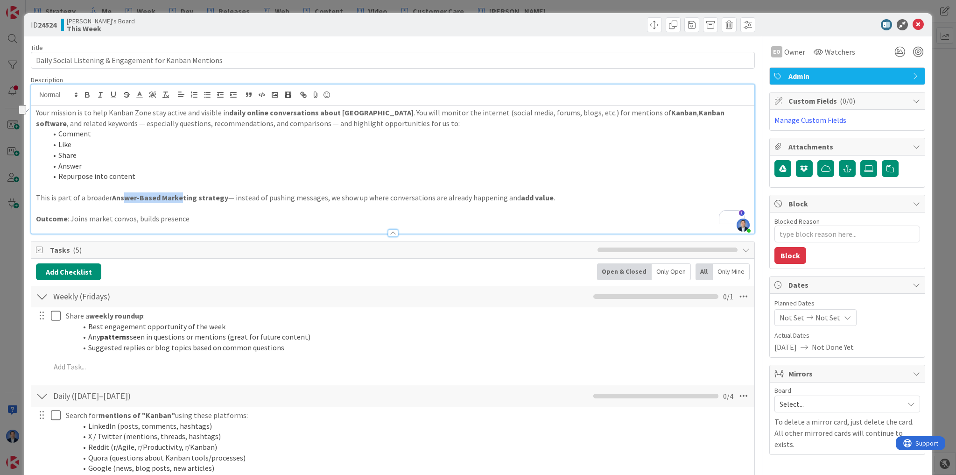
drag, startPoint x: 122, startPoint y: 197, endPoint x: 179, endPoint y: 195, distance: 57.5
click at [179, 195] on strong "Answer-Based Marketing strategy" at bounding box center [170, 197] width 116 height 9
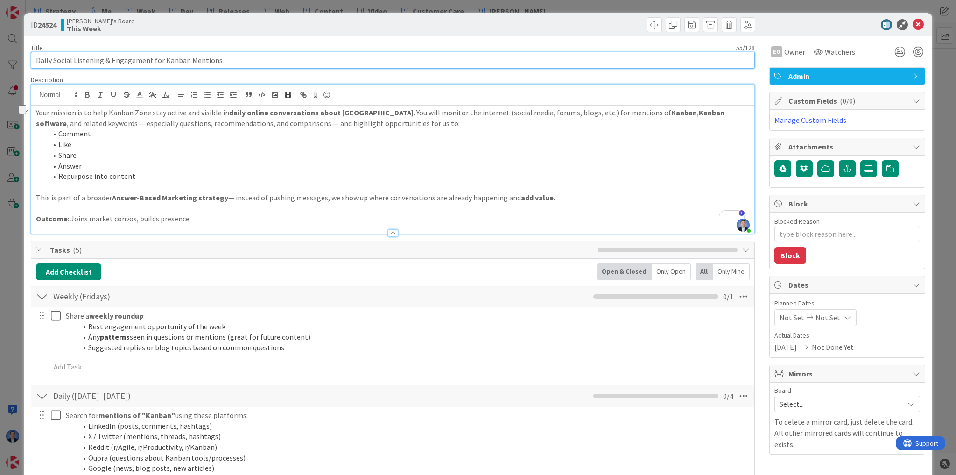
click at [59, 60] on input "Daily Social Listening & Engagement for Kanban Mentions" at bounding box center [393, 60] width 724 height 17
drag, startPoint x: 59, startPoint y: 60, endPoint x: 120, endPoint y: 56, distance: 61.7
click at [120, 56] on input "Daily Social Listening & Engagement for Kanban Mentions" at bounding box center [393, 60] width 724 height 17
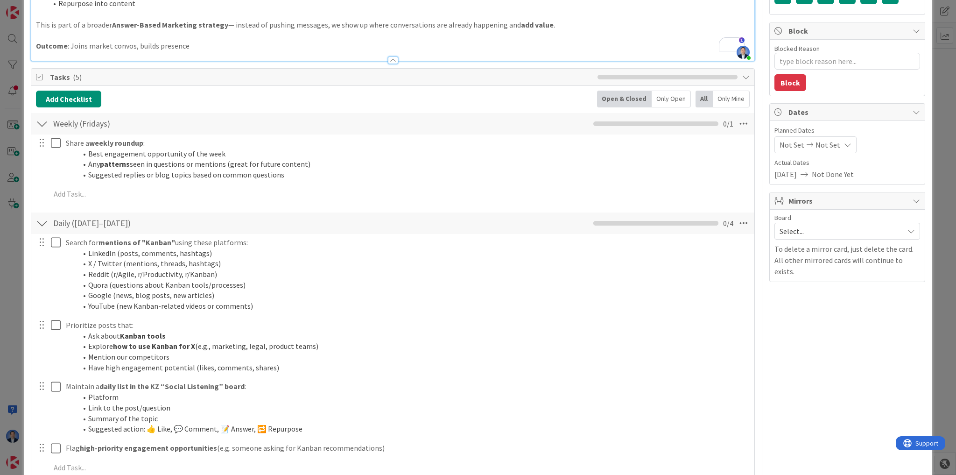
scroll to position [187, 0]
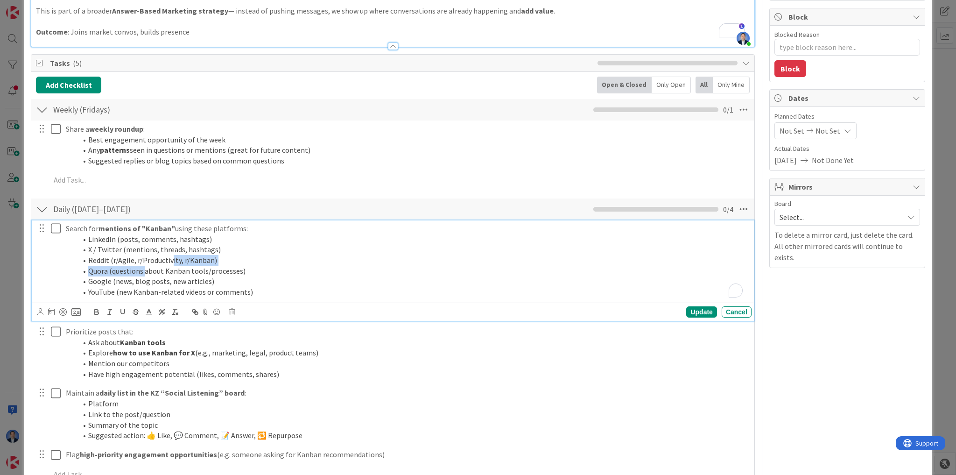
drag, startPoint x: 163, startPoint y: 262, endPoint x: 168, endPoint y: 262, distance: 5.6
click at [168, 262] on ol "LinkedIn (posts, comments, hashtags) X / Twitter (mentions, threads, hashtags) …" at bounding box center [407, 265] width 682 height 63
click at [162, 260] on li "Reddit (r/Agile, r/Productivity, r/Kanban)" at bounding box center [412, 260] width 670 height 11
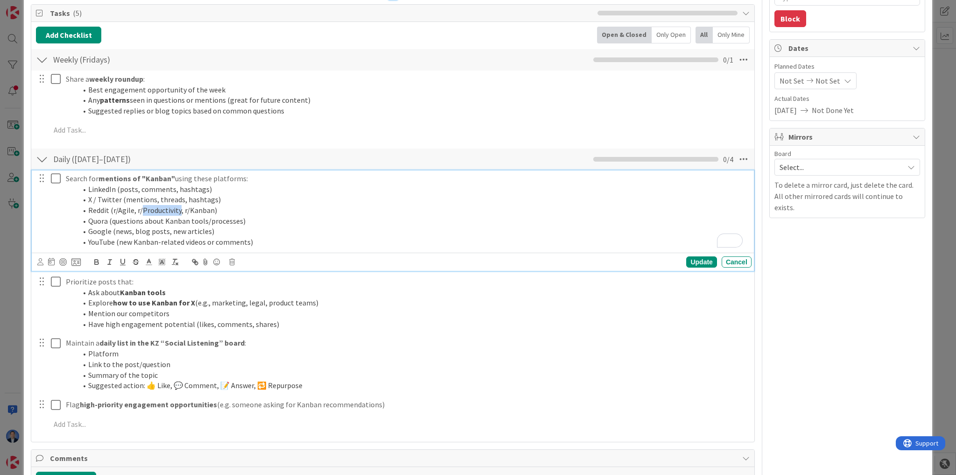
scroll to position [224, 0]
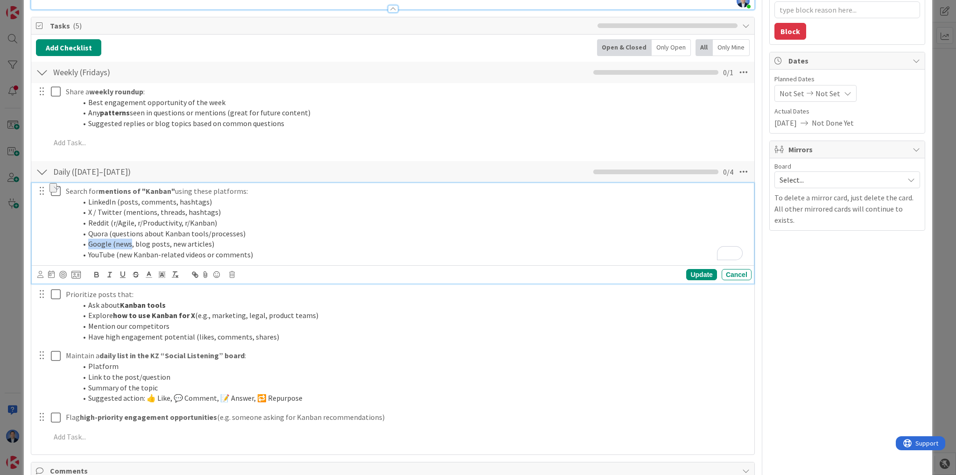
drag, startPoint x: 130, startPoint y: 243, endPoint x: 88, endPoint y: 243, distance: 41.5
click at [88, 243] on li "Google (news, blog posts, new articles)" at bounding box center [412, 243] width 670 height 11
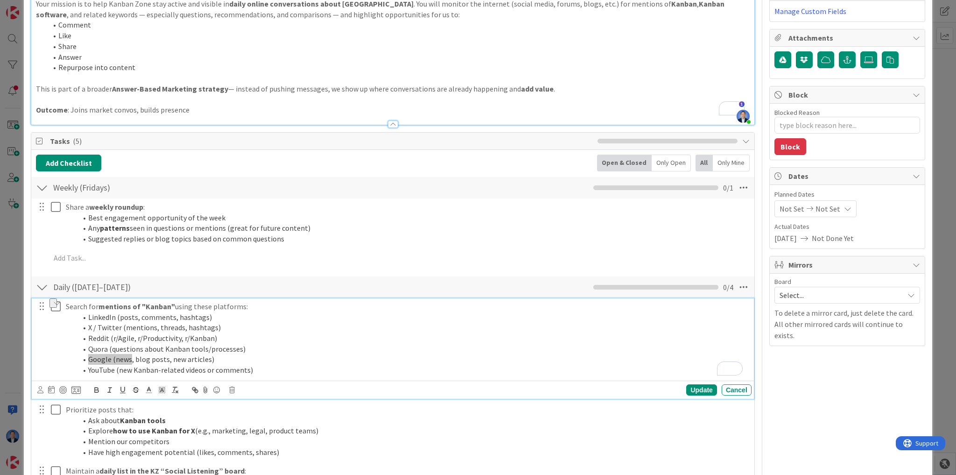
scroll to position [0, 0]
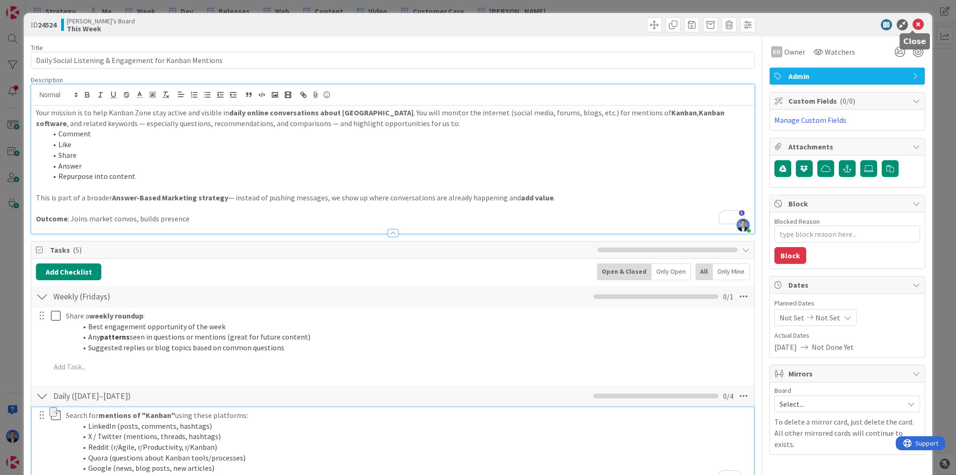
click at [912, 28] on icon at bounding box center [917, 24] width 11 height 11
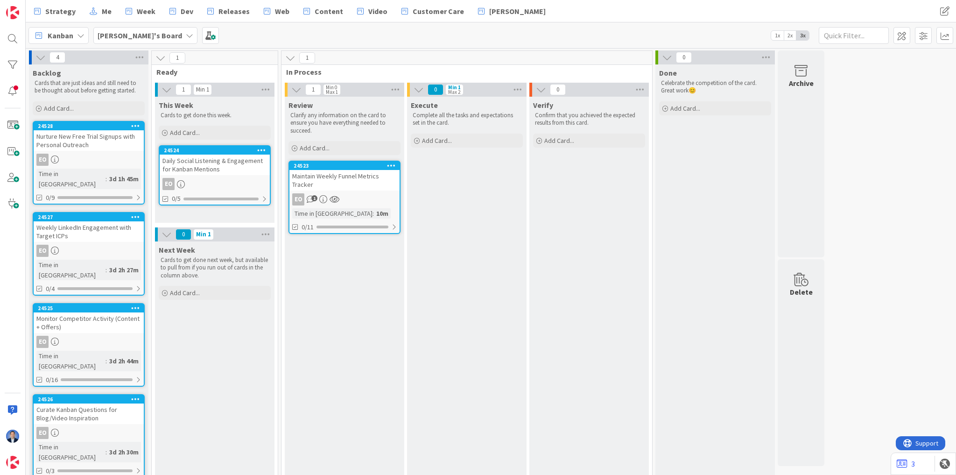
click at [39, 59] on icon at bounding box center [40, 57] width 10 height 10
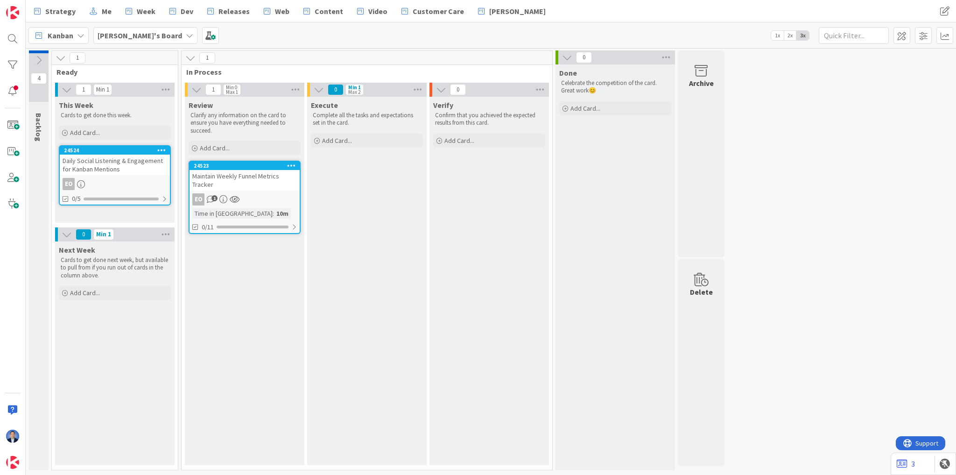
click at [36, 56] on icon at bounding box center [39, 60] width 10 height 10
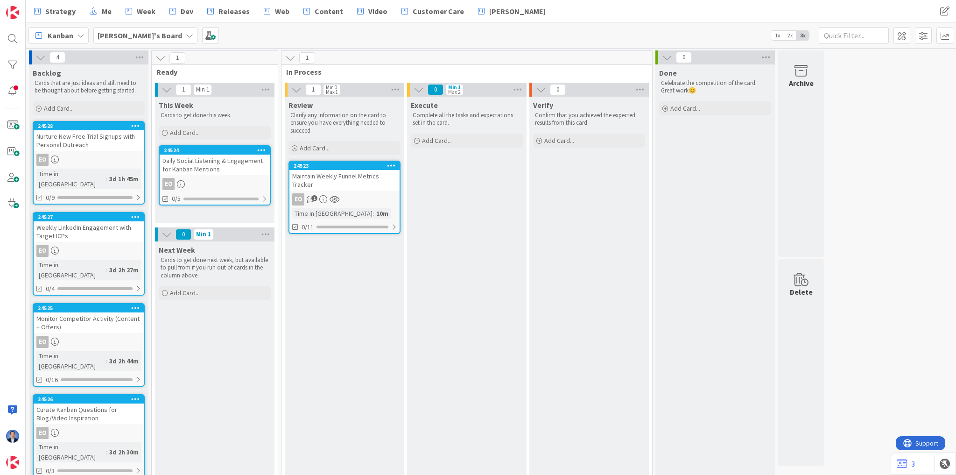
click at [129, 35] on b "[PERSON_NAME]'s Board" at bounding box center [140, 35] width 84 height 9
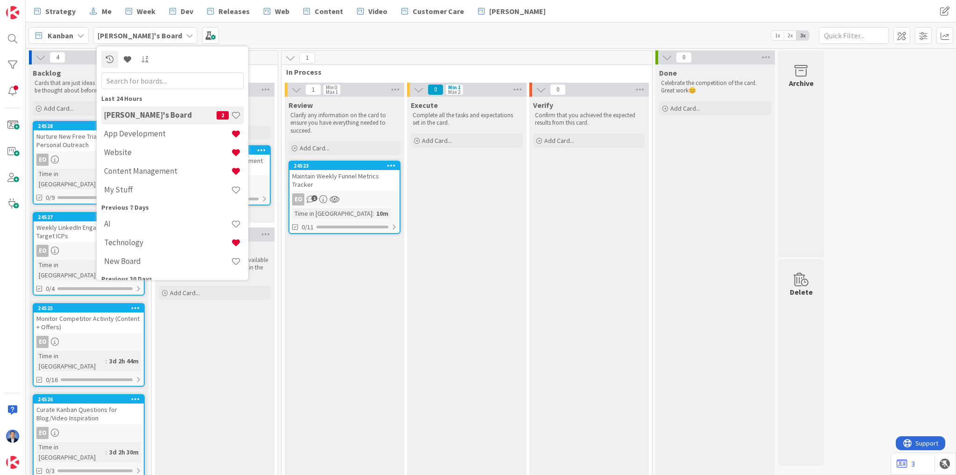
click at [129, 78] on input "text" at bounding box center [172, 80] width 142 height 17
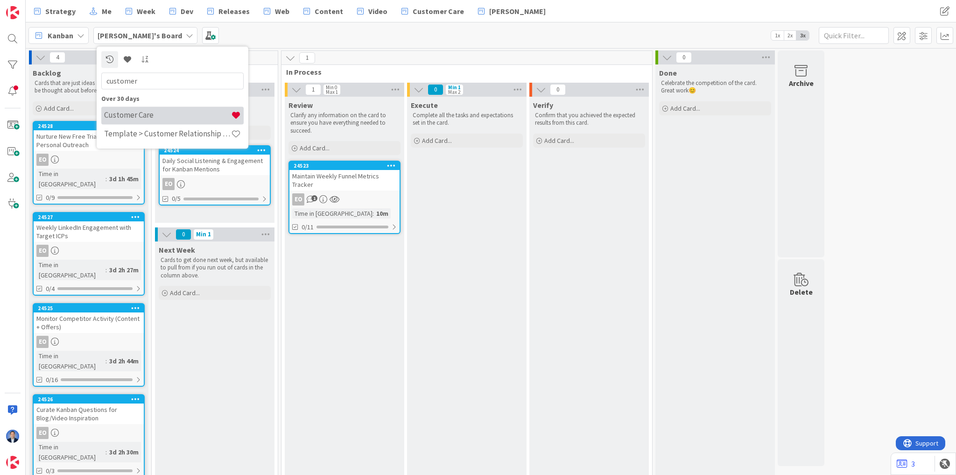
type input "customer"
click at [131, 119] on h4 "Customer Care" at bounding box center [167, 115] width 127 height 9
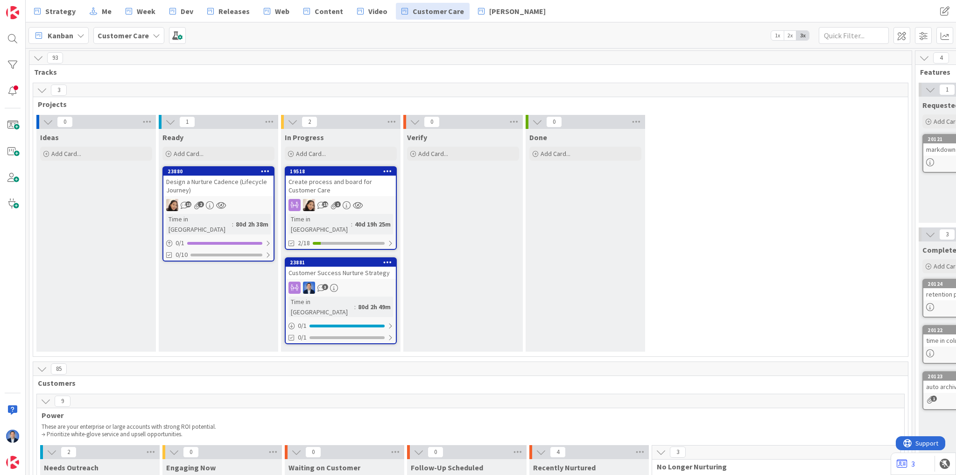
click at [41, 91] on icon at bounding box center [42, 90] width 10 height 10
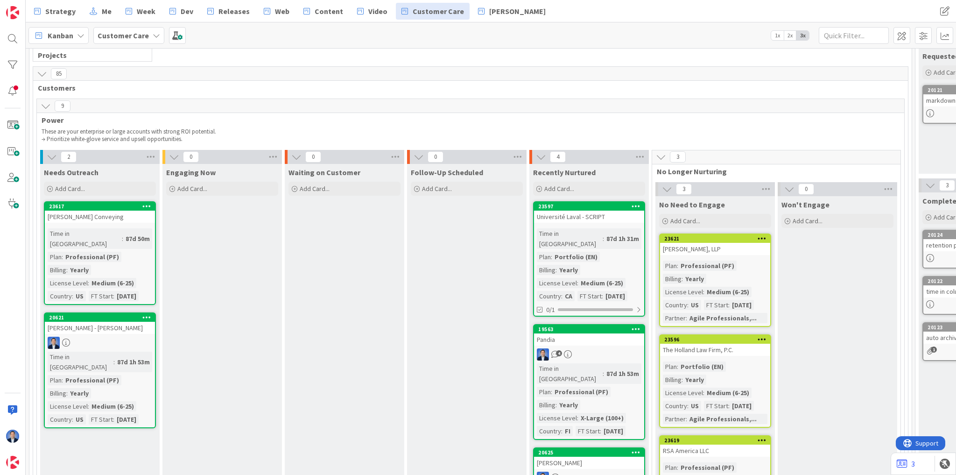
scroll to position [75, 0]
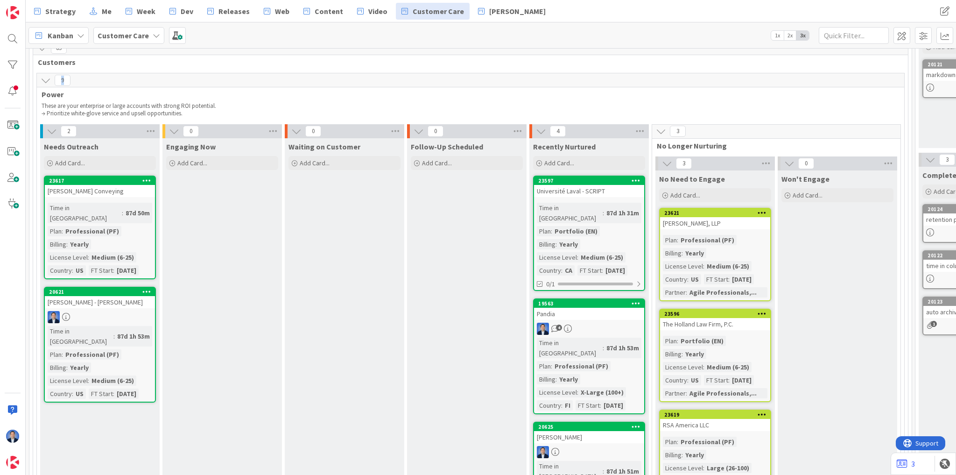
drag, startPoint x: 61, startPoint y: 80, endPoint x: 67, endPoint y: 80, distance: 6.5
click at [67, 80] on span "9" at bounding box center [63, 80] width 16 height 11
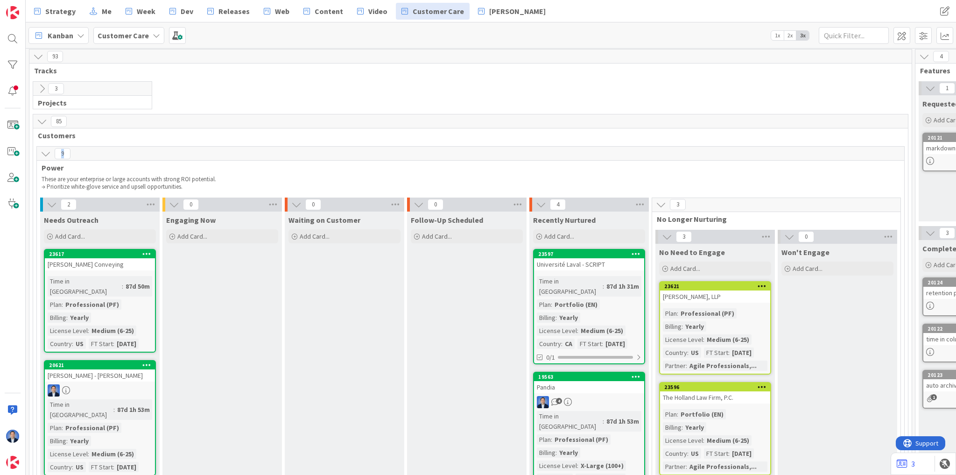
scroll to position [0, 0]
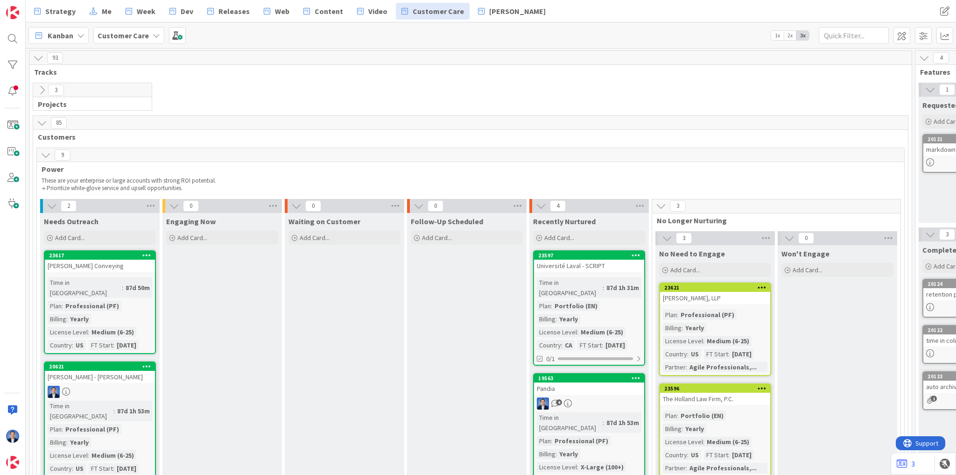
click at [73, 166] on span "Power" at bounding box center [467, 168] width 851 height 9
click at [63, 154] on span "9" at bounding box center [63, 154] width 16 height 11
click at [42, 119] on icon at bounding box center [42, 123] width 10 height 10
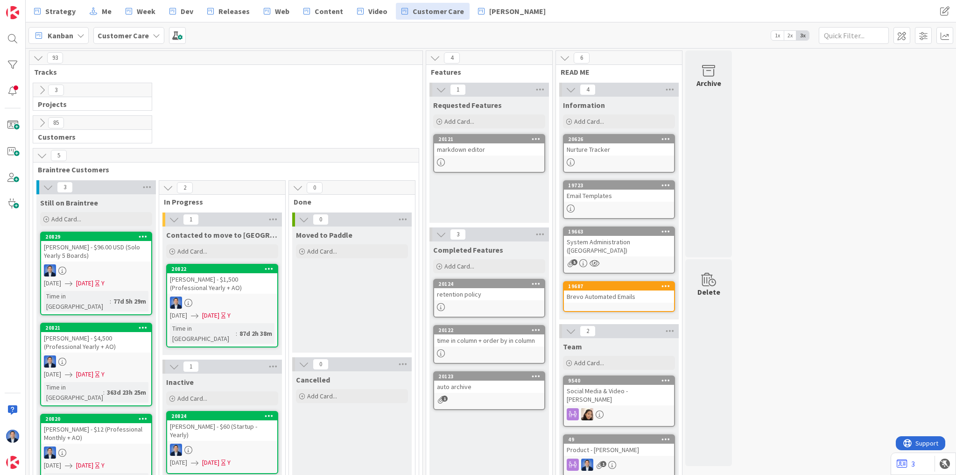
click at [40, 118] on icon at bounding box center [42, 123] width 10 height 10
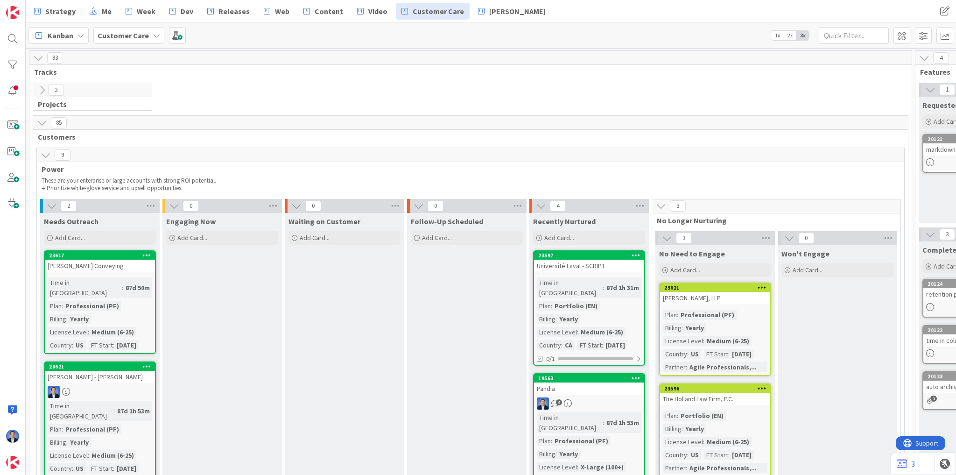
click at [45, 153] on icon at bounding box center [46, 155] width 10 height 10
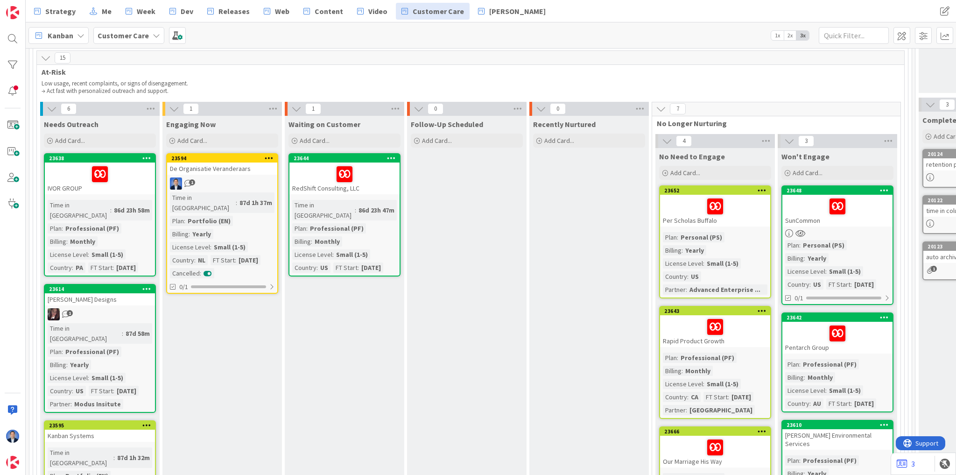
scroll to position [112, 0]
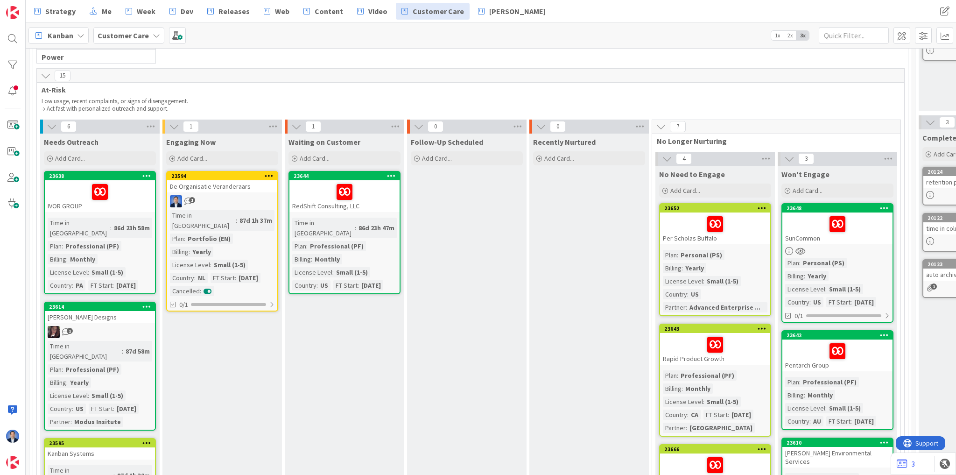
click at [59, 70] on span "15" at bounding box center [63, 75] width 16 height 11
click at [64, 73] on span "15" at bounding box center [63, 75] width 16 height 11
drag, startPoint x: 660, startPoint y: 172, endPoint x: 728, endPoint y: 172, distance: 68.1
click at [728, 172] on div "No Need to Engage" at bounding box center [714, 172] width 119 height 13
click at [43, 75] on icon at bounding box center [46, 75] width 10 height 10
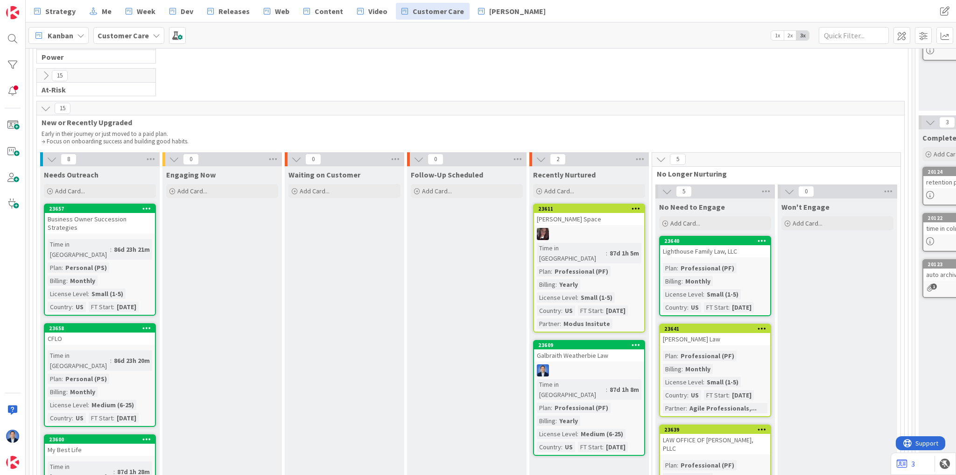
click at [44, 105] on icon at bounding box center [46, 108] width 10 height 10
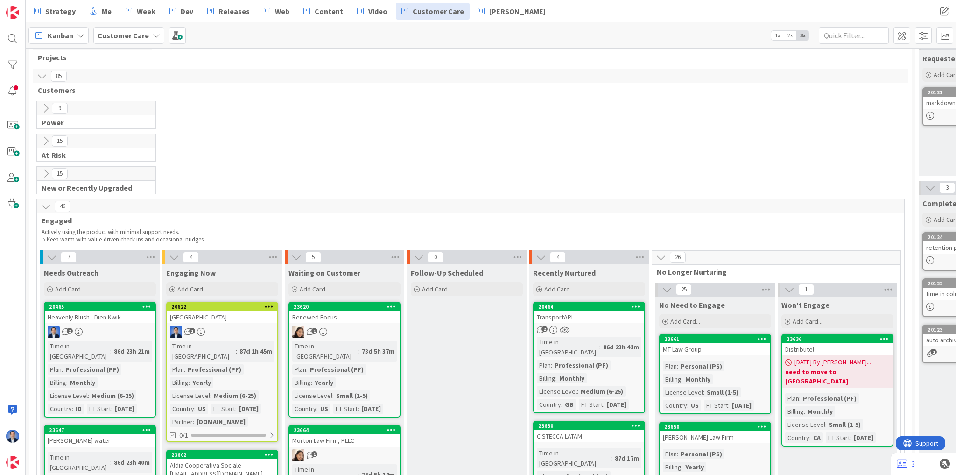
scroll to position [37, 0]
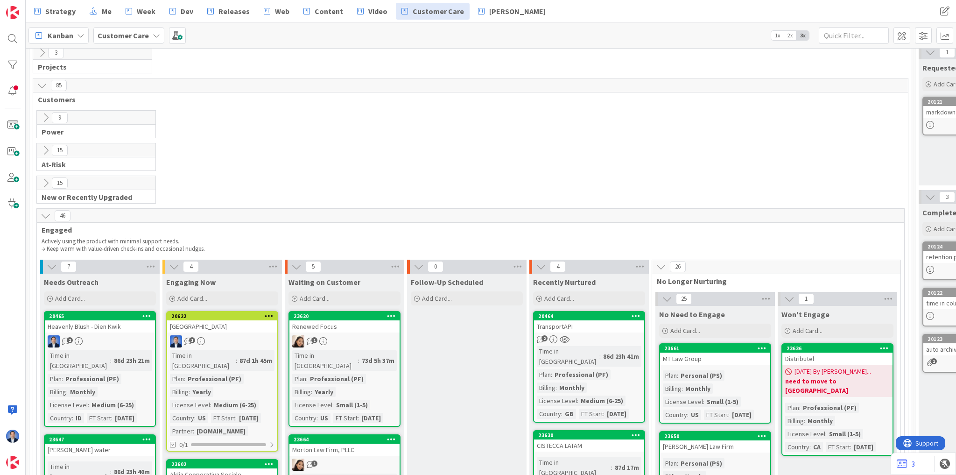
click at [45, 215] on icon at bounding box center [46, 215] width 10 height 10
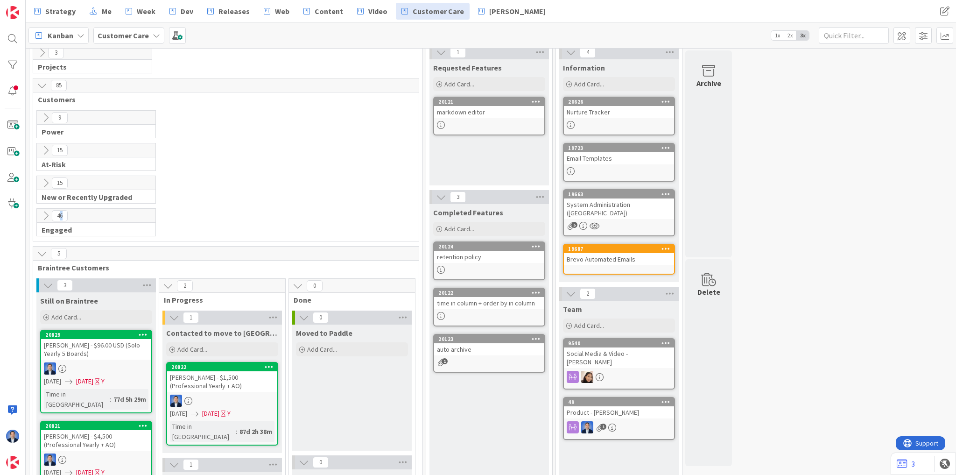
drag, startPoint x: 59, startPoint y: 213, endPoint x: 70, endPoint y: 213, distance: 11.7
click at [70, 213] on div "46" at bounding box center [96, 216] width 119 height 14
click at [46, 210] on icon at bounding box center [46, 215] width 10 height 10
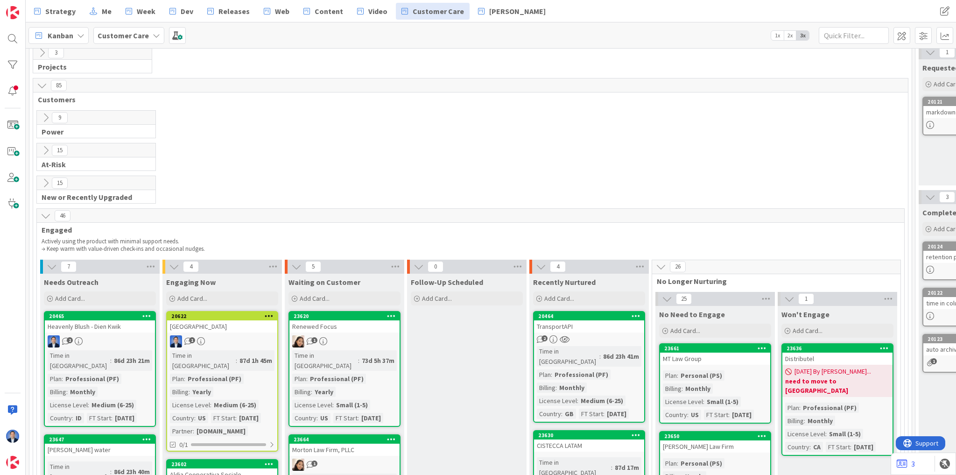
click at [46, 215] on icon at bounding box center [46, 215] width 10 height 10
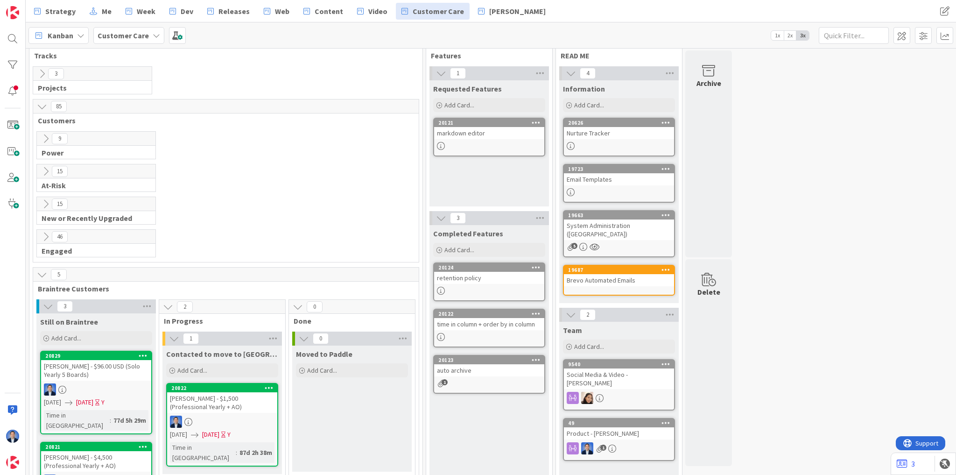
scroll to position [0, 0]
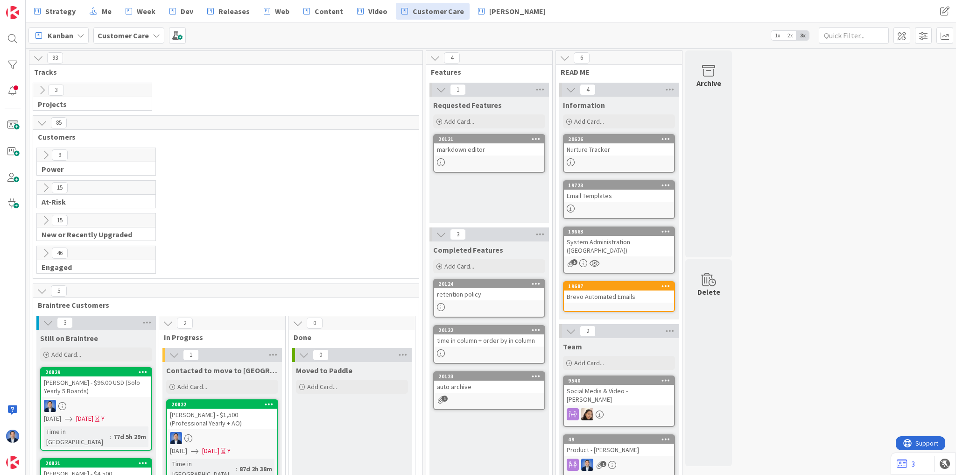
click at [127, 38] on b "Customer Care" at bounding box center [123, 35] width 51 height 9
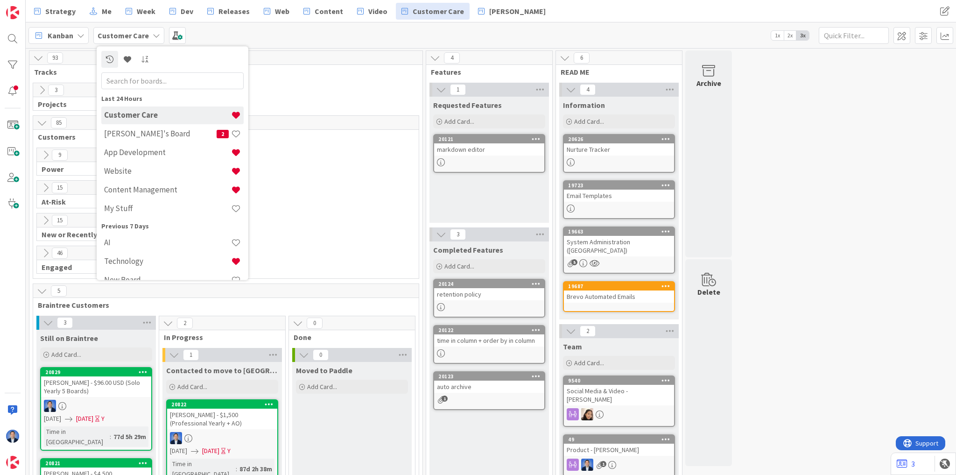
click at [130, 133] on h4 "[PERSON_NAME]'s Board" at bounding box center [160, 133] width 112 height 9
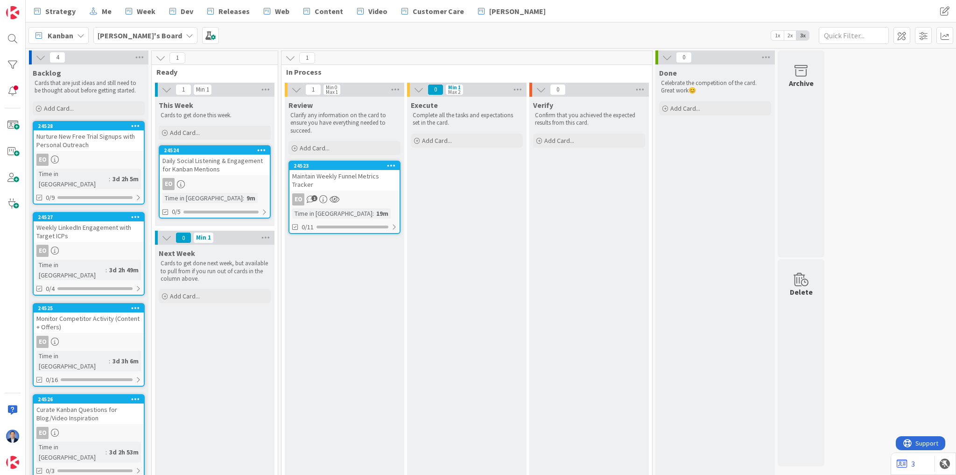
click at [371, 317] on div "Review Clarify any information on the card to ensure you have everything needed…" at bounding box center [344, 288] width 119 height 383
